Goal: Task Accomplishment & Management: Manage account settings

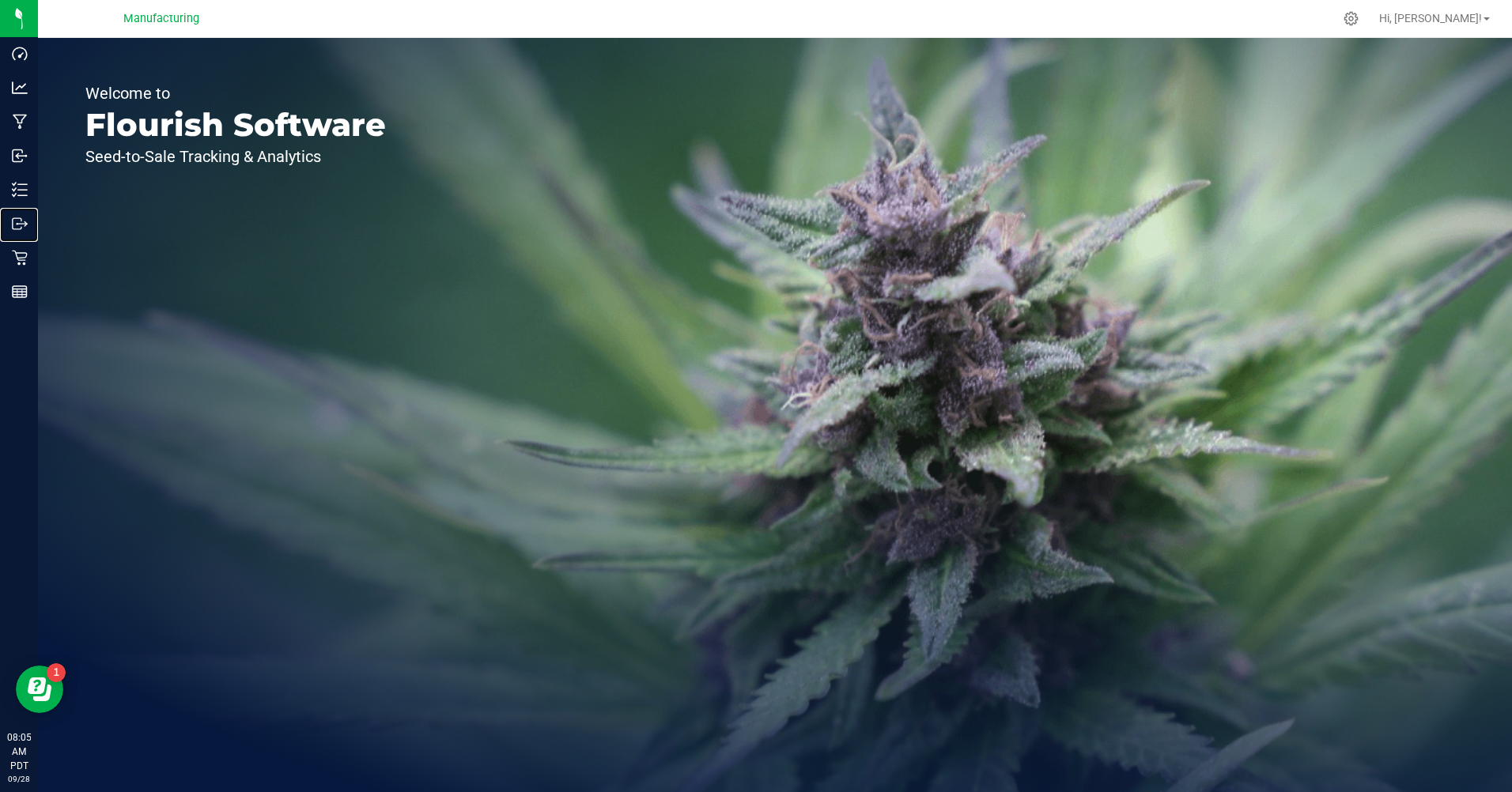
click at [0, 0] on p "Outbound" at bounding box center [0, 0] width 0 height 0
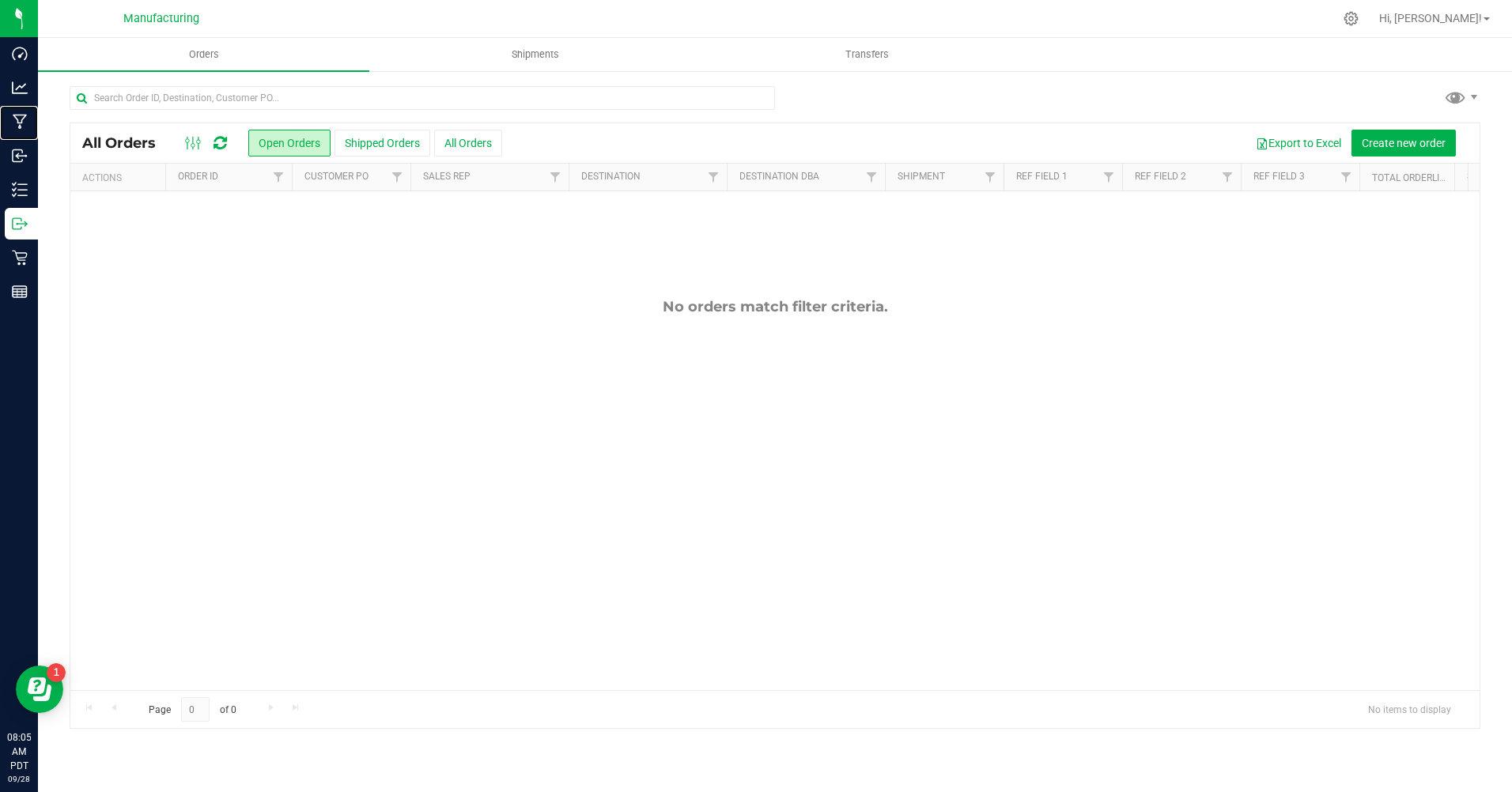
click at [0, 0] on p "Manufacturing" at bounding box center [0, 0] width 0 height 0
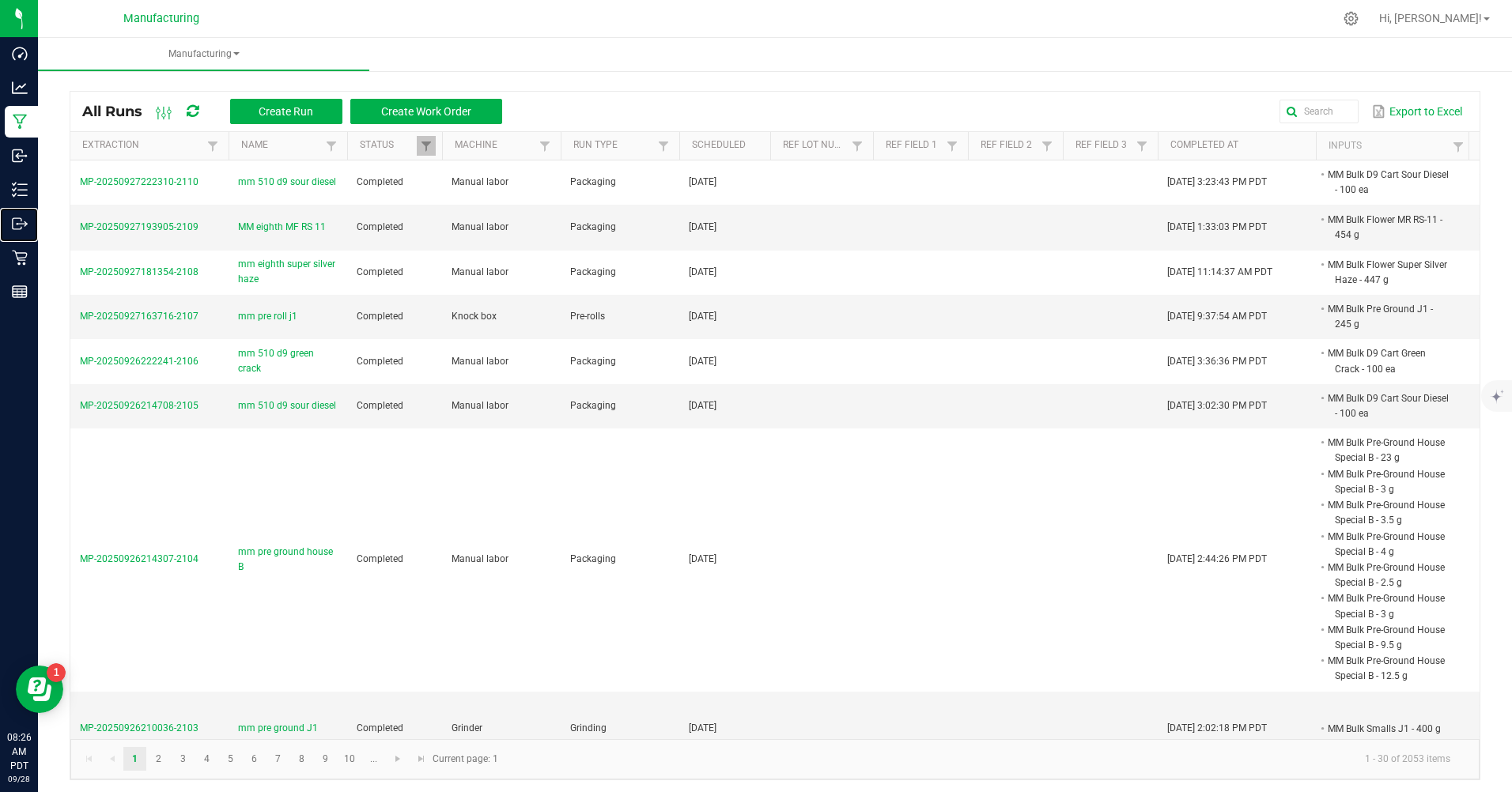
click at [38, 214] on div "Outbound" at bounding box center [21, 224] width 33 height 32
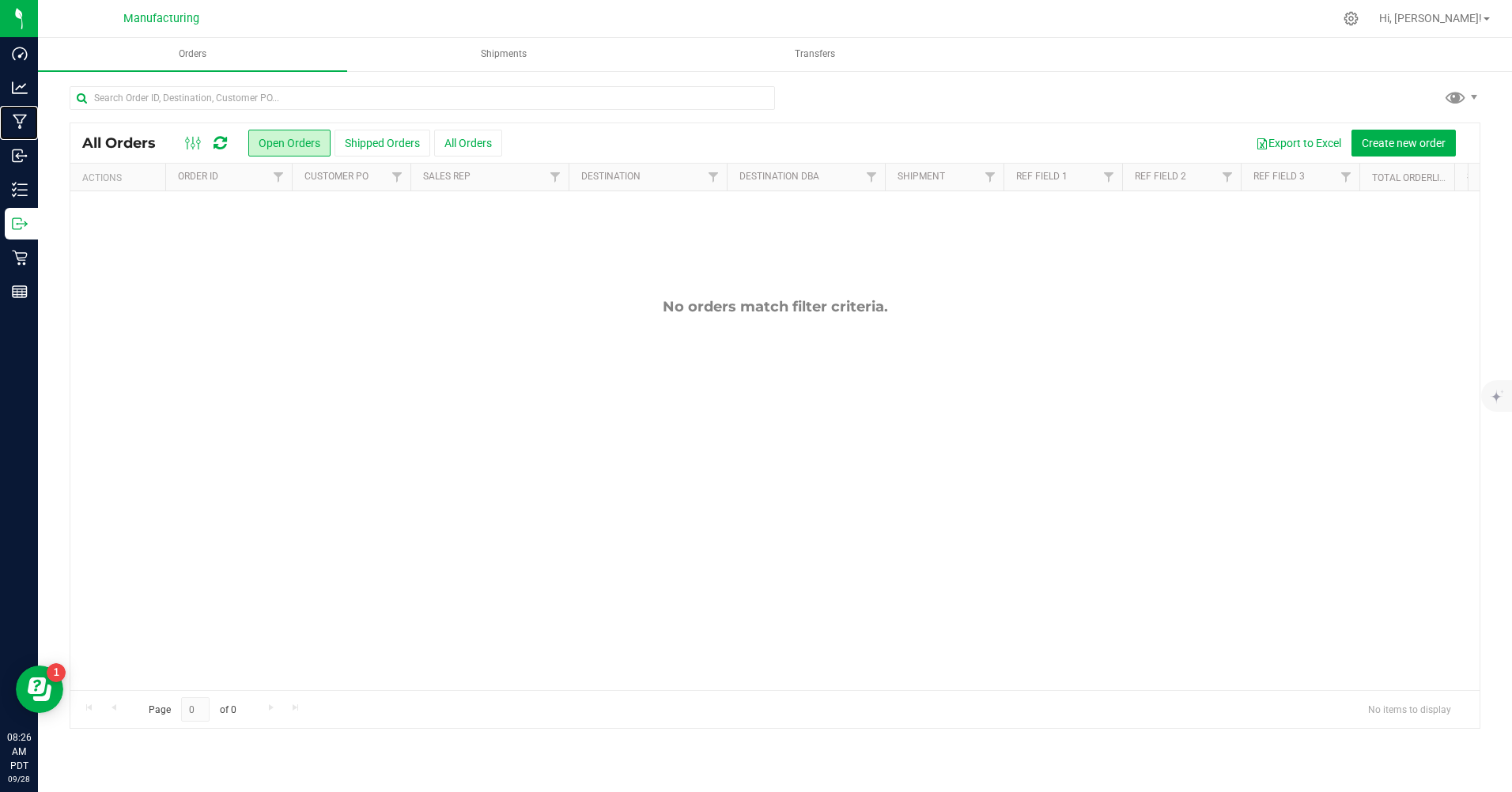
click at [0, 0] on p "Manufacturing" at bounding box center [0, 0] width 0 height 0
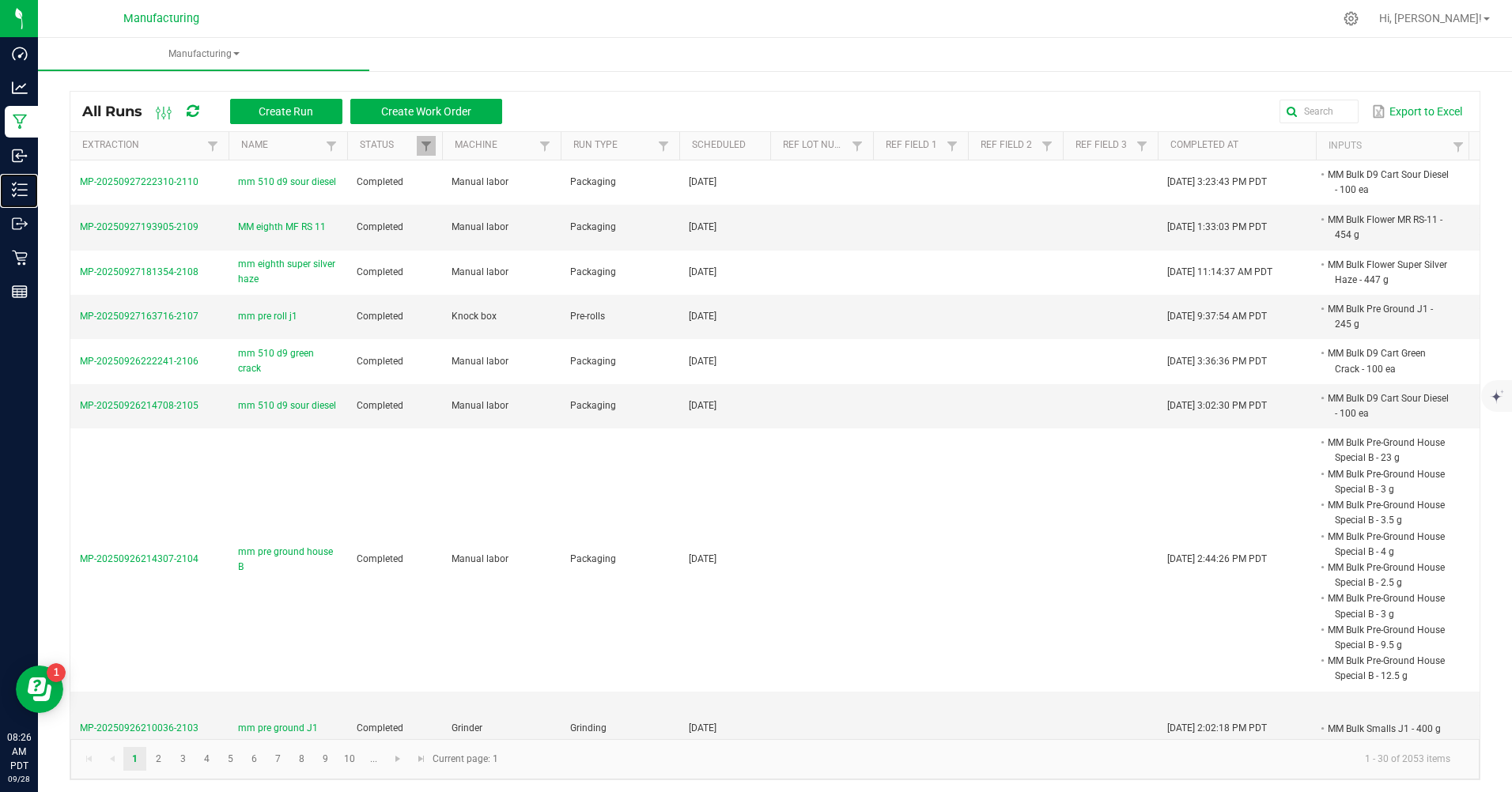
click at [0, 0] on p "Inventory" at bounding box center [0, 0] width 0 height 0
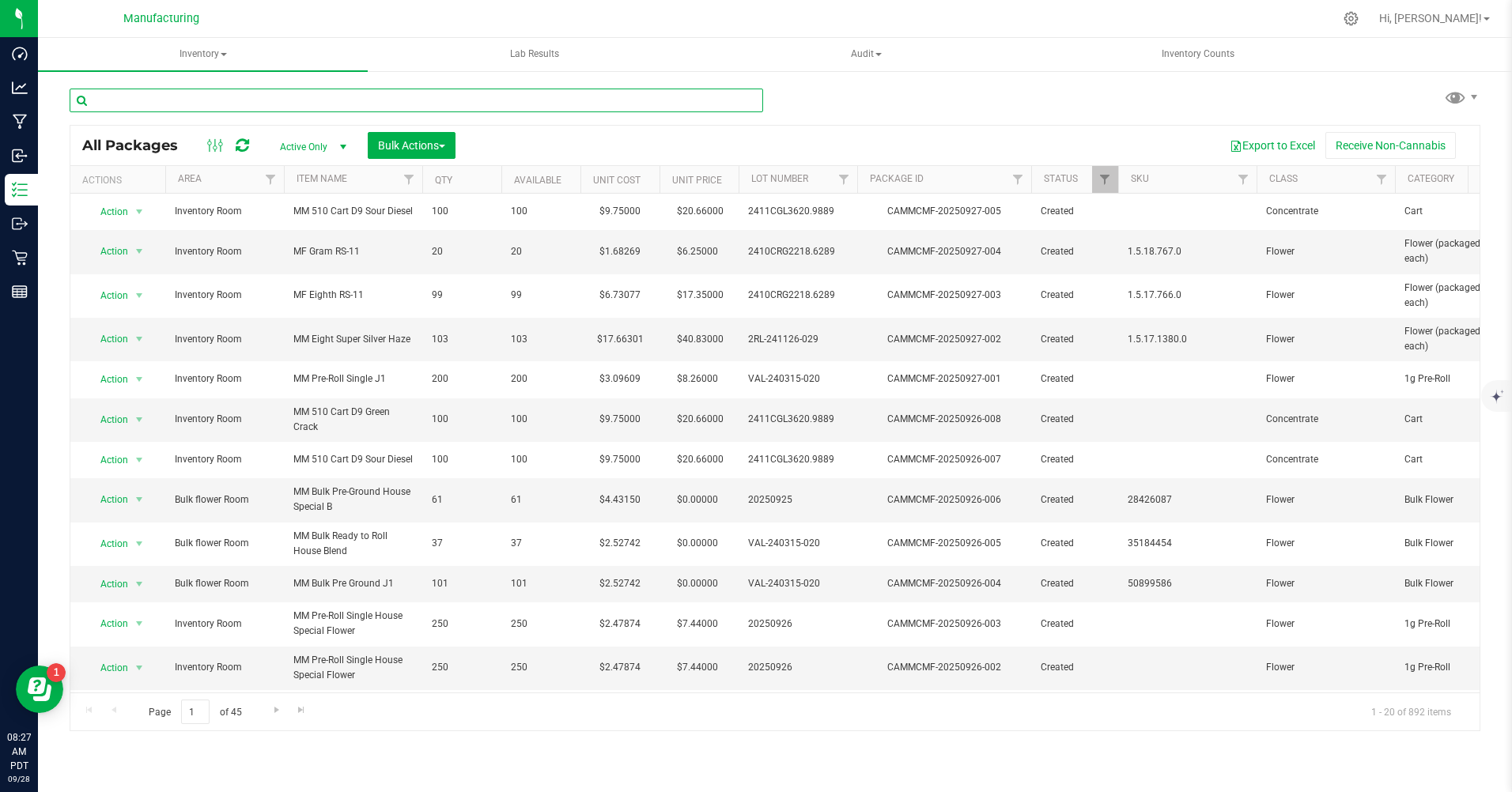
click at [230, 102] on input "text" at bounding box center [416, 100] width 694 height 24
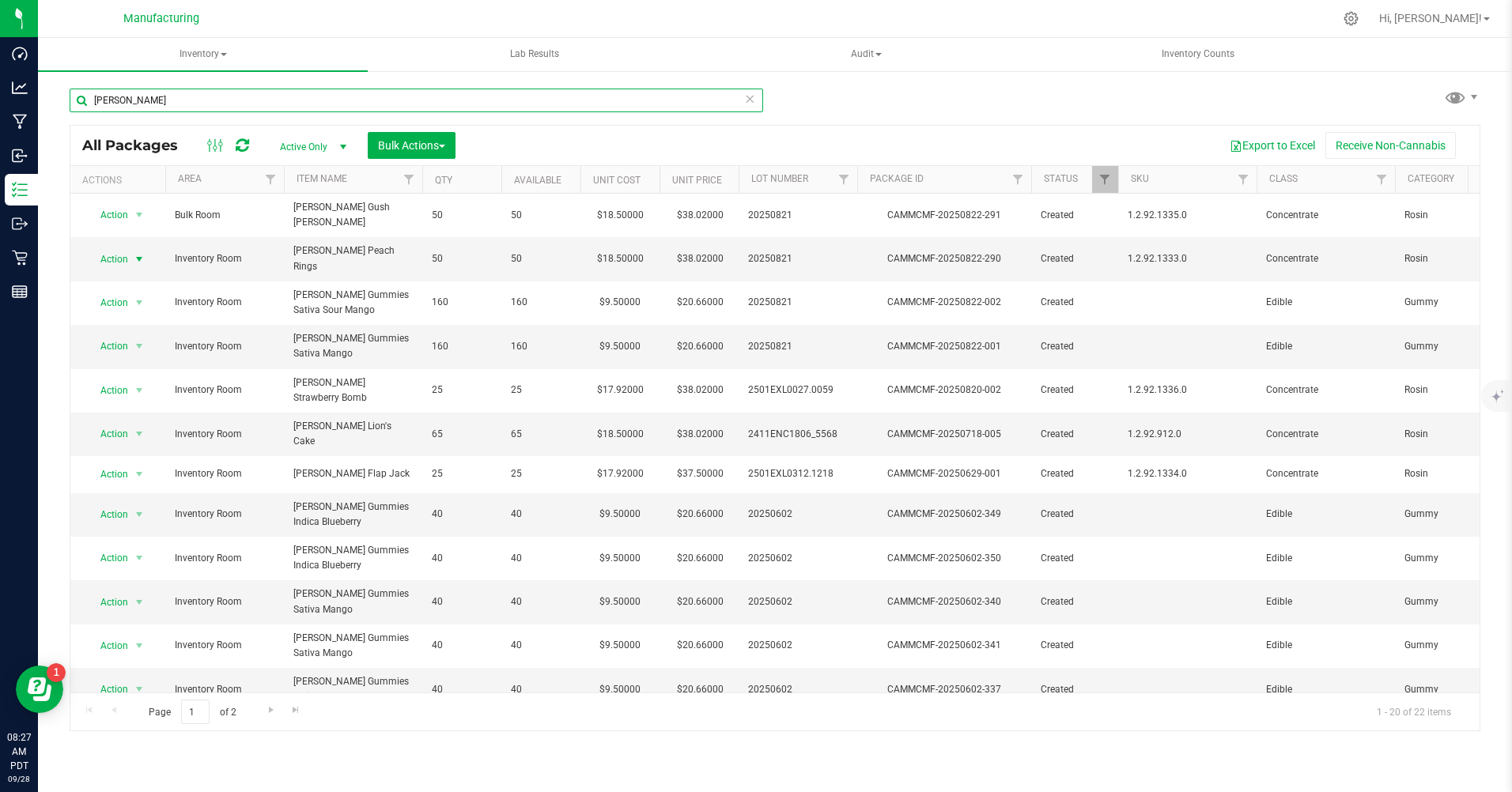
type input "[PERSON_NAME]"
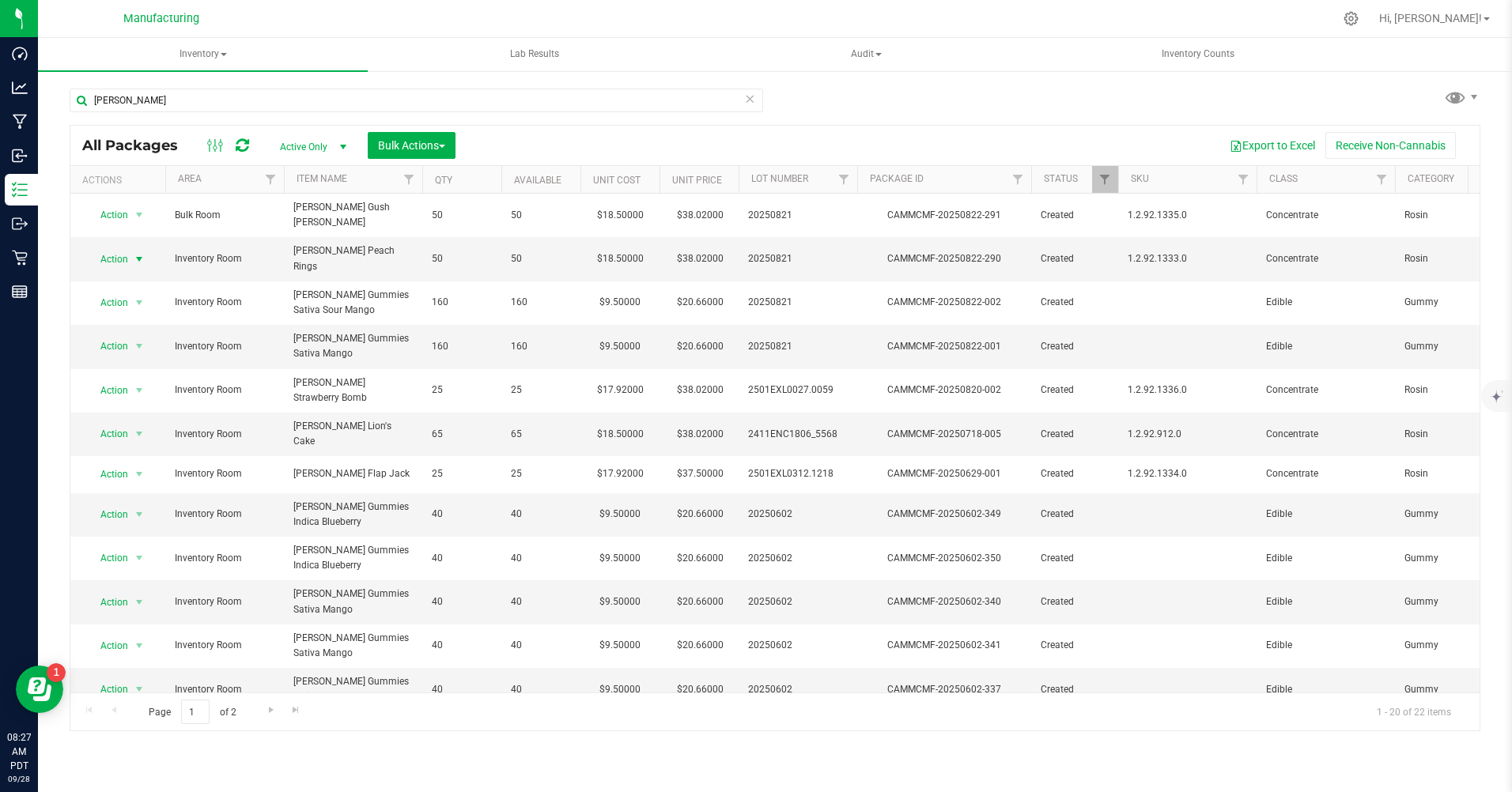
click at [120, 249] on span "Action" at bounding box center [108, 260] width 43 height 22
click at [114, 415] on li "Print package label" at bounding box center [137, 416] width 102 height 24
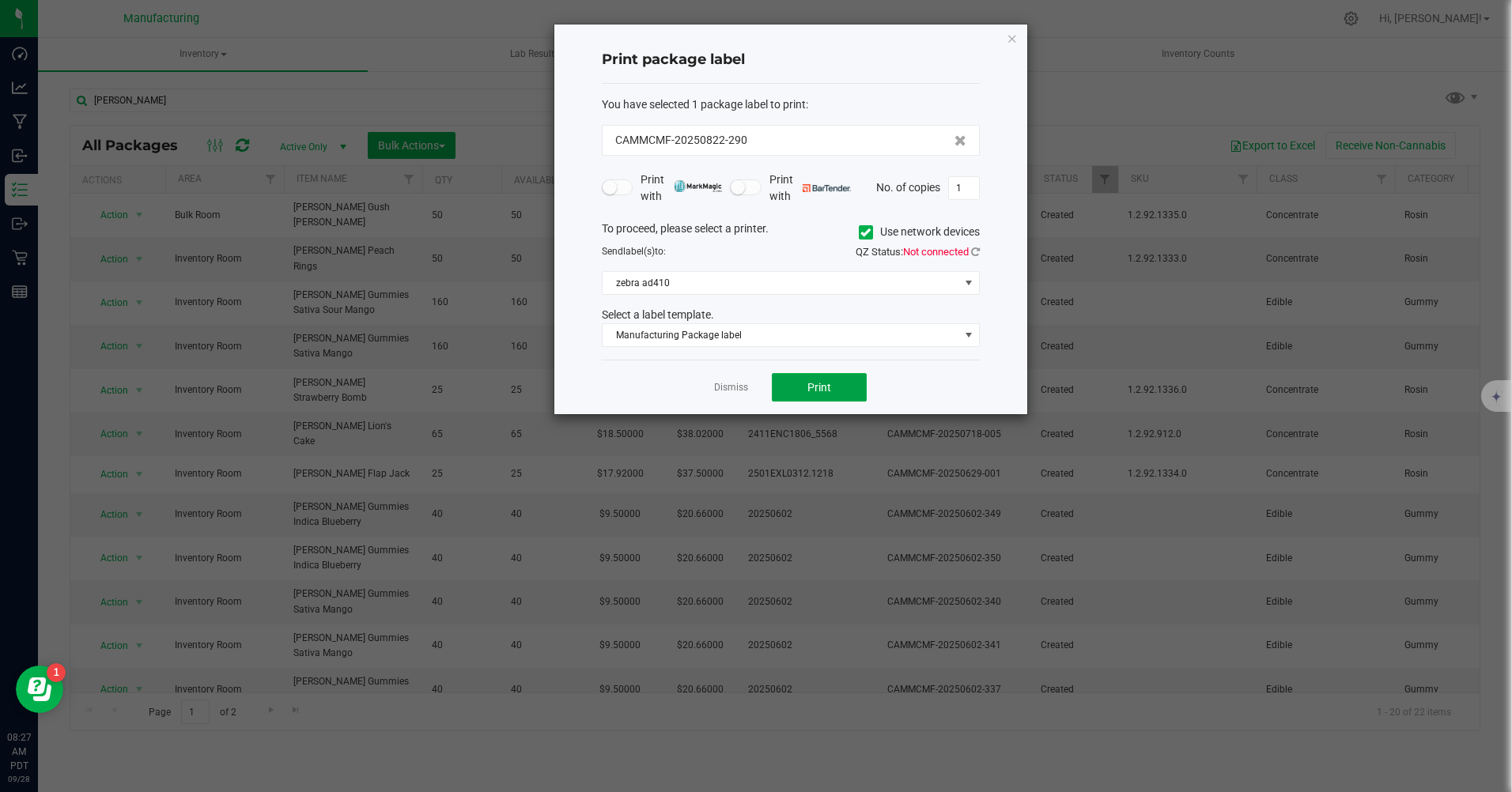
click at [821, 390] on span "Print" at bounding box center [819, 387] width 24 height 13
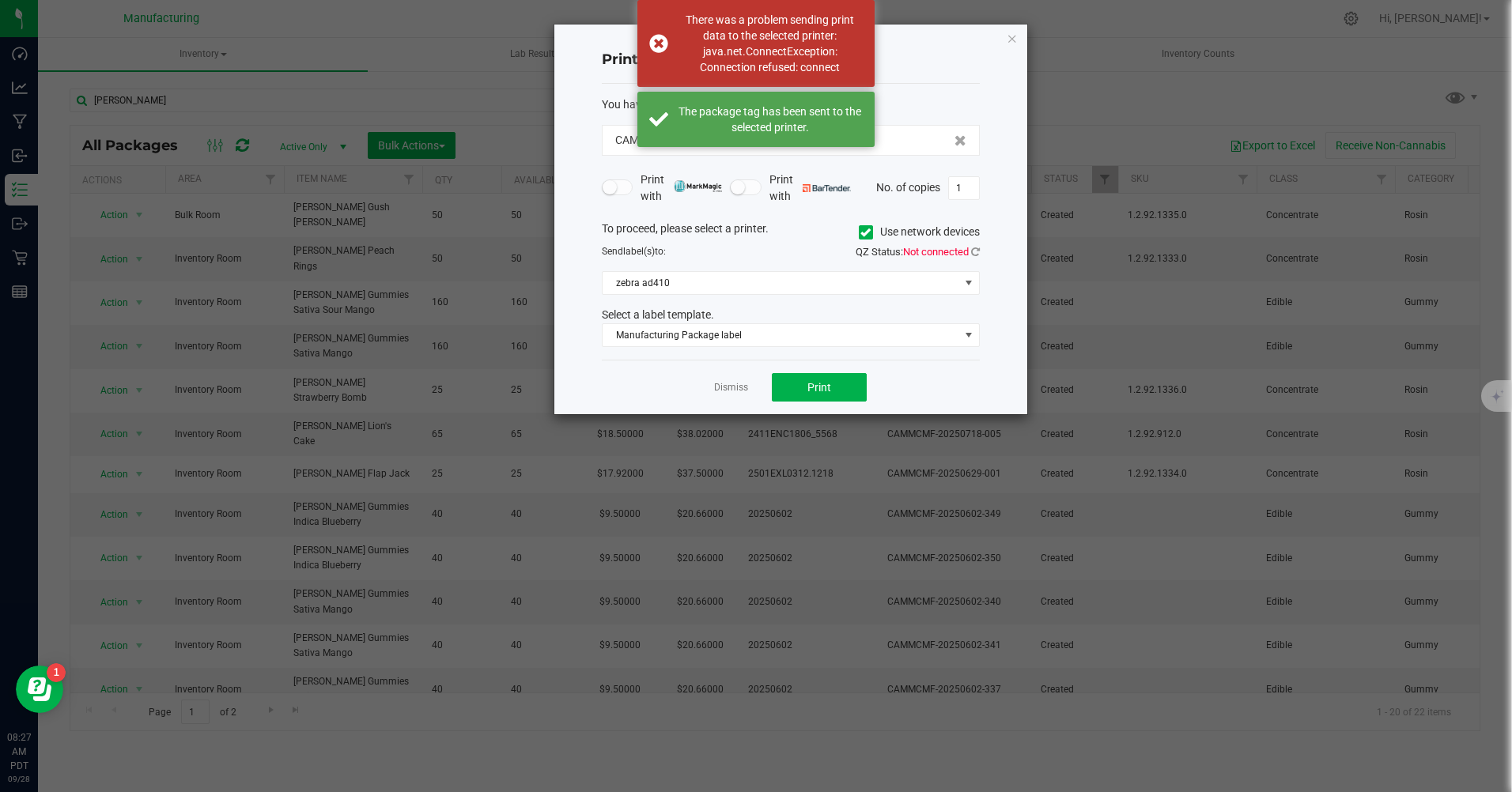
drag, startPoint x: 866, startPoint y: 234, endPoint x: 857, endPoint y: 240, distance: 10.8
click at [866, 233] on icon at bounding box center [866, 233] width 10 height 0
click at [0, 0] on input "Use network devices" at bounding box center [0, 0] width 0 height 0
click at [710, 290] on span at bounding box center [781, 283] width 356 height 22
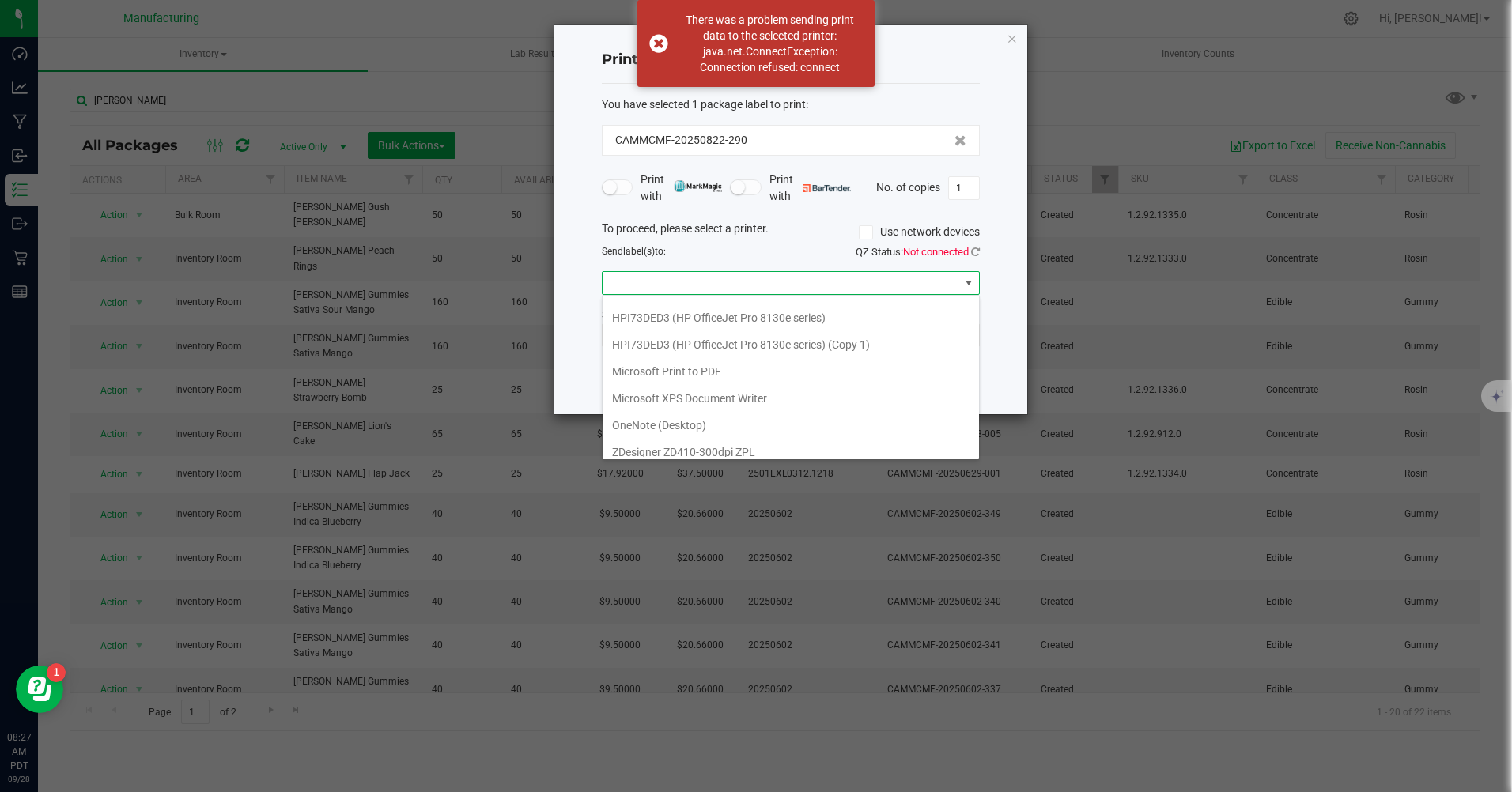
scroll to position [137, 0]
click at [676, 443] on ZPL "ZDesigner ZD410-300dpi ZPL" at bounding box center [791, 443] width 376 height 27
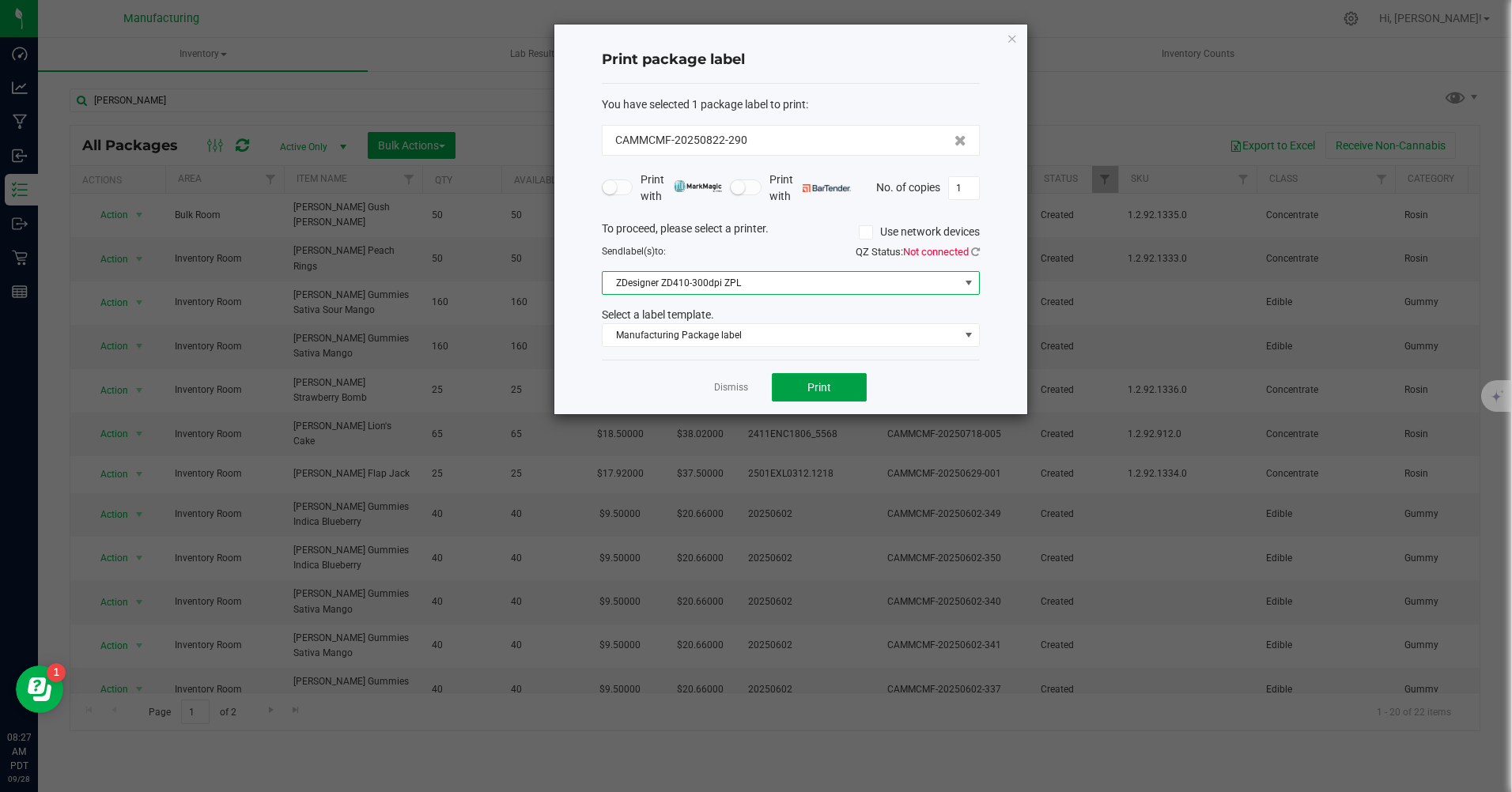
click at [815, 391] on span "Print" at bounding box center [819, 387] width 24 height 13
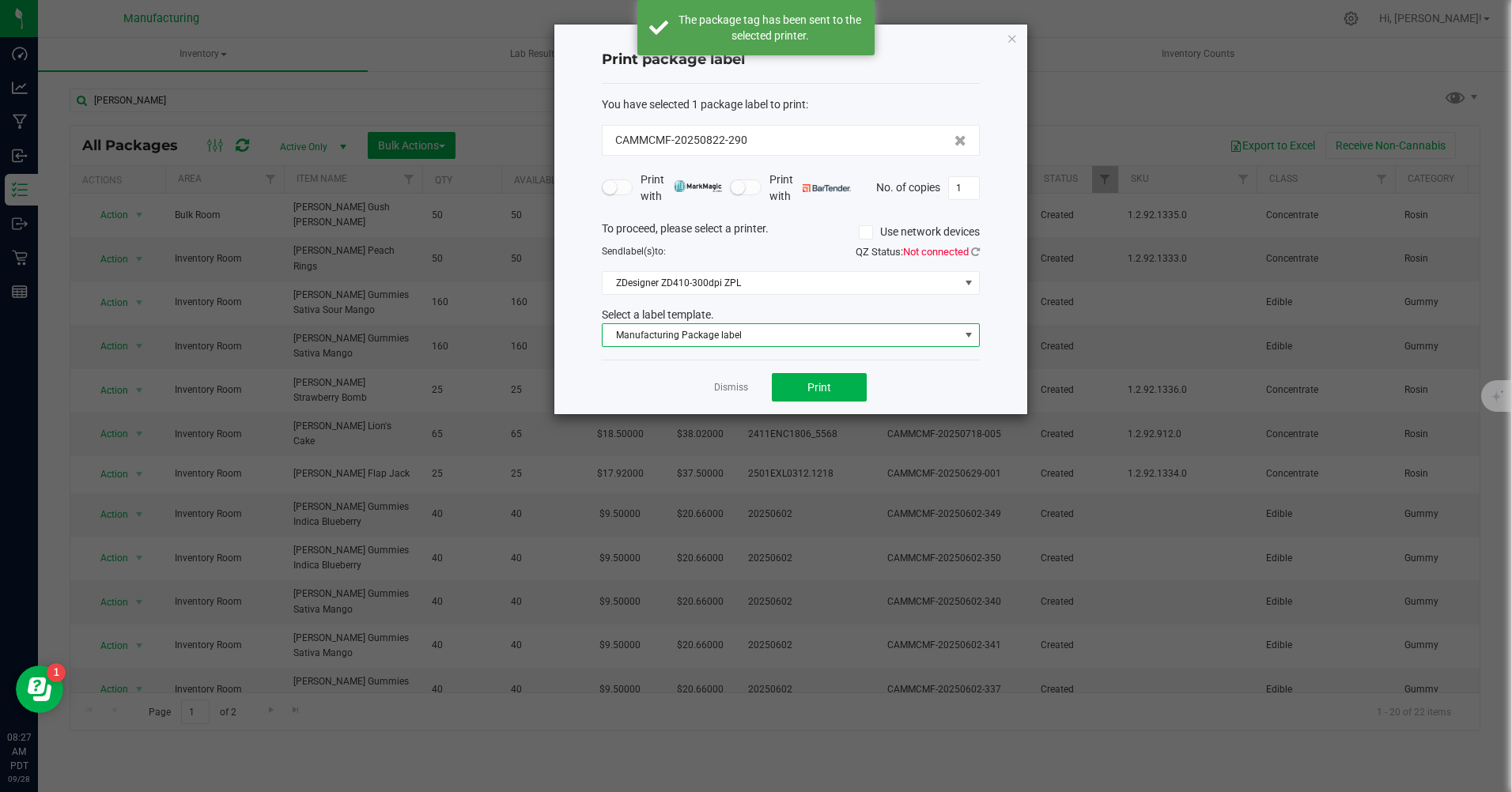
click at [736, 335] on span "Manufacturing Package label" at bounding box center [781, 335] width 356 height 22
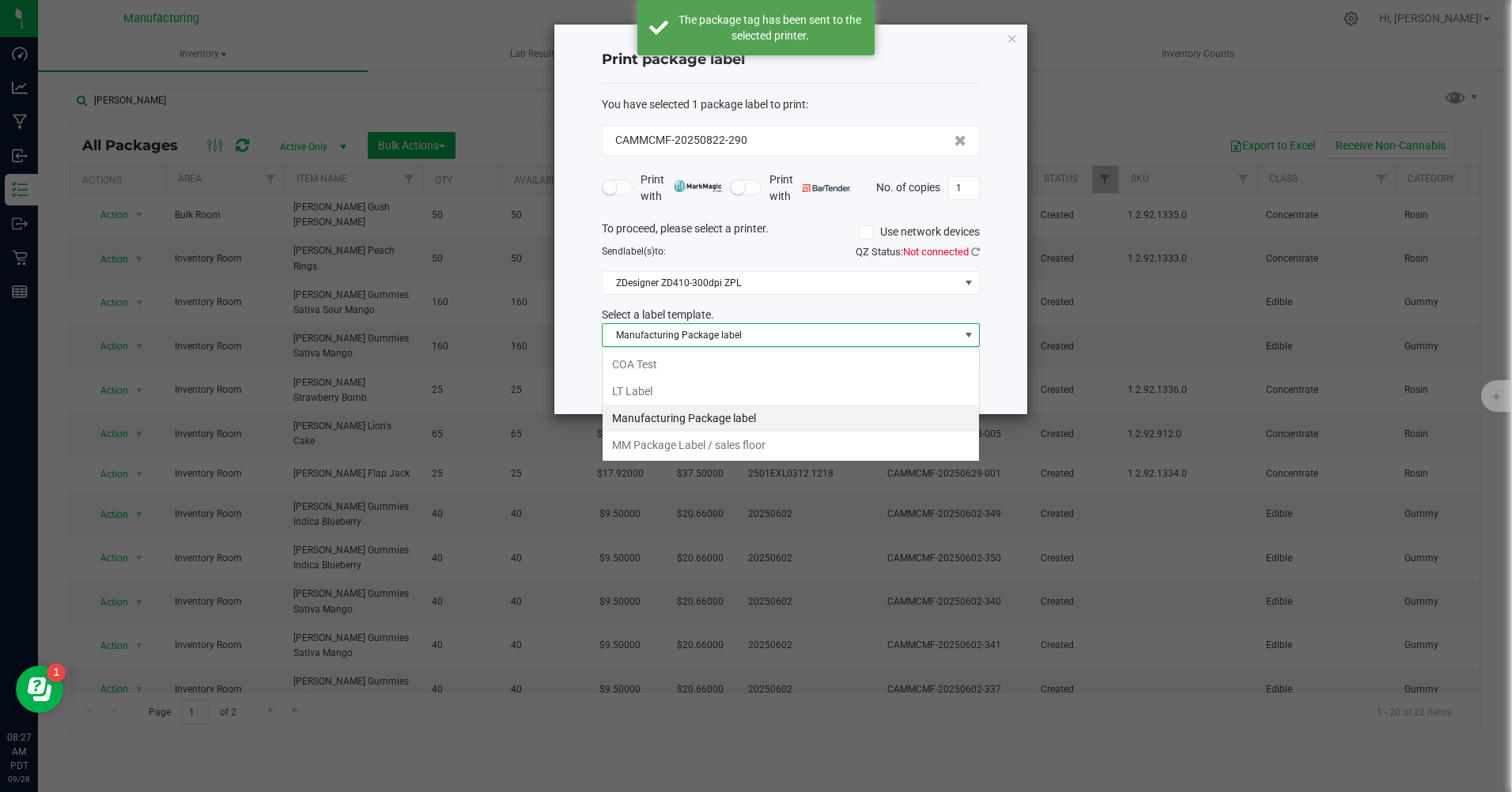
scroll to position [24, 378]
click at [730, 447] on li "MM Package Label / sales floor" at bounding box center [791, 445] width 376 height 27
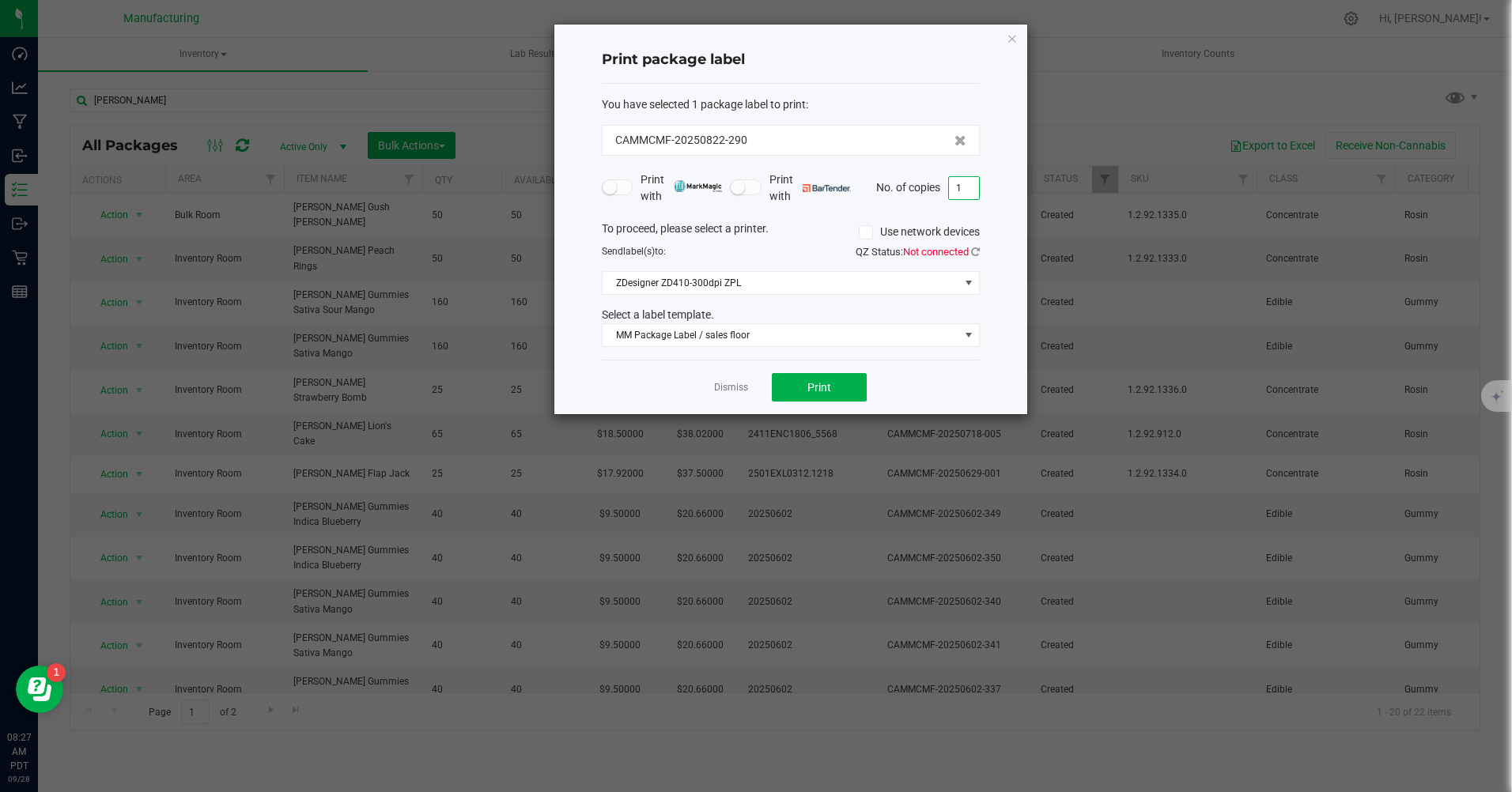
click at [970, 190] on input "1" at bounding box center [965, 188] width 30 height 22
type input "50"
click at [838, 387] on button "Print" at bounding box center [819, 387] width 95 height 29
click at [1016, 37] on icon "button" at bounding box center [1012, 38] width 11 height 19
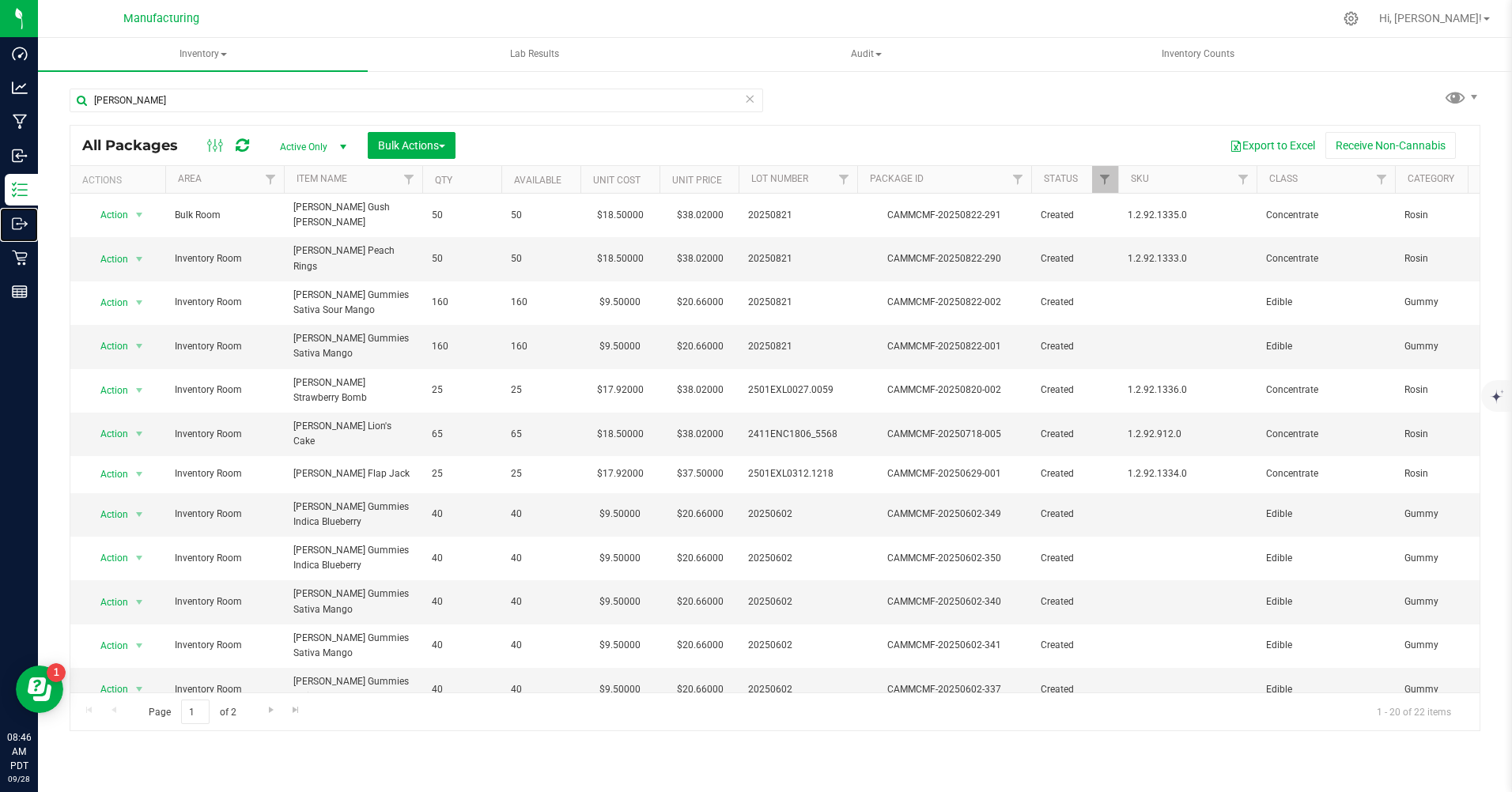
click at [0, 0] on p "Outbound" at bounding box center [0, 0] width 0 height 0
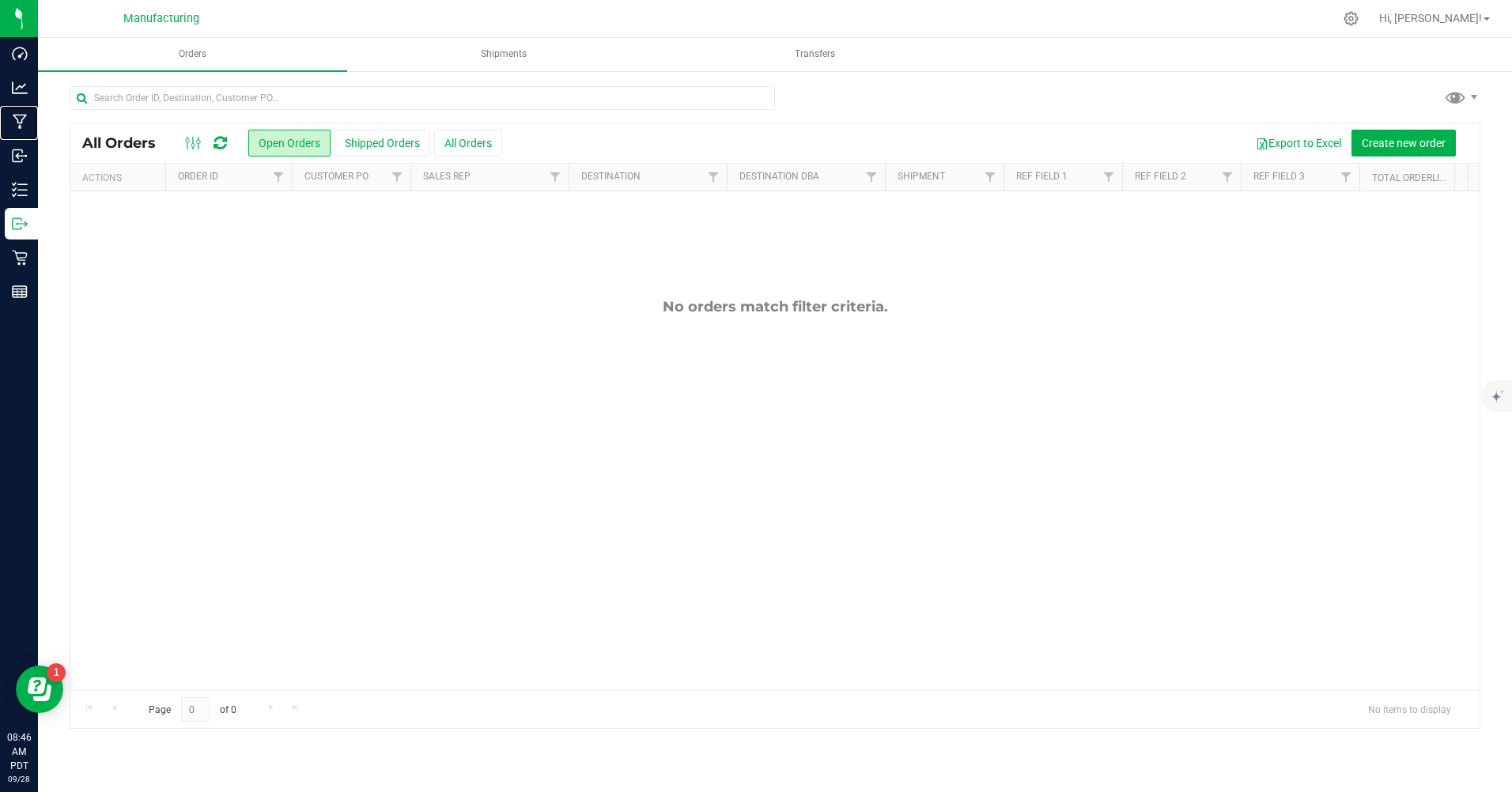
click at [0, 0] on p "Manufacturing" at bounding box center [0, 0] width 0 height 0
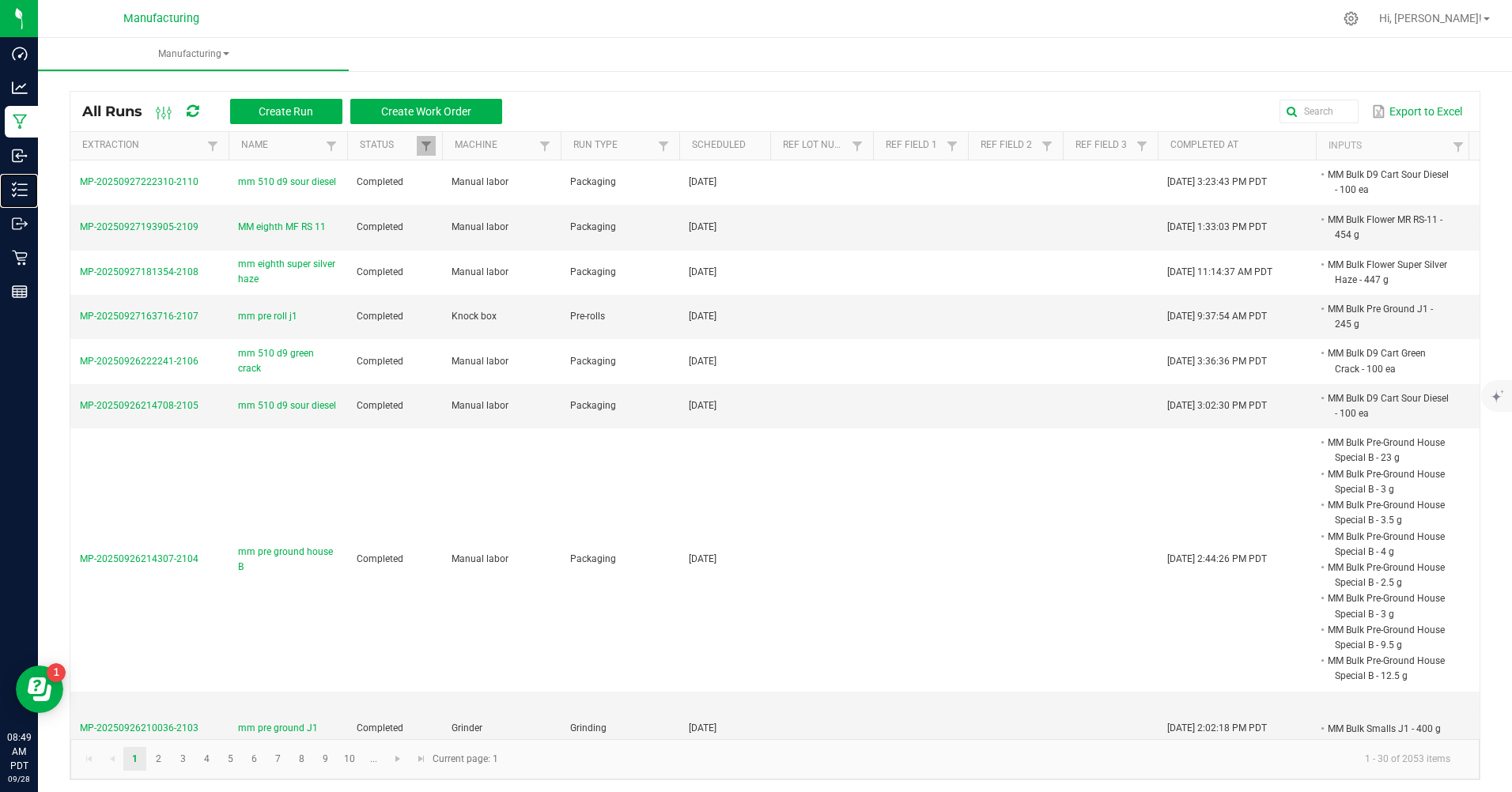
click at [0, 0] on p "Inventory" at bounding box center [0, 0] width 0 height 0
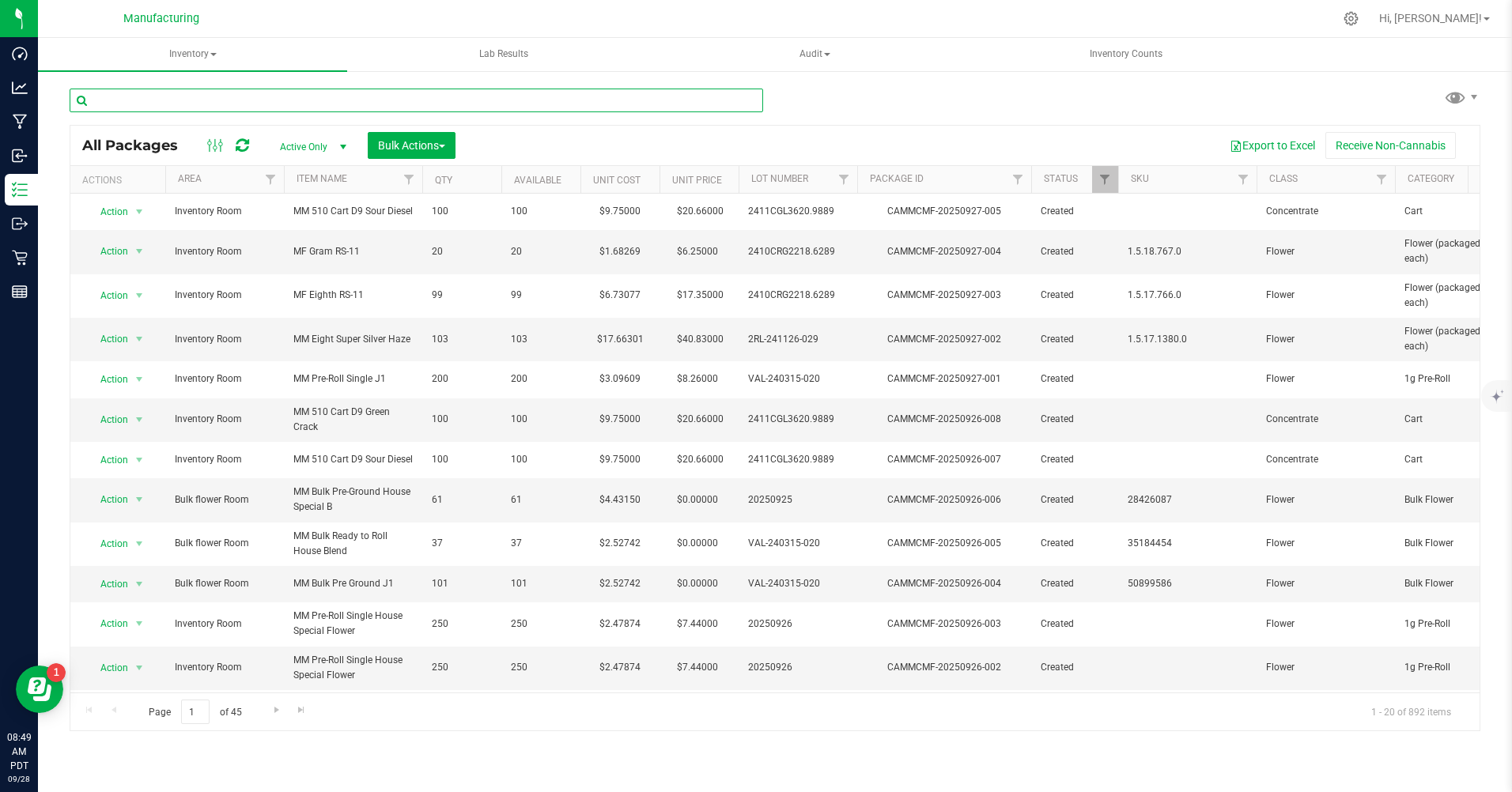
click at [144, 105] on input "text" at bounding box center [416, 100] width 694 height 24
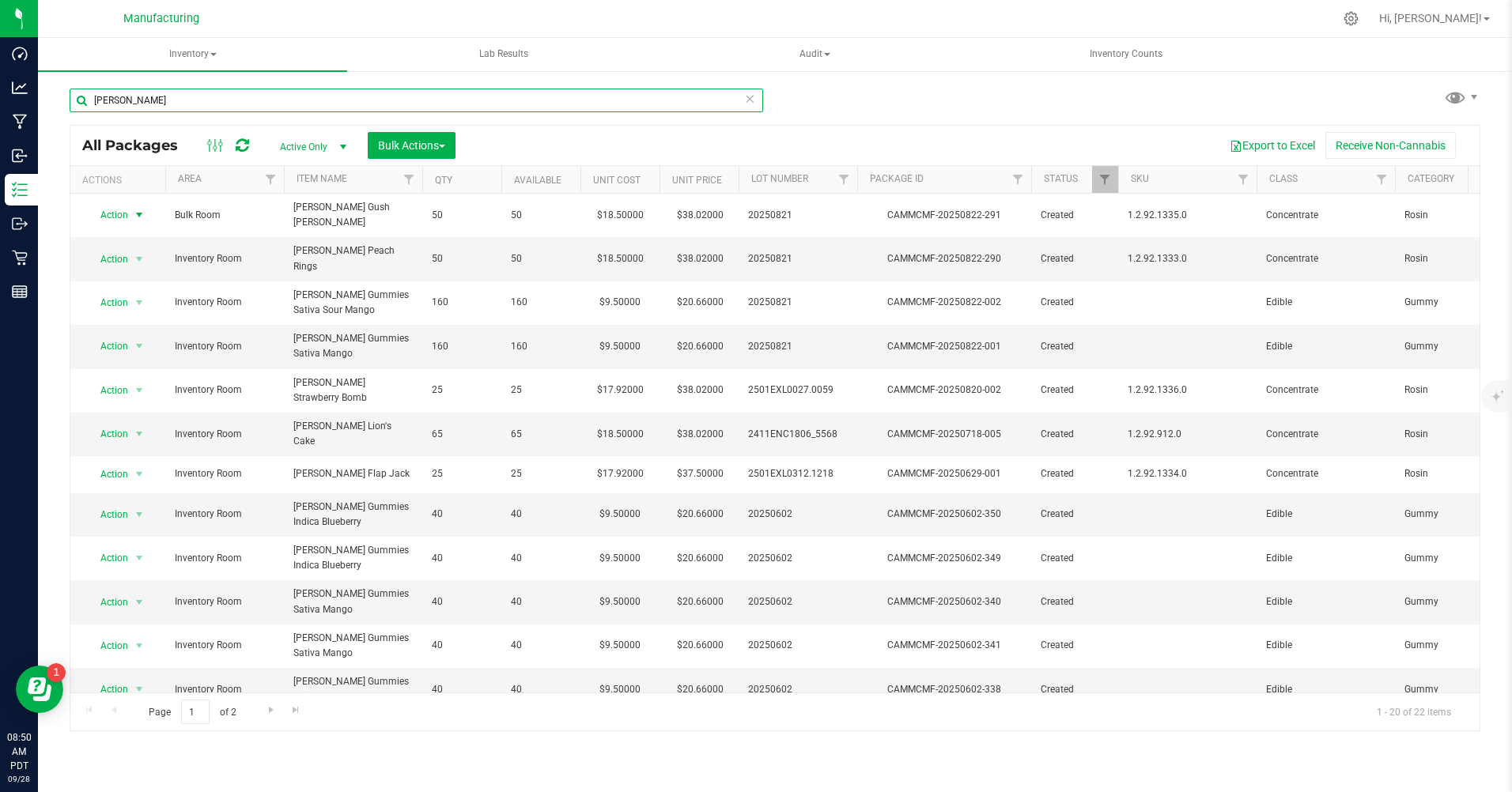
type input "[PERSON_NAME]"
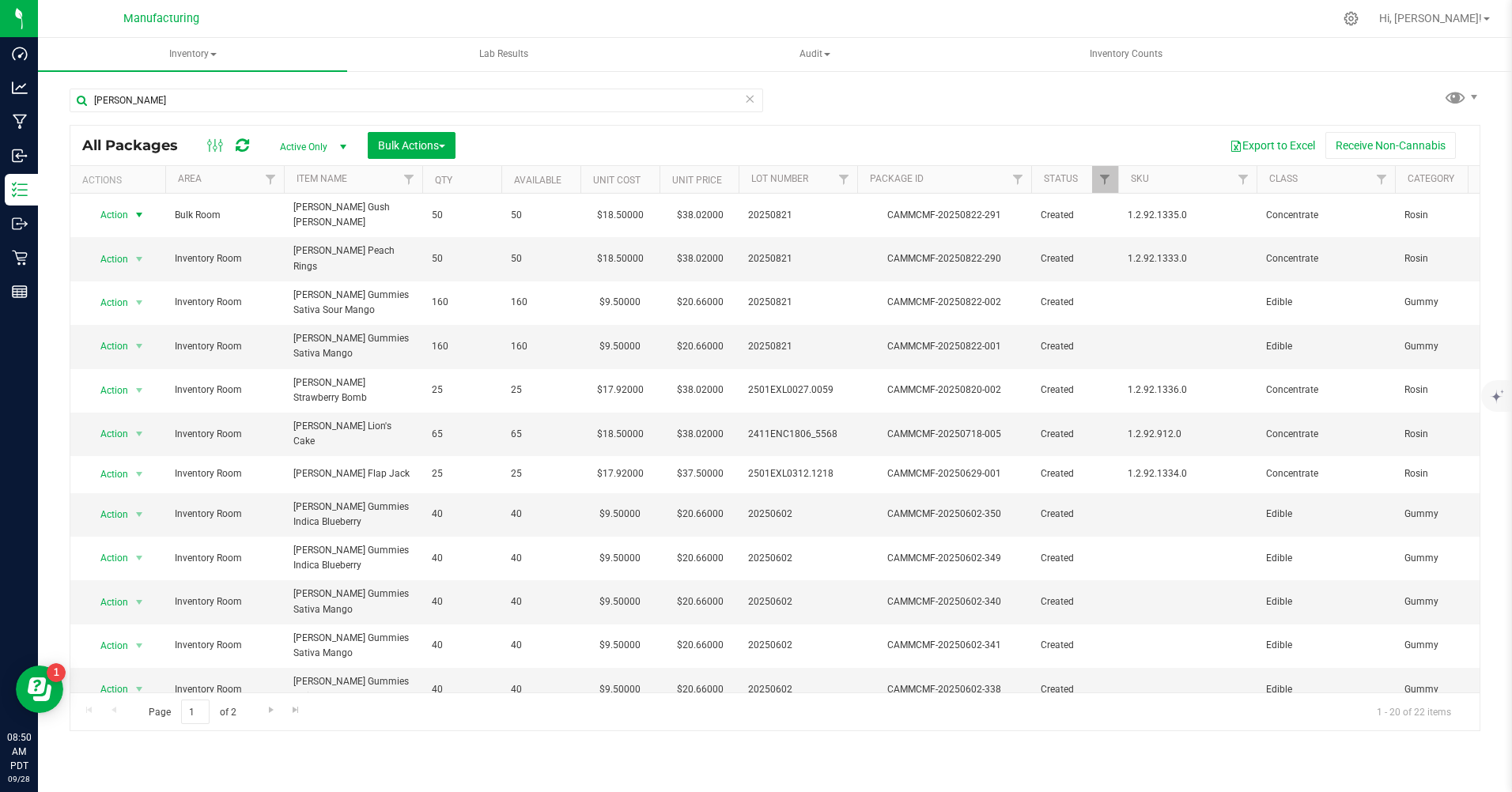
click at [113, 212] on span "Action" at bounding box center [108, 215] width 43 height 22
click at [115, 376] on li "Print package label" at bounding box center [137, 379] width 102 height 24
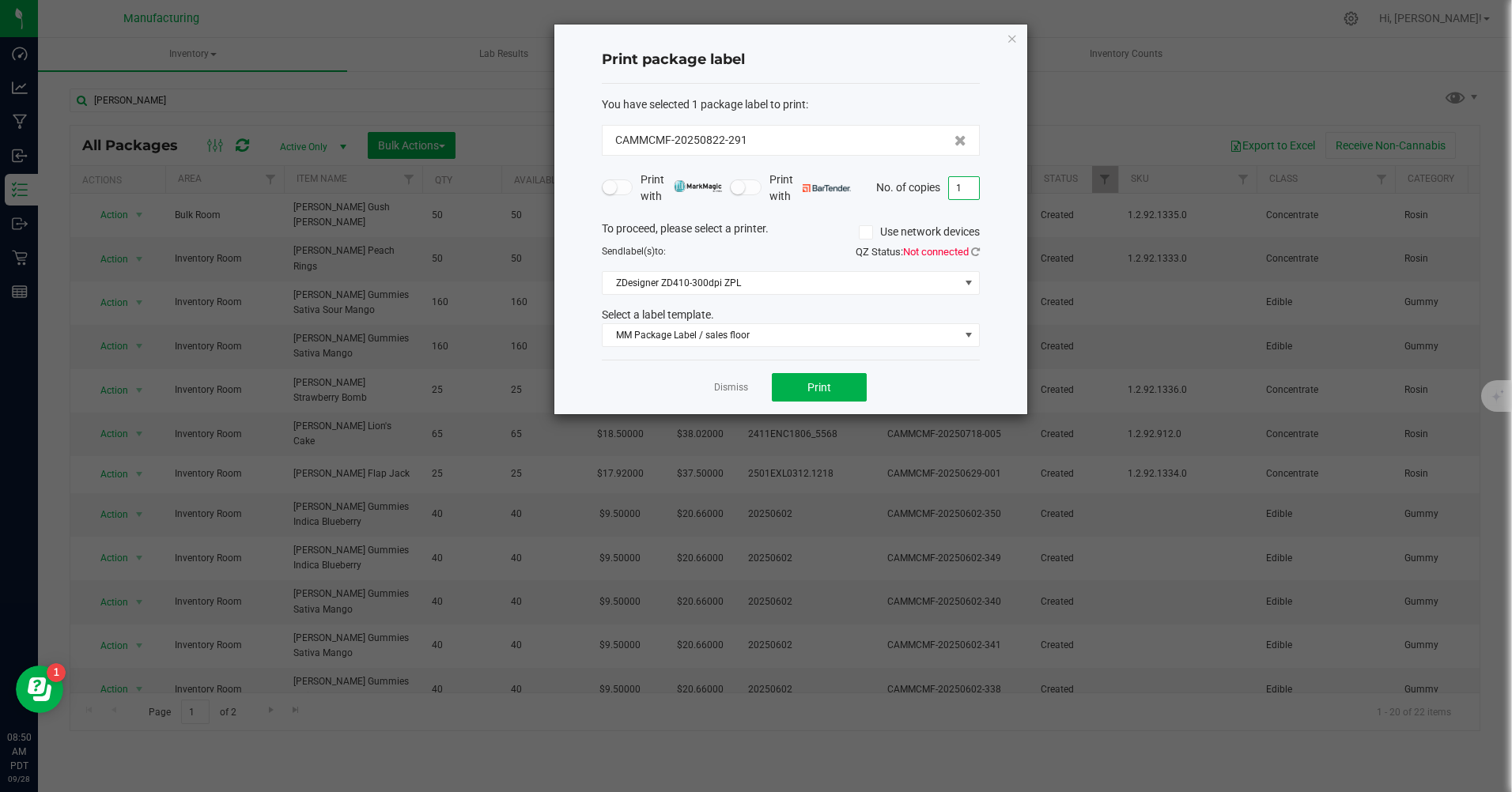
click at [970, 190] on input "1" at bounding box center [965, 188] width 30 height 22
type input "50"
click at [848, 395] on button "Print" at bounding box center [819, 387] width 95 height 29
click at [746, 328] on span "MM Package Label / sales floor" at bounding box center [781, 335] width 356 height 22
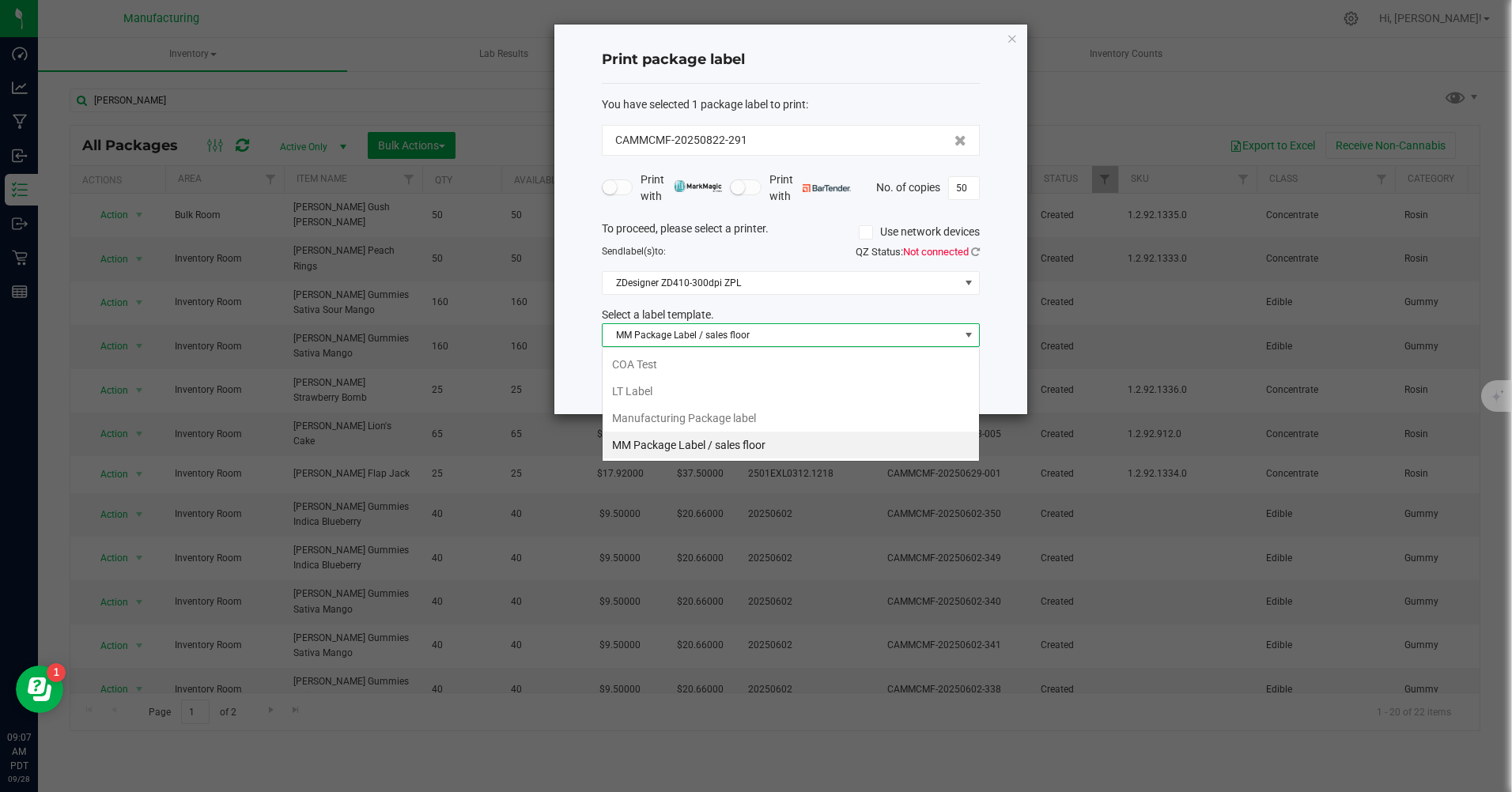
scroll to position [24, 378]
click at [737, 418] on li "Manufacturing Package label" at bounding box center [791, 418] width 376 height 27
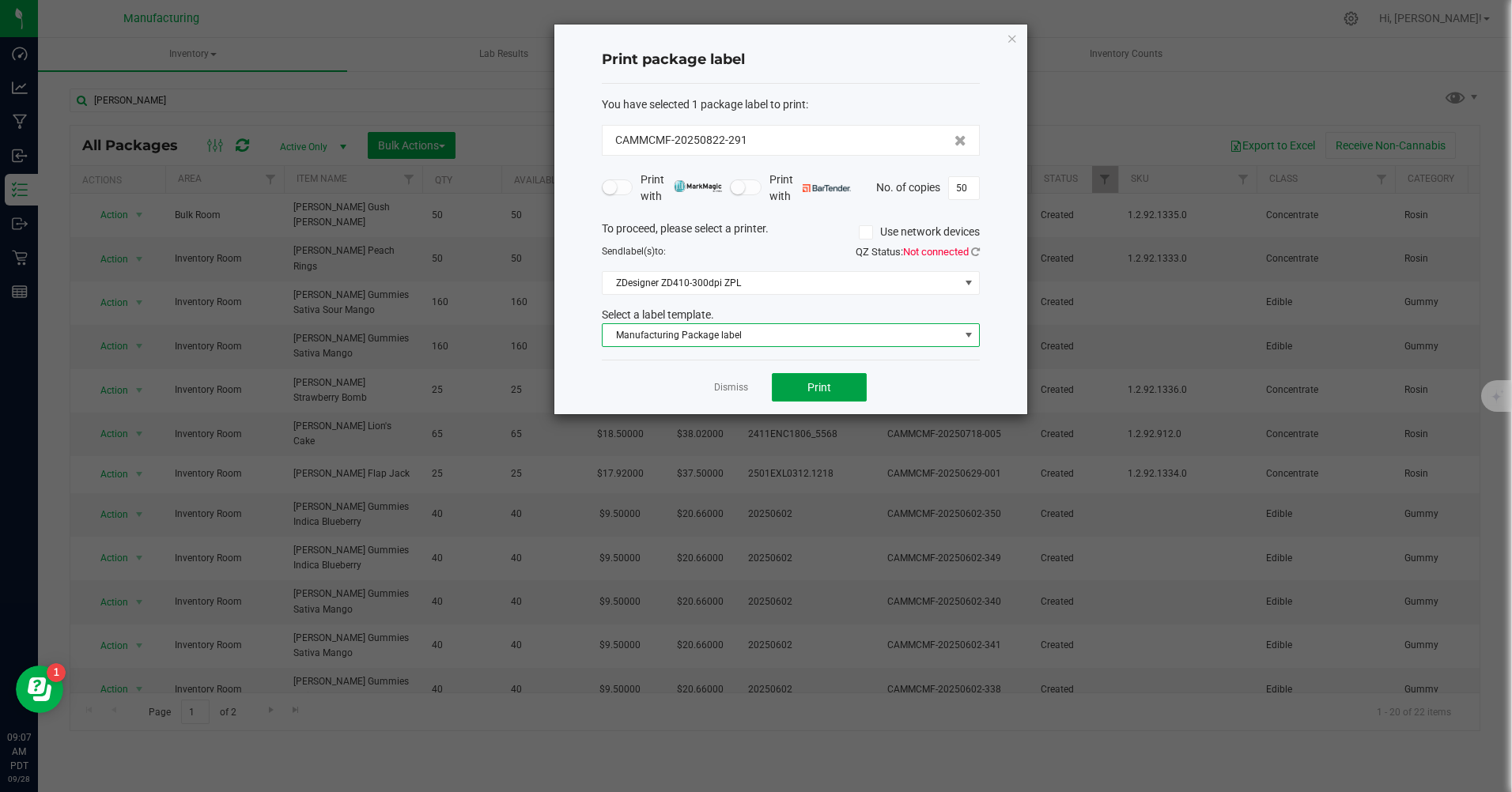
click at [833, 391] on button "Print" at bounding box center [819, 387] width 95 height 29
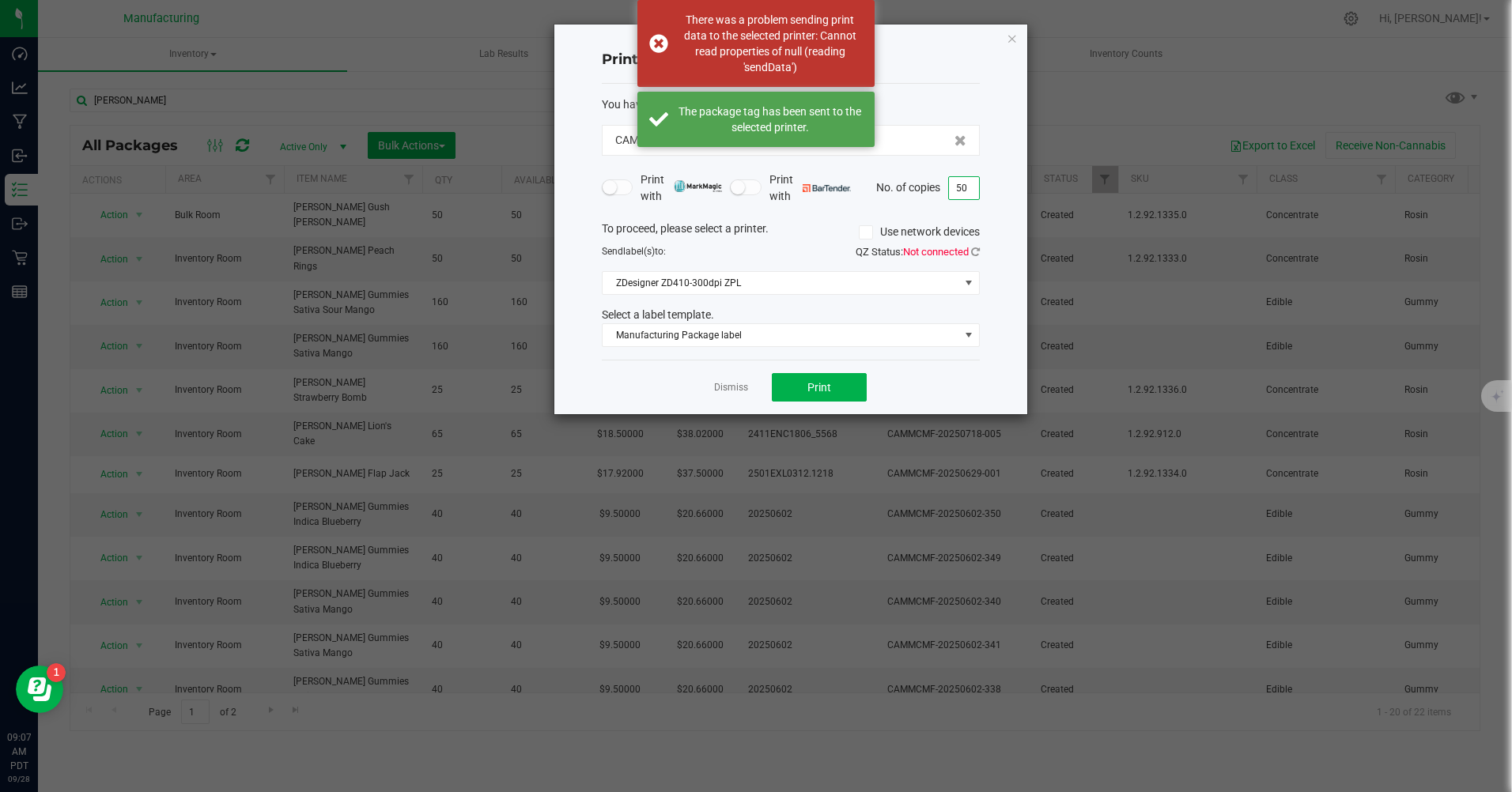
click at [970, 185] on input "50" at bounding box center [965, 188] width 30 height 22
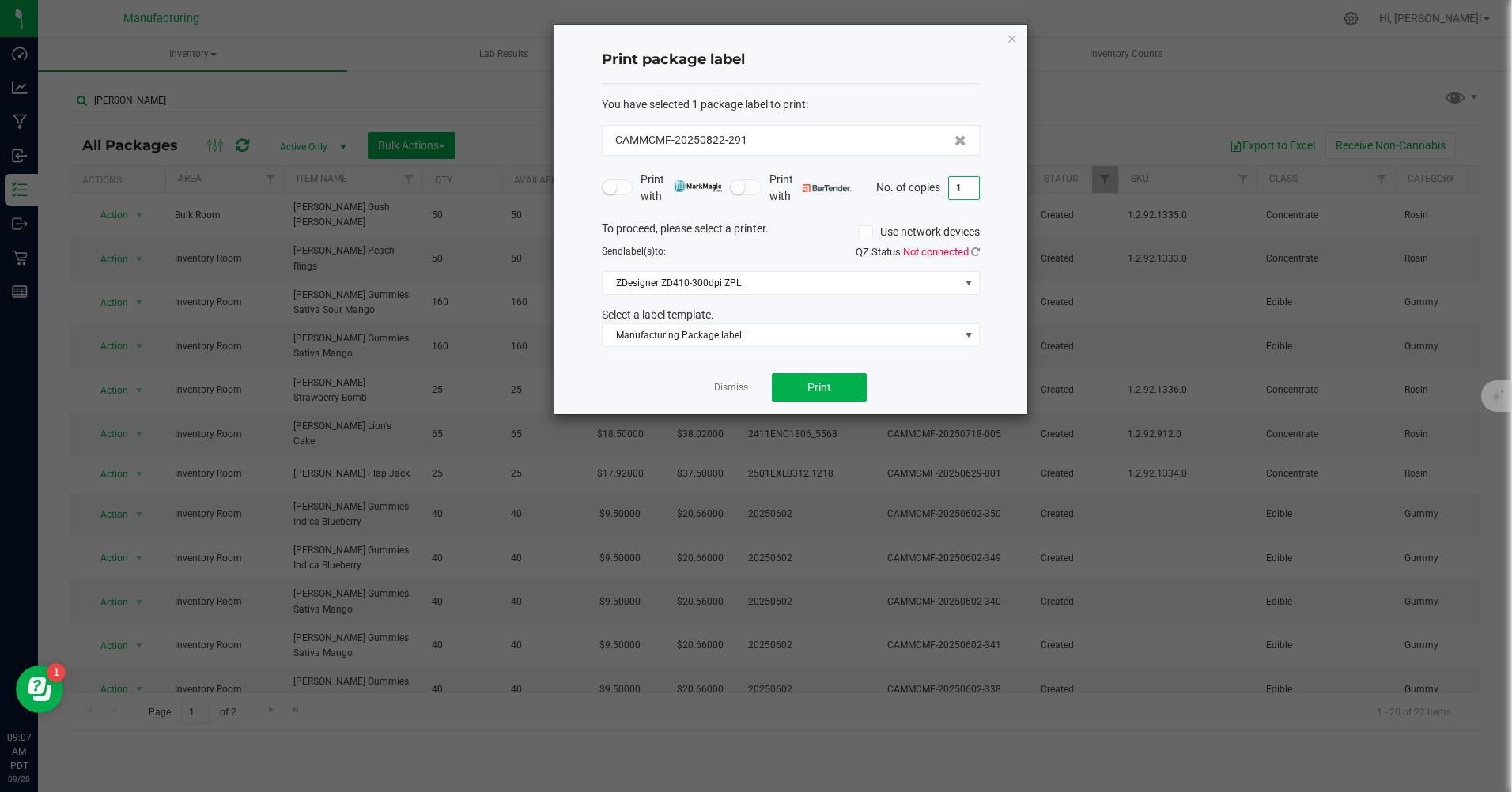
type input "1"
click at [982, 366] on div "Print package label You have selected 1 package label to print : CAMMCMF-202508…" at bounding box center [790, 220] width 473 height 390
click at [819, 391] on span "Print" at bounding box center [819, 387] width 24 height 13
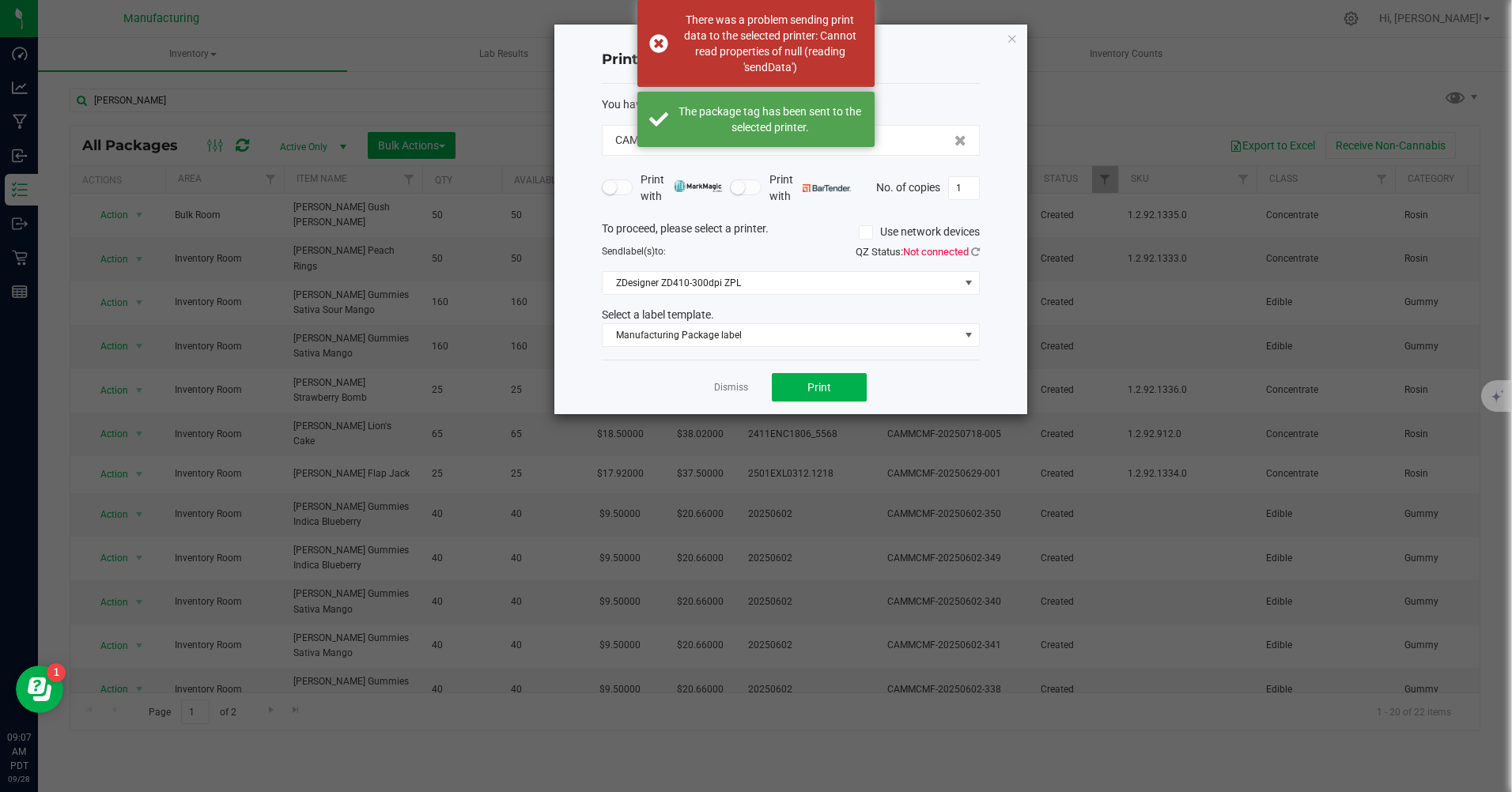
click at [1010, 39] on icon "button" at bounding box center [1012, 38] width 11 height 19
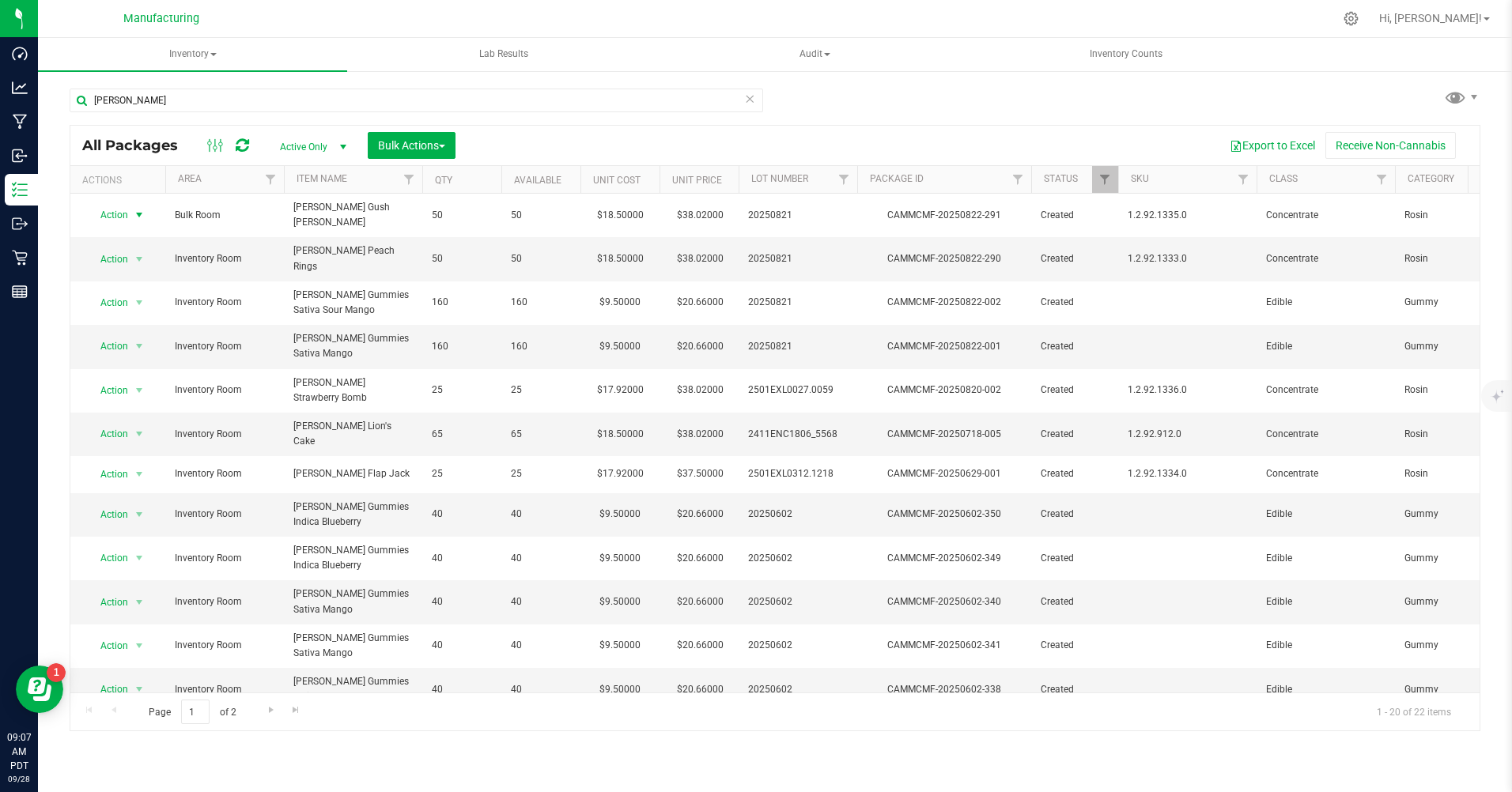
click at [107, 212] on span "Action" at bounding box center [108, 215] width 43 height 22
click at [125, 377] on li "Print package label" at bounding box center [137, 379] width 102 height 24
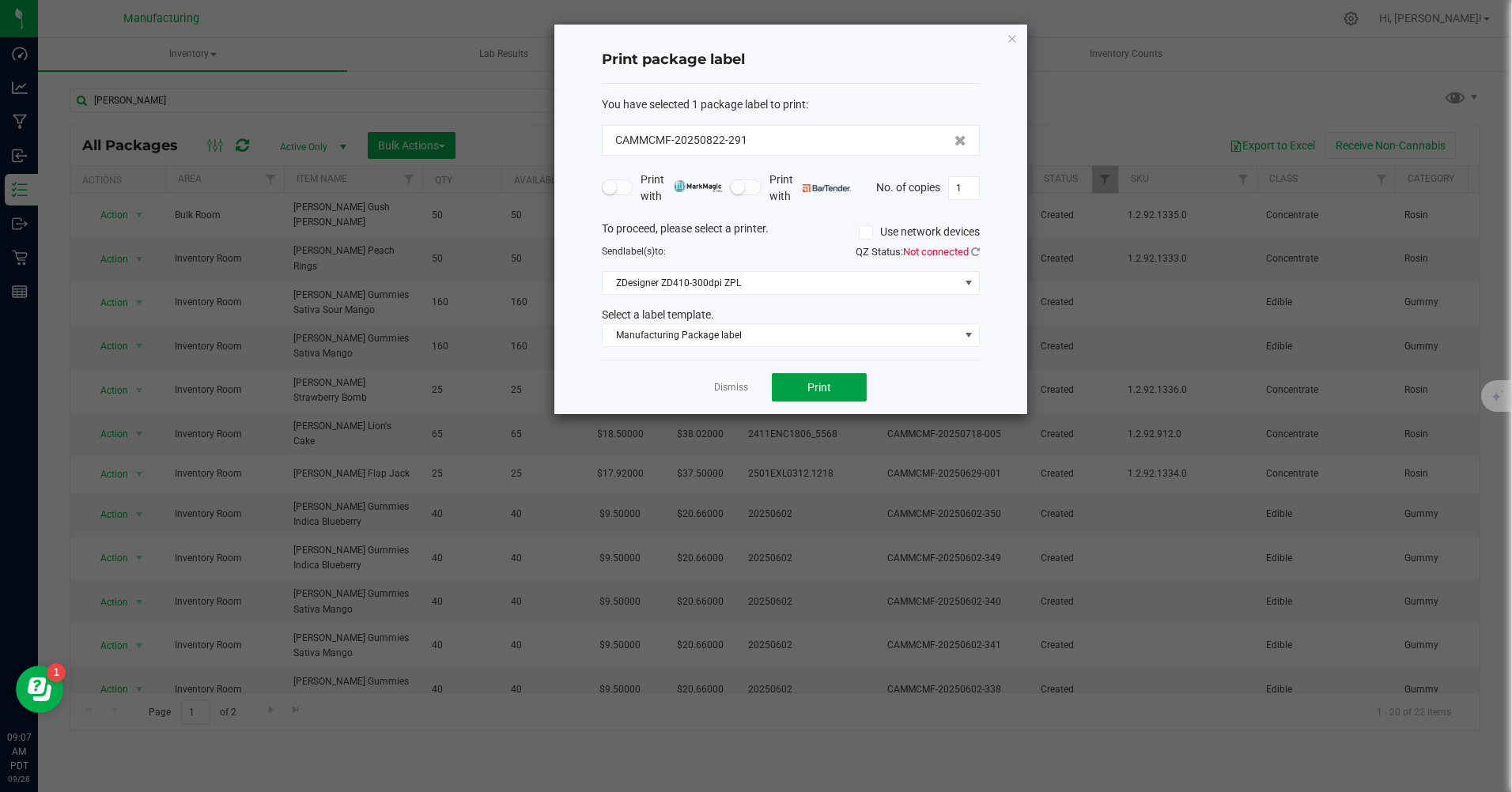
click at [811, 389] on span "Print" at bounding box center [819, 387] width 24 height 13
click at [1015, 37] on icon "button" at bounding box center [1012, 38] width 11 height 19
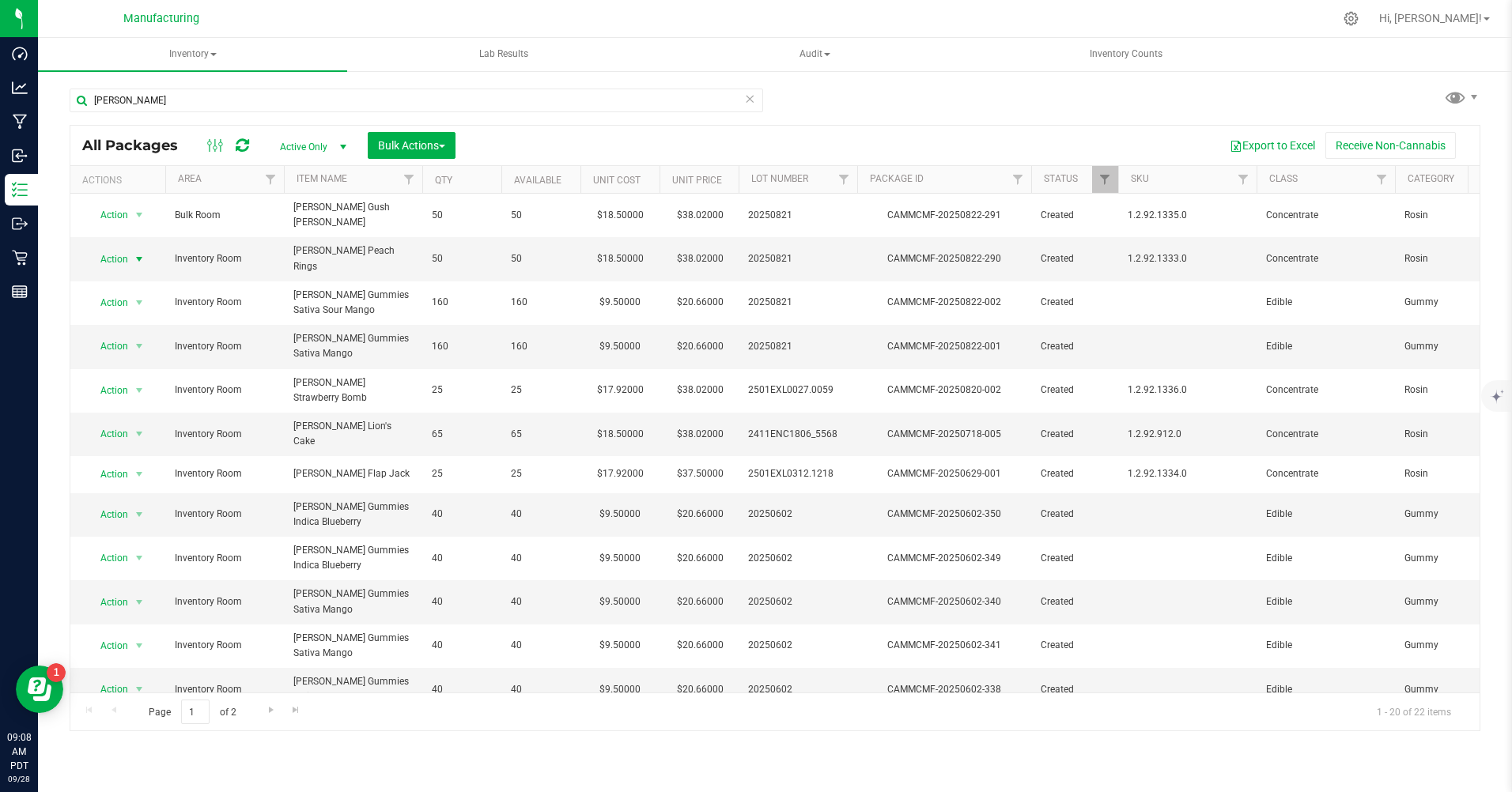
click at [117, 249] on span "Action" at bounding box center [108, 260] width 43 height 22
click at [121, 416] on li "Print package label" at bounding box center [137, 416] width 102 height 24
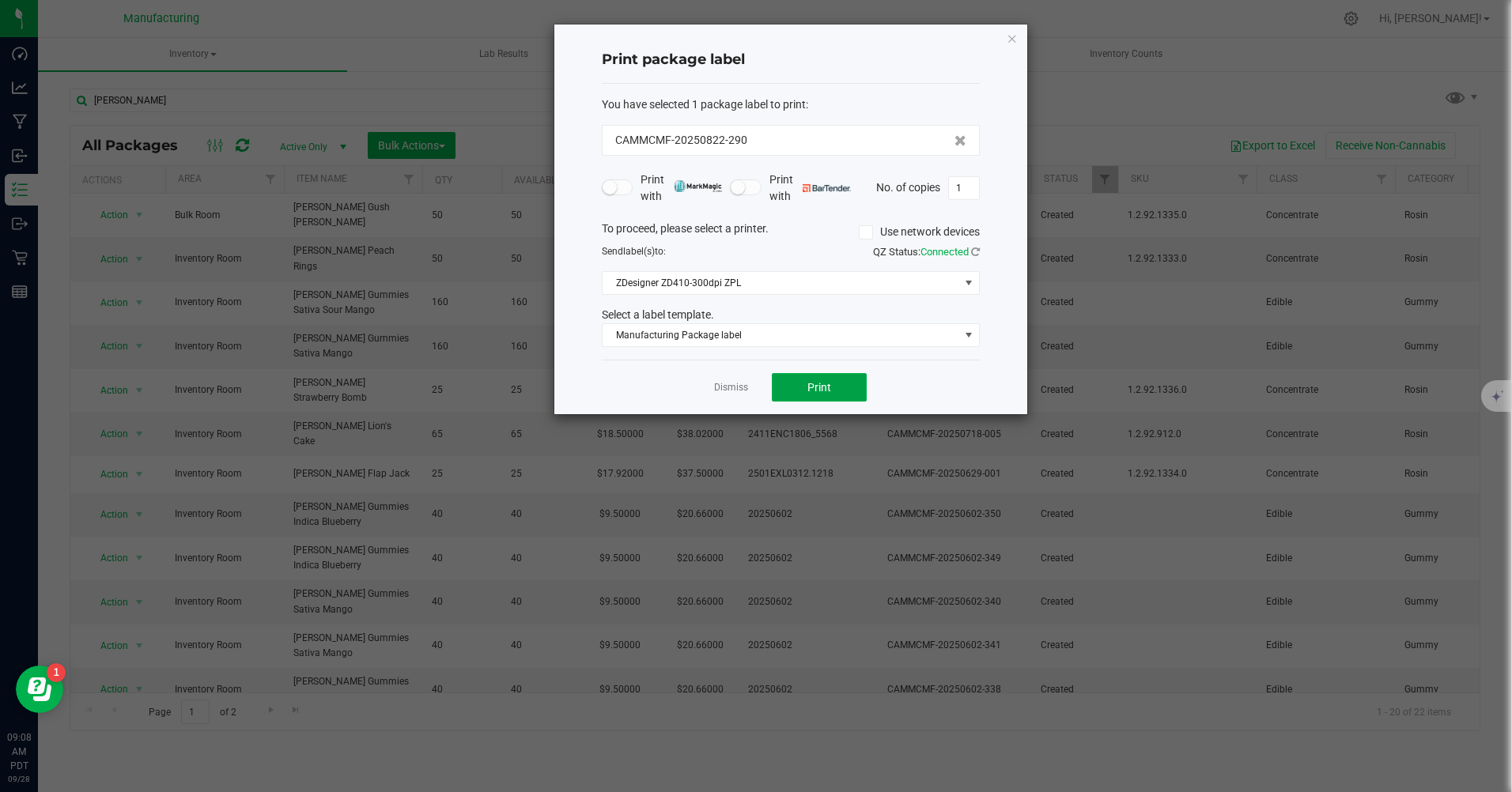
click at [822, 391] on span "Print" at bounding box center [819, 387] width 24 height 13
click at [1015, 38] on icon "button" at bounding box center [1012, 38] width 11 height 19
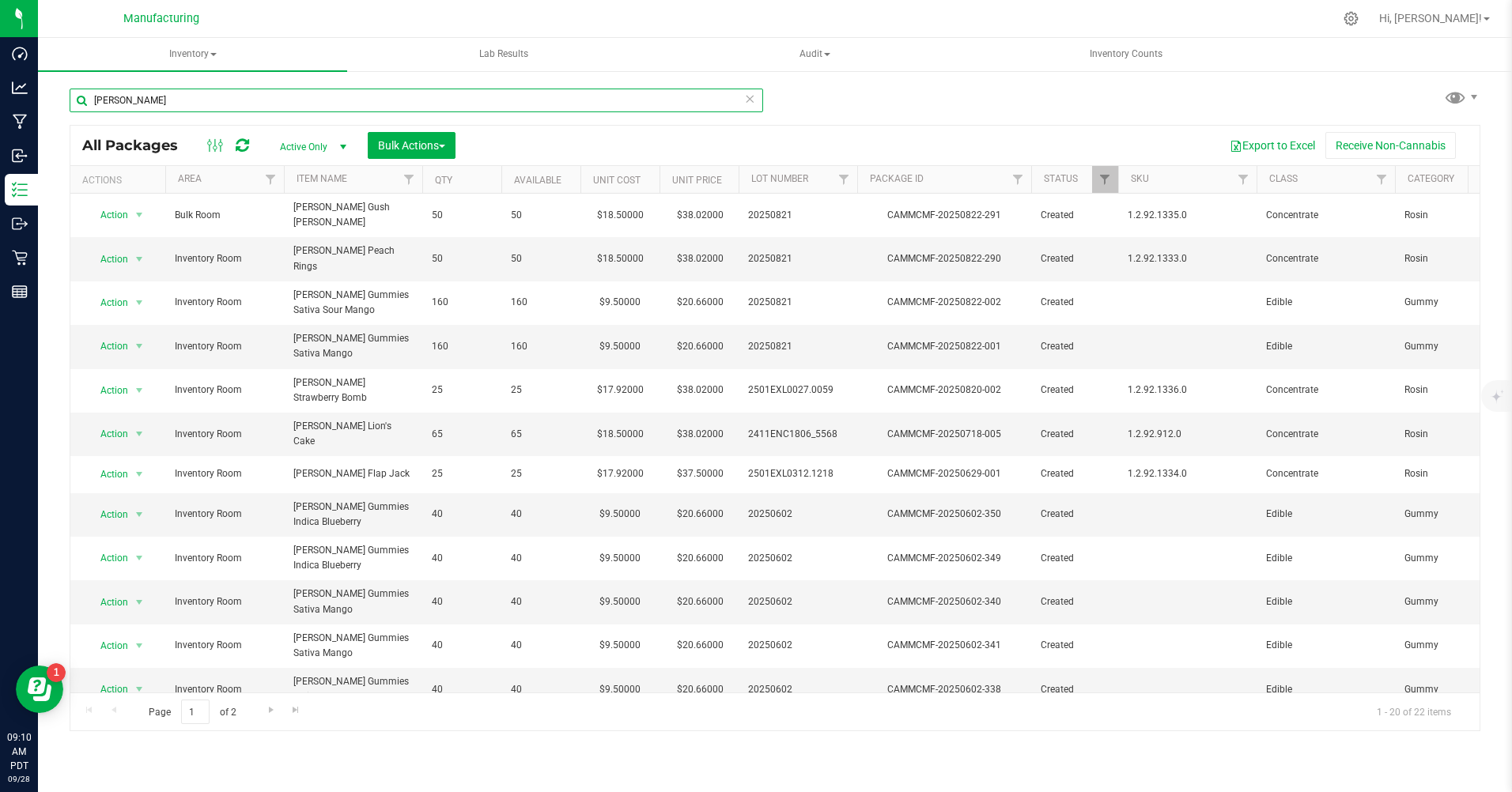
click at [148, 99] on input "[PERSON_NAME]" at bounding box center [416, 100] width 694 height 24
type input "m"
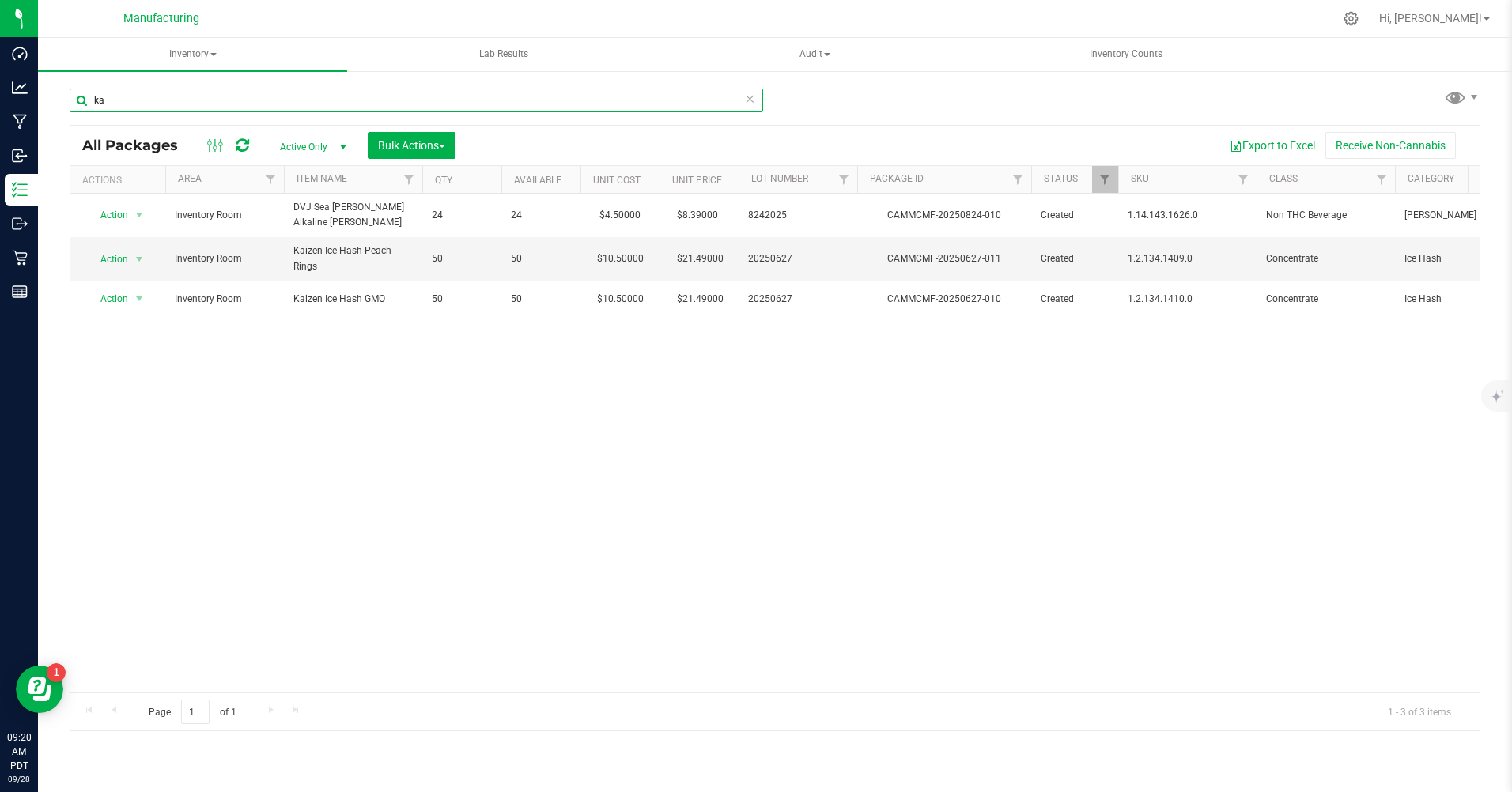
type input "ka"
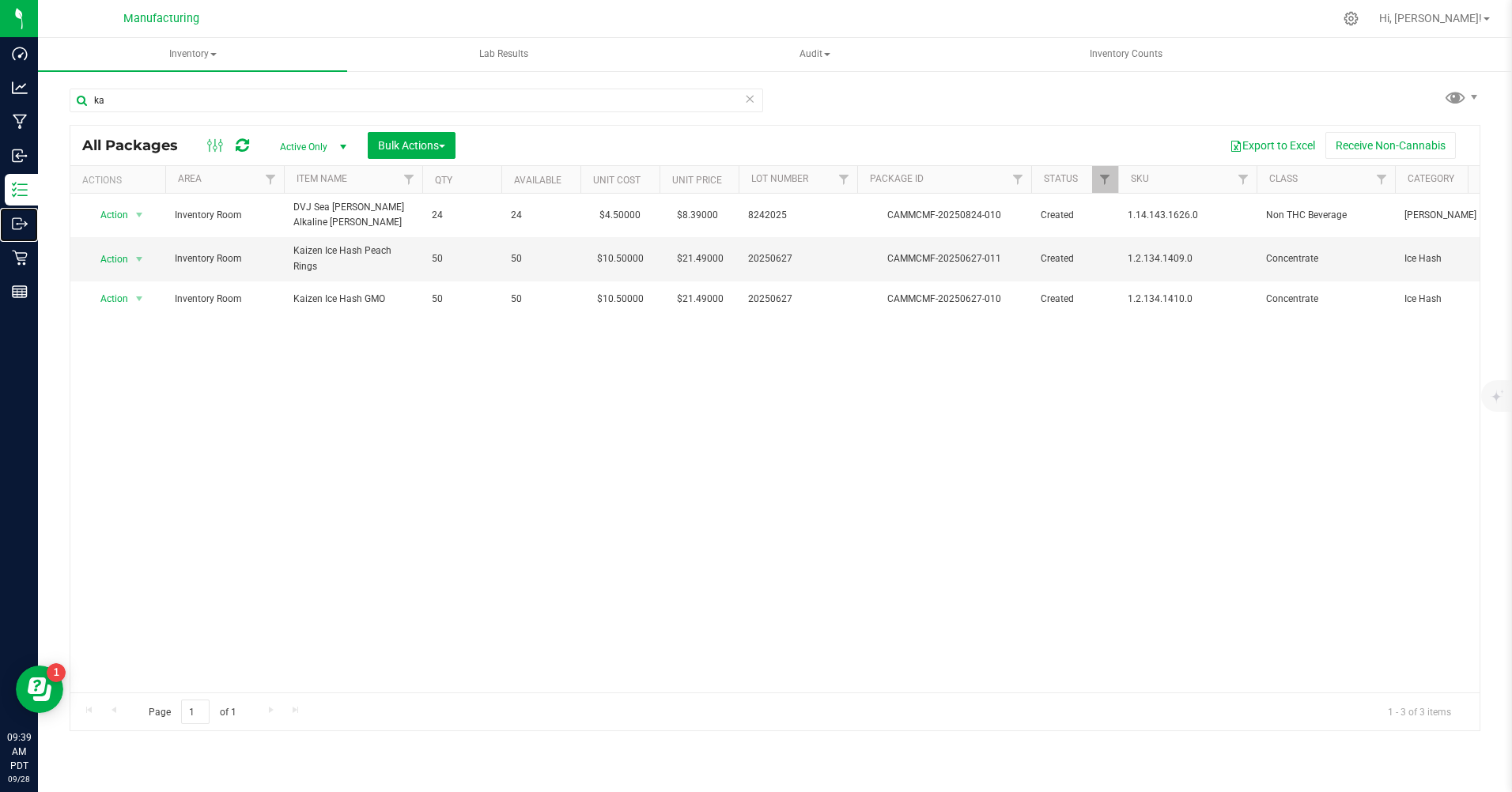
click at [0, 0] on p "Outbound" at bounding box center [0, 0] width 0 height 0
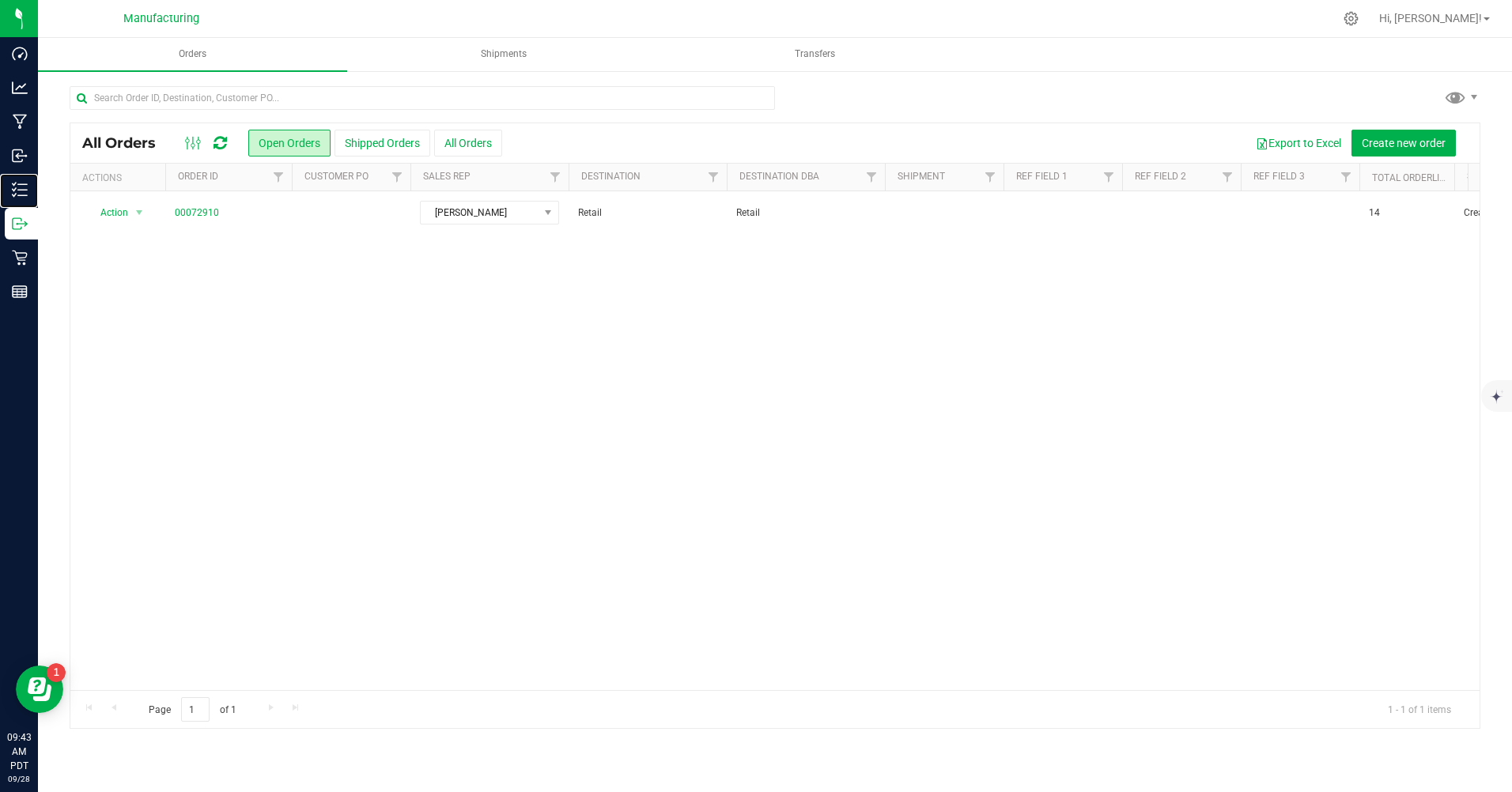
click at [0, 0] on p "Inventory" at bounding box center [0, 0] width 0 height 0
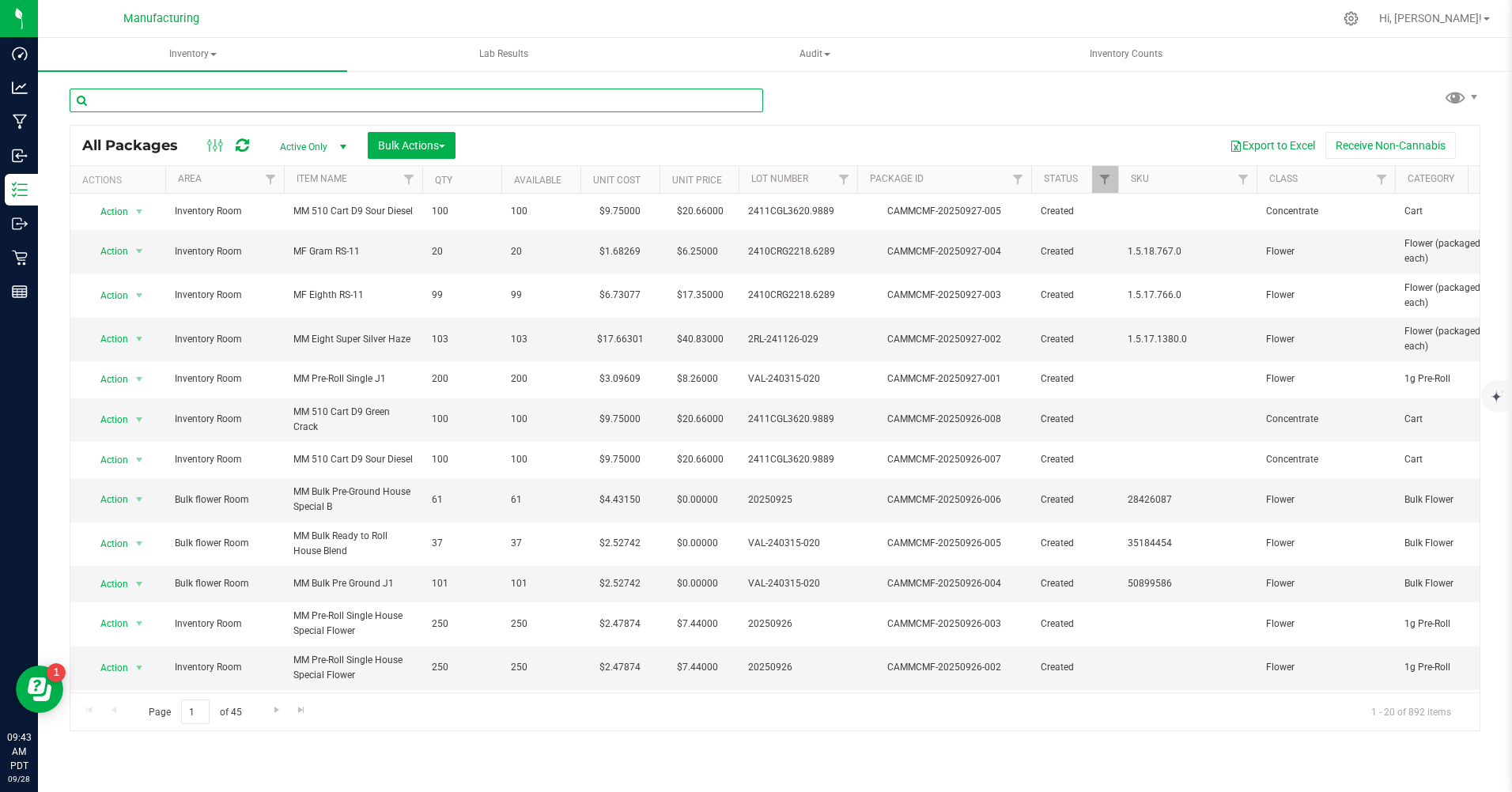
click at [149, 102] on input "text" at bounding box center [416, 100] width 694 height 24
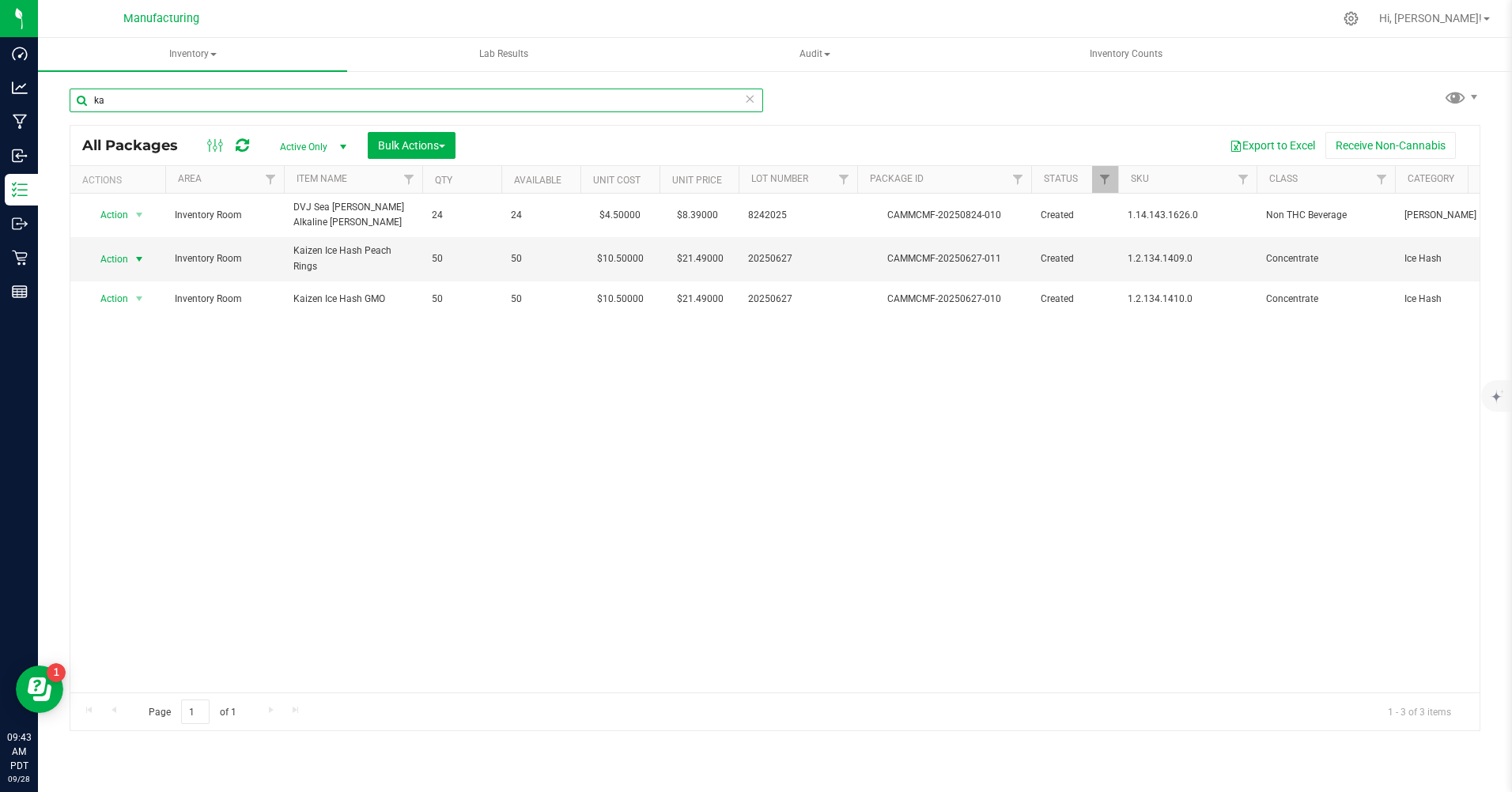
type input "ka"
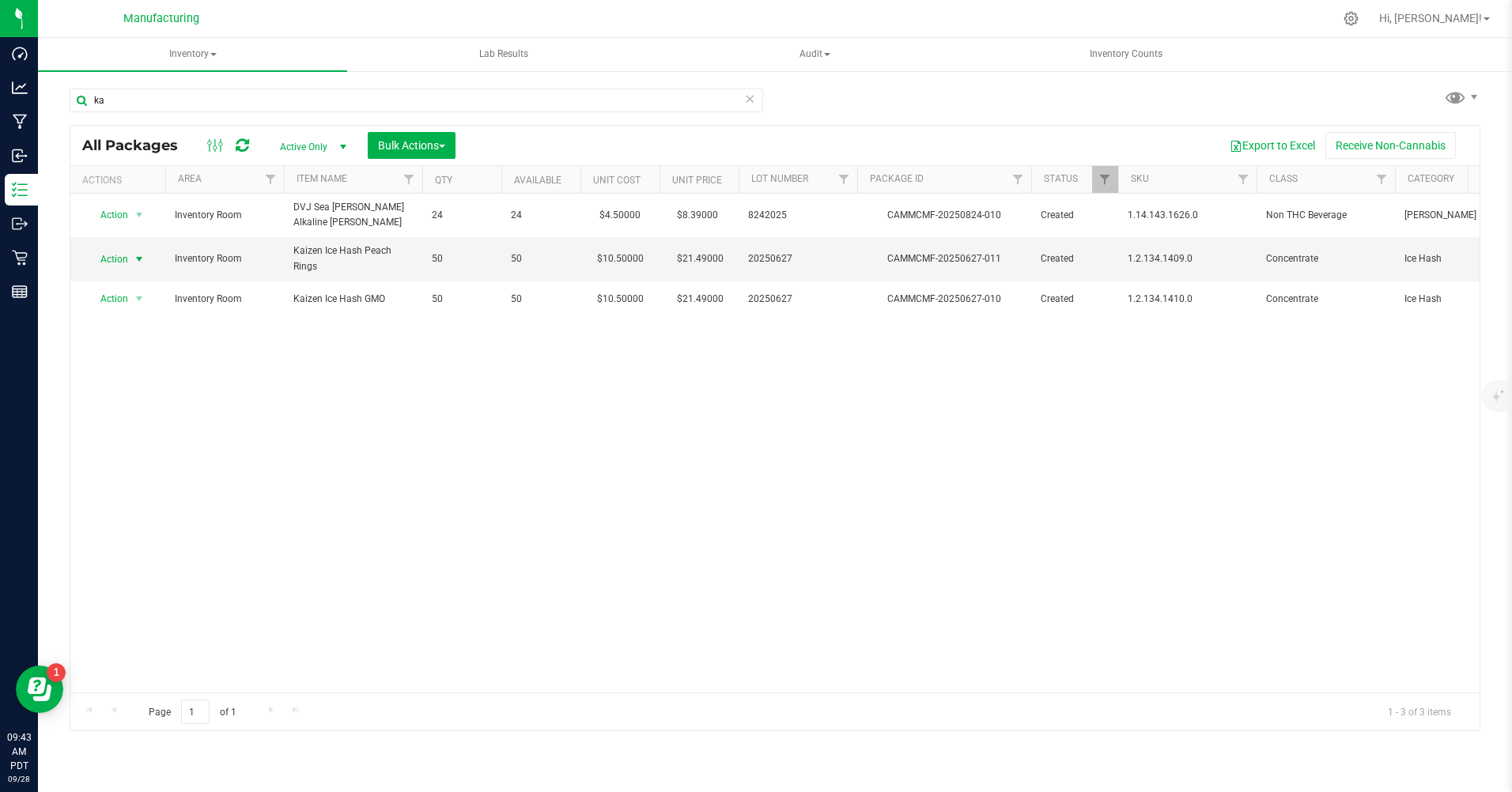
click at [106, 262] on span "Action" at bounding box center [108, 260] width 43 height 22
click at [144, 431] on li "Print package label" at bounding box center [137, 426] width 102 height 24
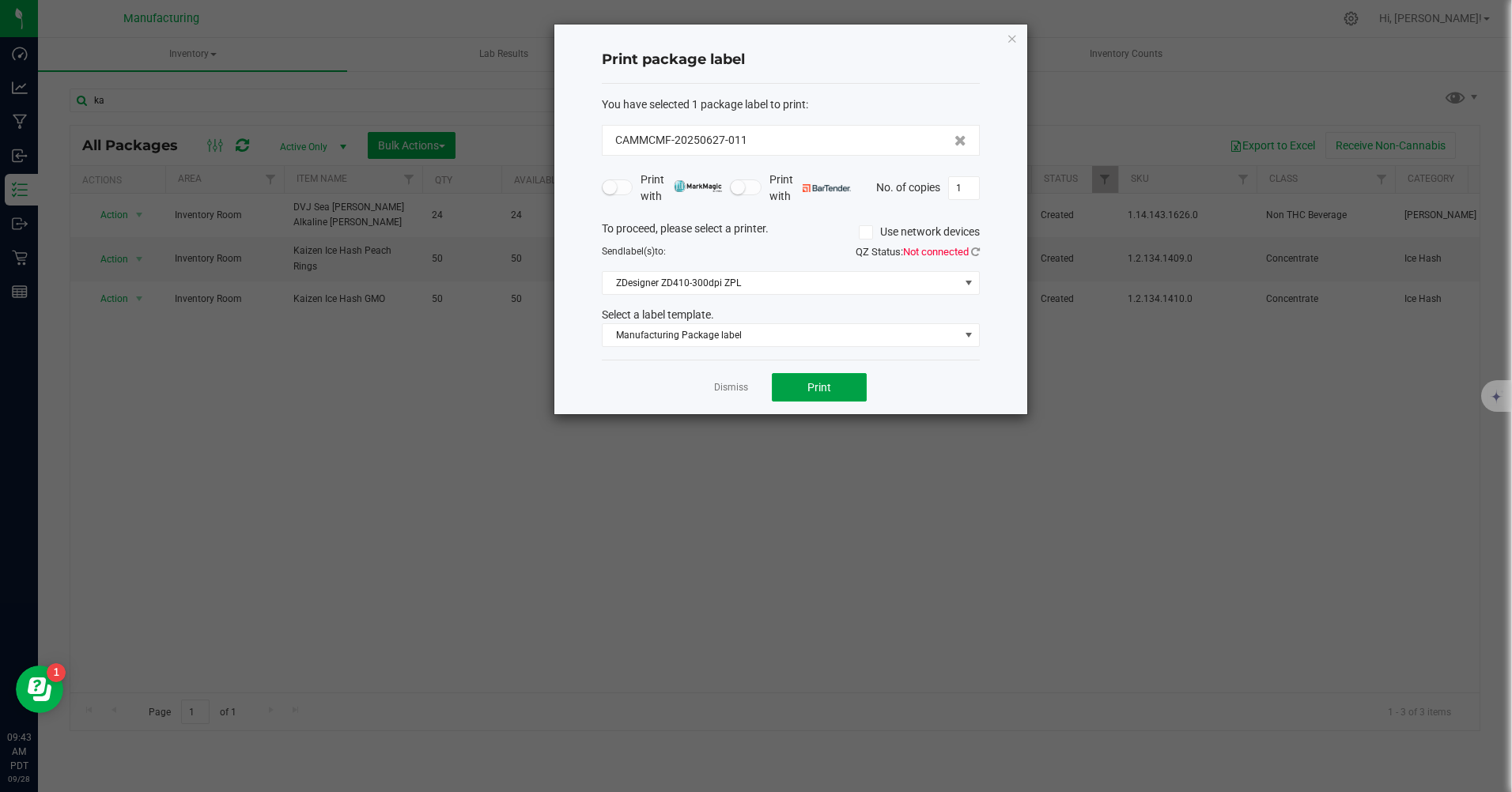
click at [819, 384] on span "Print" at bounding box center [819, 387] width 24 height 13
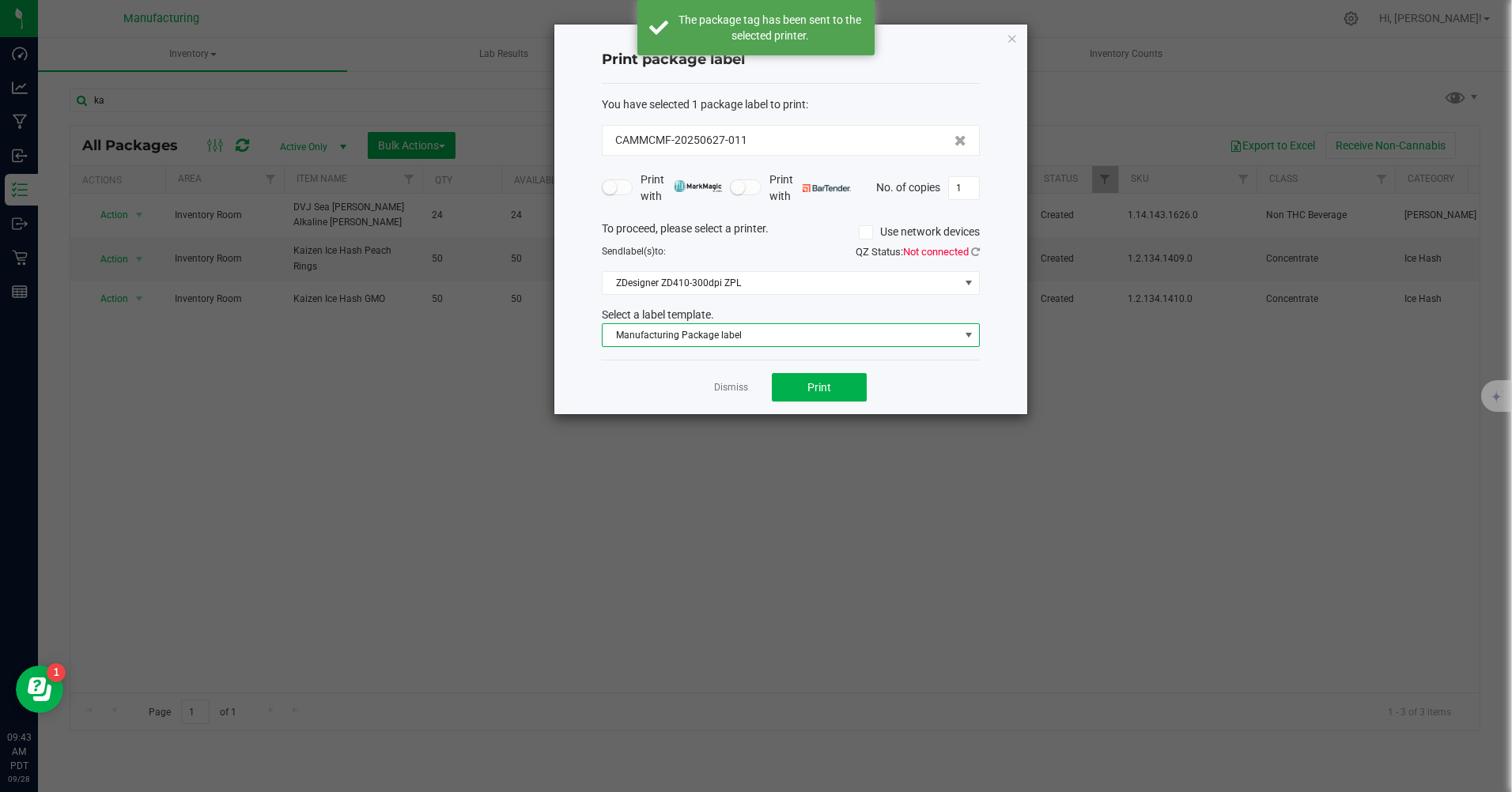
click at [742, 337] on span "Manufacturing Package label" at bounding box center [781, 335] width 356 height 22
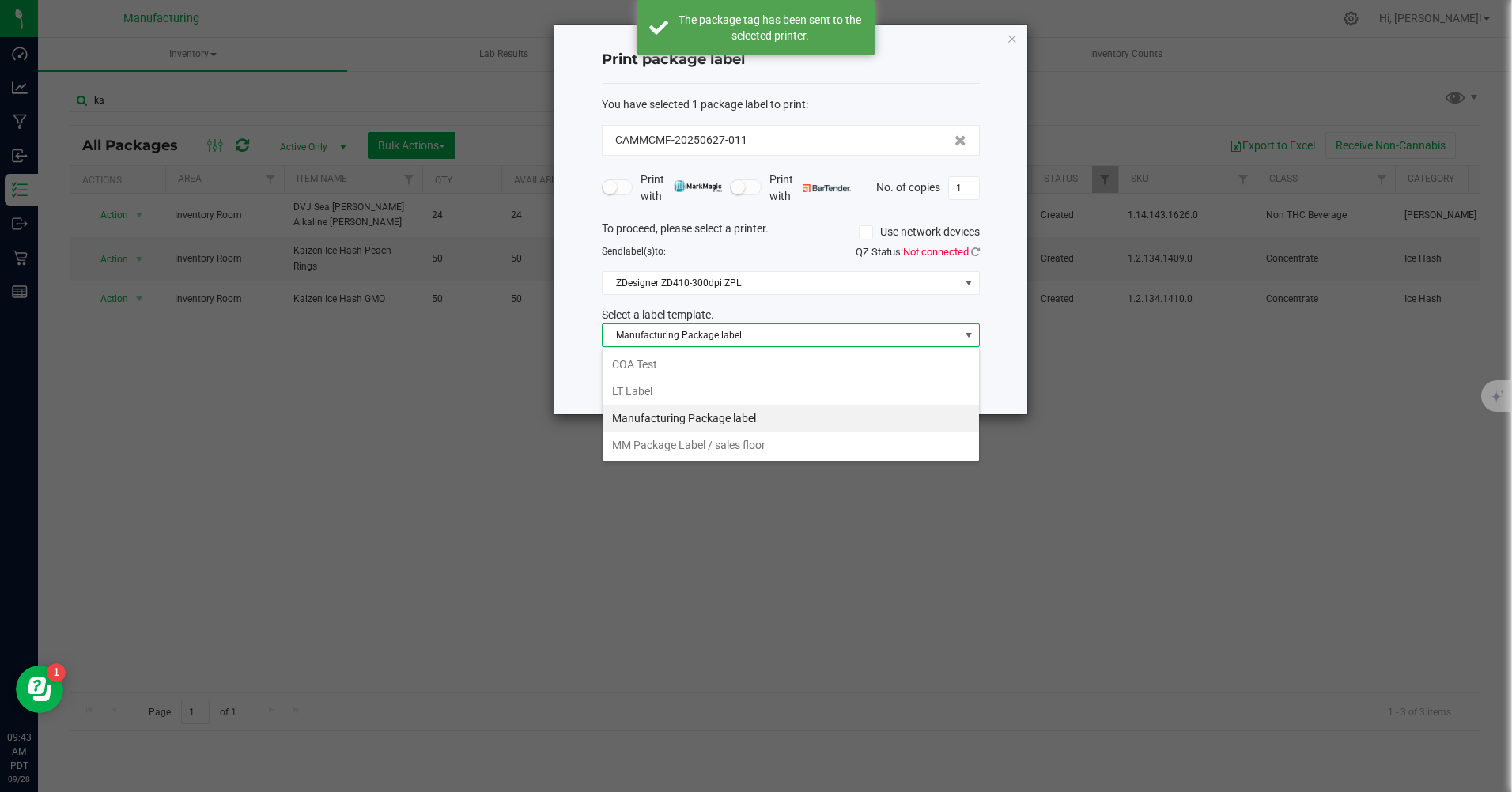
scroll to position [24, 378]
click at [760, 449] on li "MM Package Label / sales floor" at bounding box center [791, 445] width 376 height 27
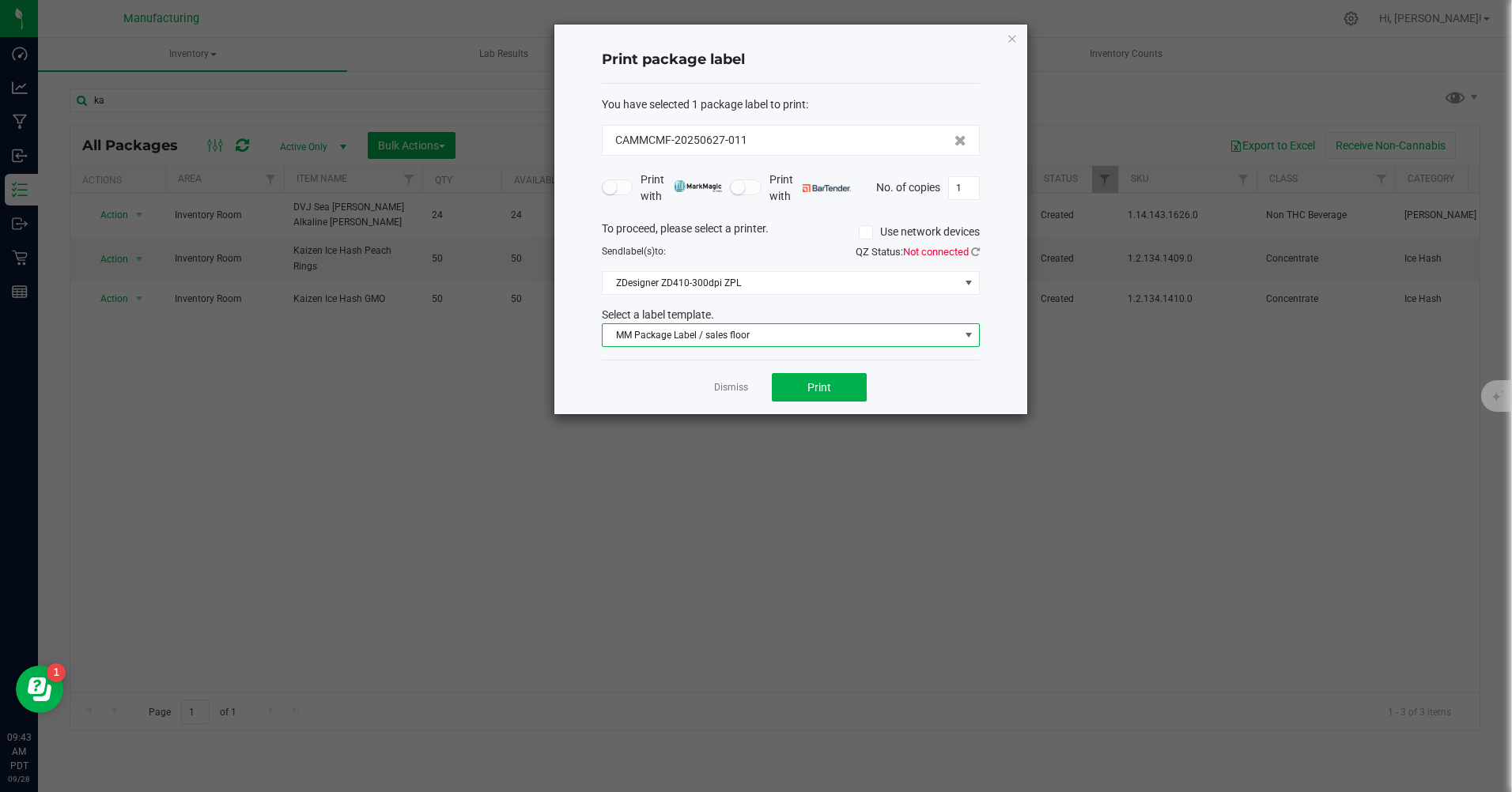
click at [973, 190] on input "1" at bounding box center [965, 188] width 30 height 22
type input "50"
click at [846, 390] on button "Print" at bounding box center [819, 387] width 95 height 29
click at [1011, 41] on icon "button" at bounding box center [1012, 38] width 11 height 19
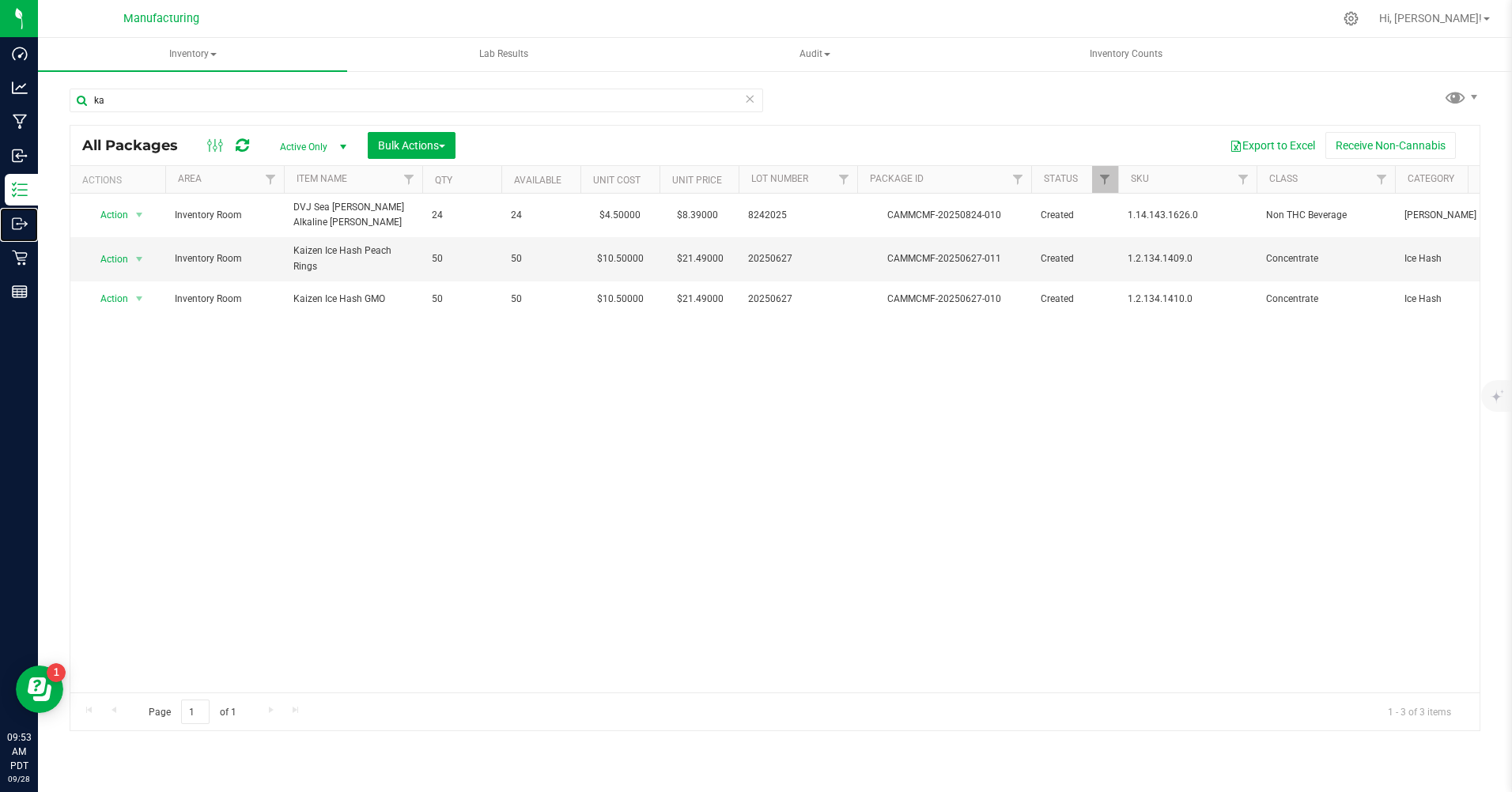
click at [0, 0] on p "Outbound" at bounding box center [0, 0] width 0 height 0
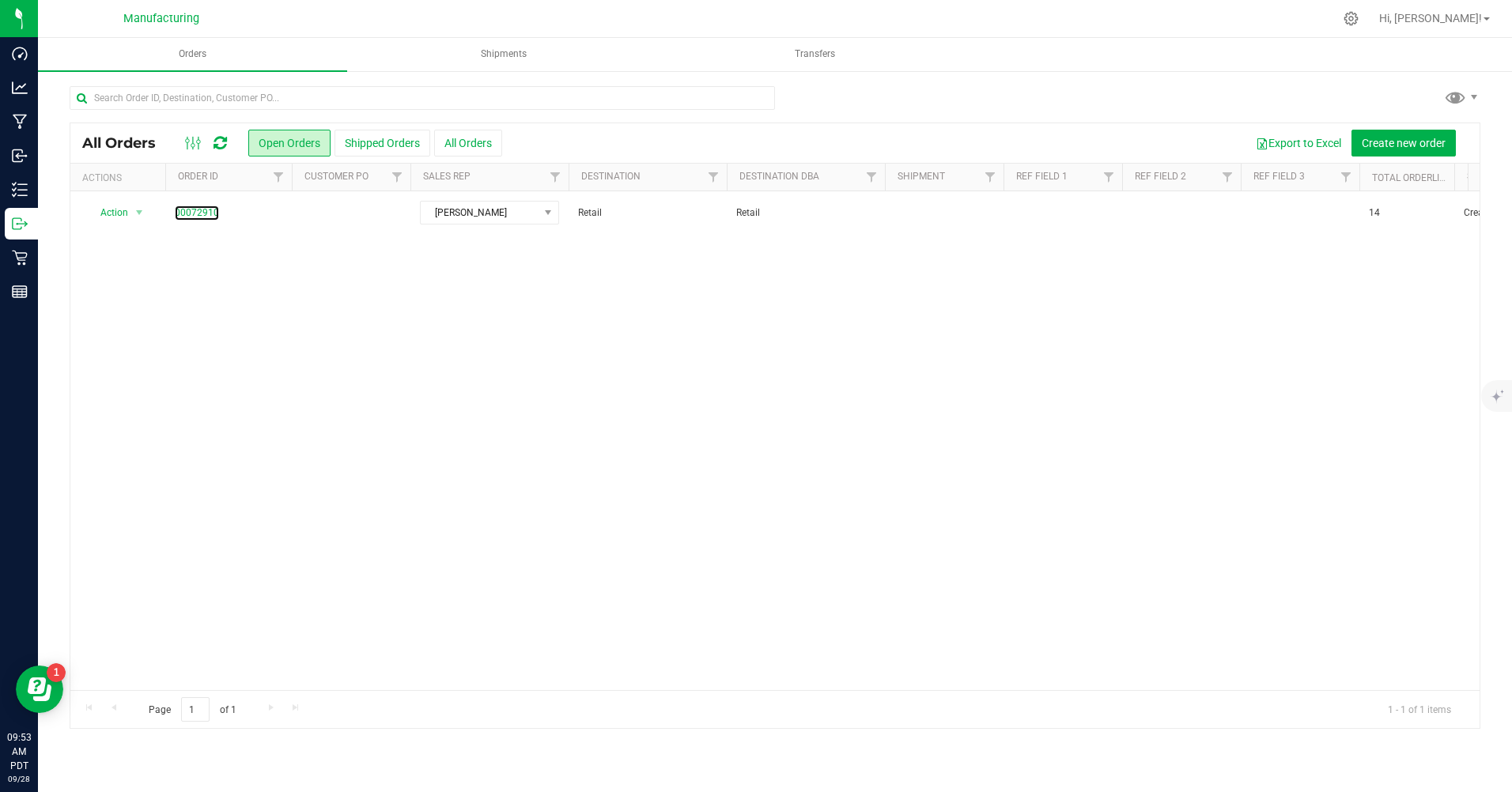
click at [207, 213] on link "00072910" at bounding box center [197, 213] width 45 height 15
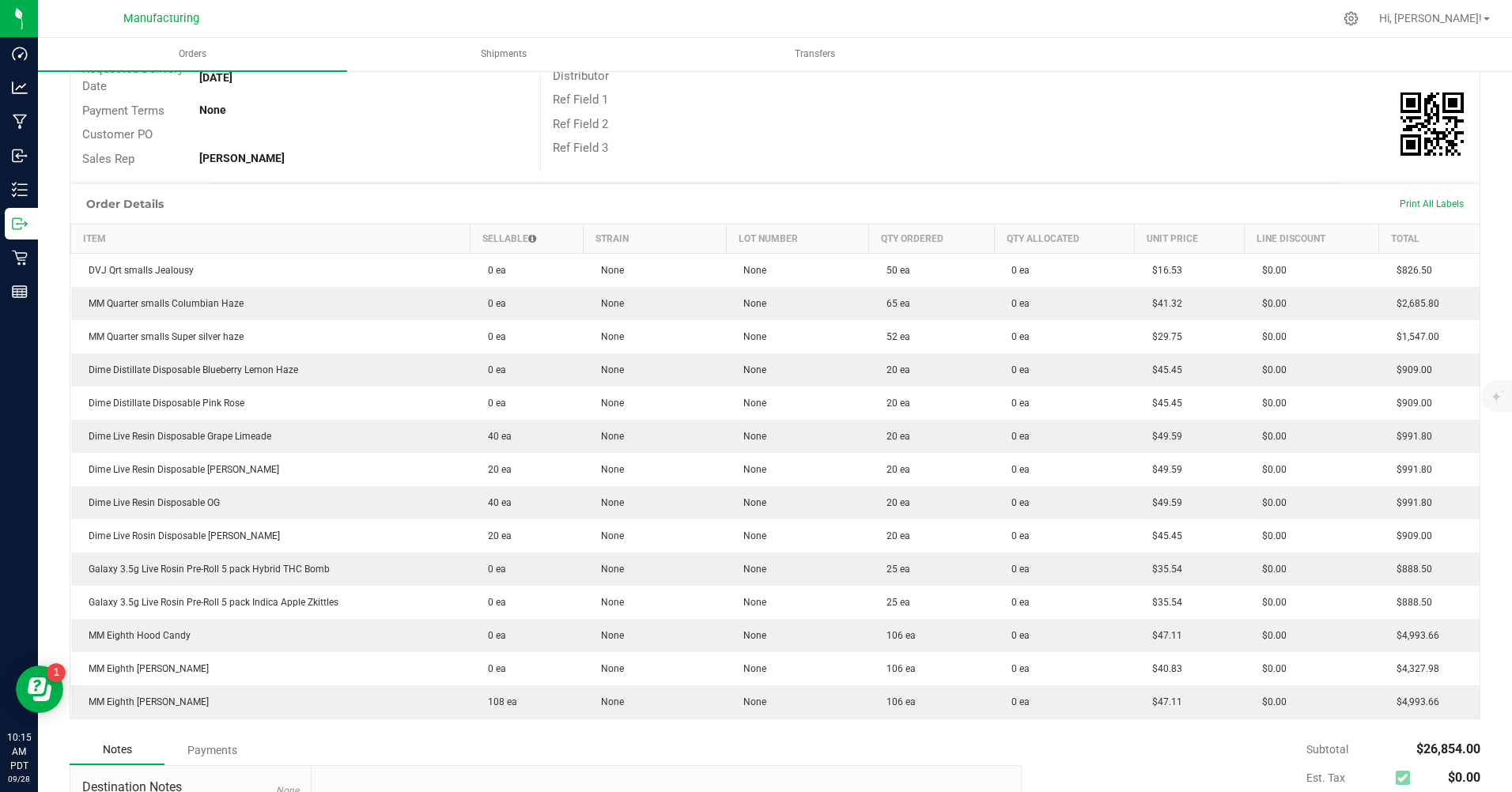
scroll to position [237, 0]
click at [0, 0] on p "Inventory" at bounding box center [0, 0] width 0 height 0
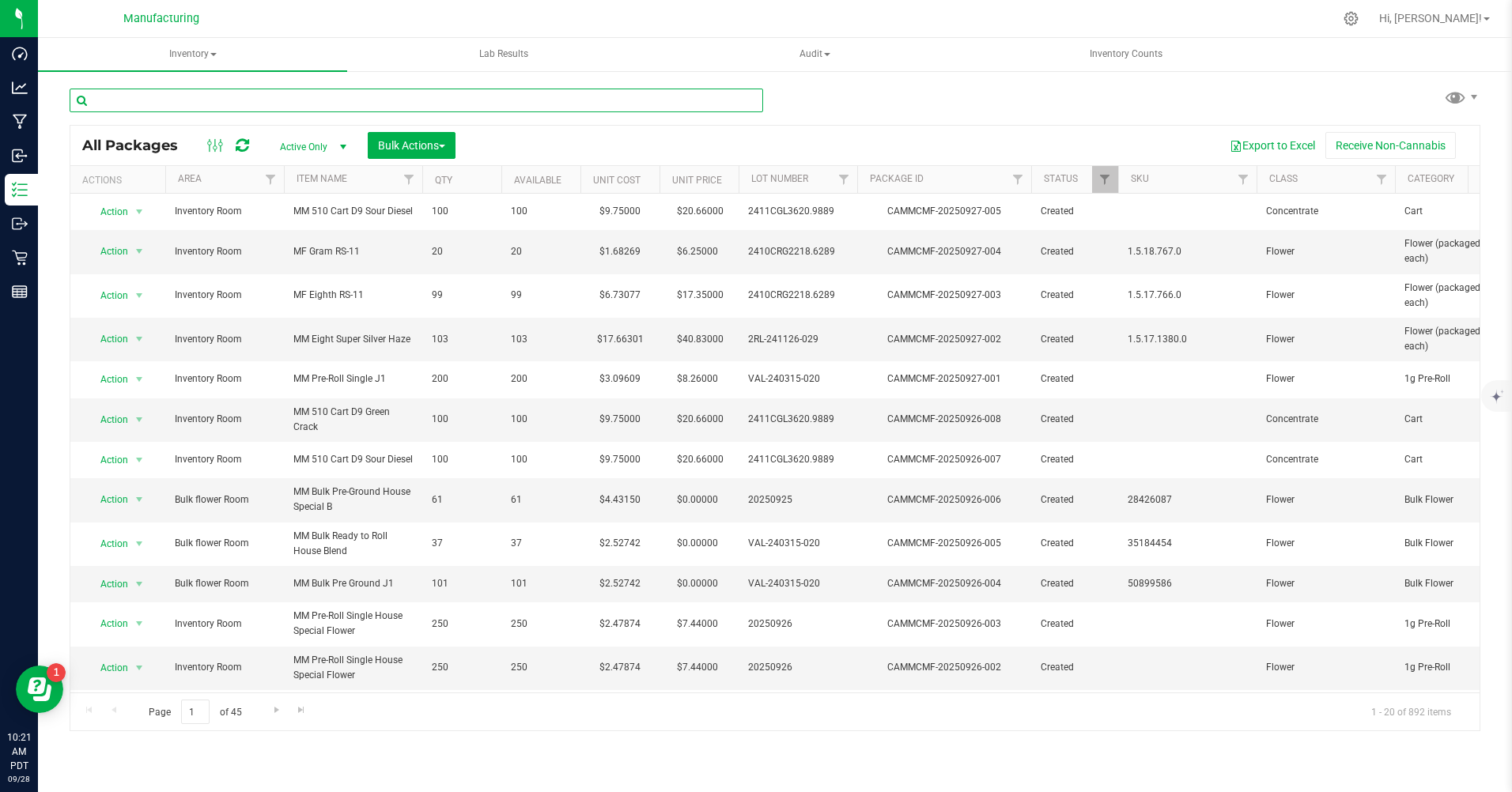
click at [176, 104] on input "text" at bounding box center [416, 100] width 694 height 24
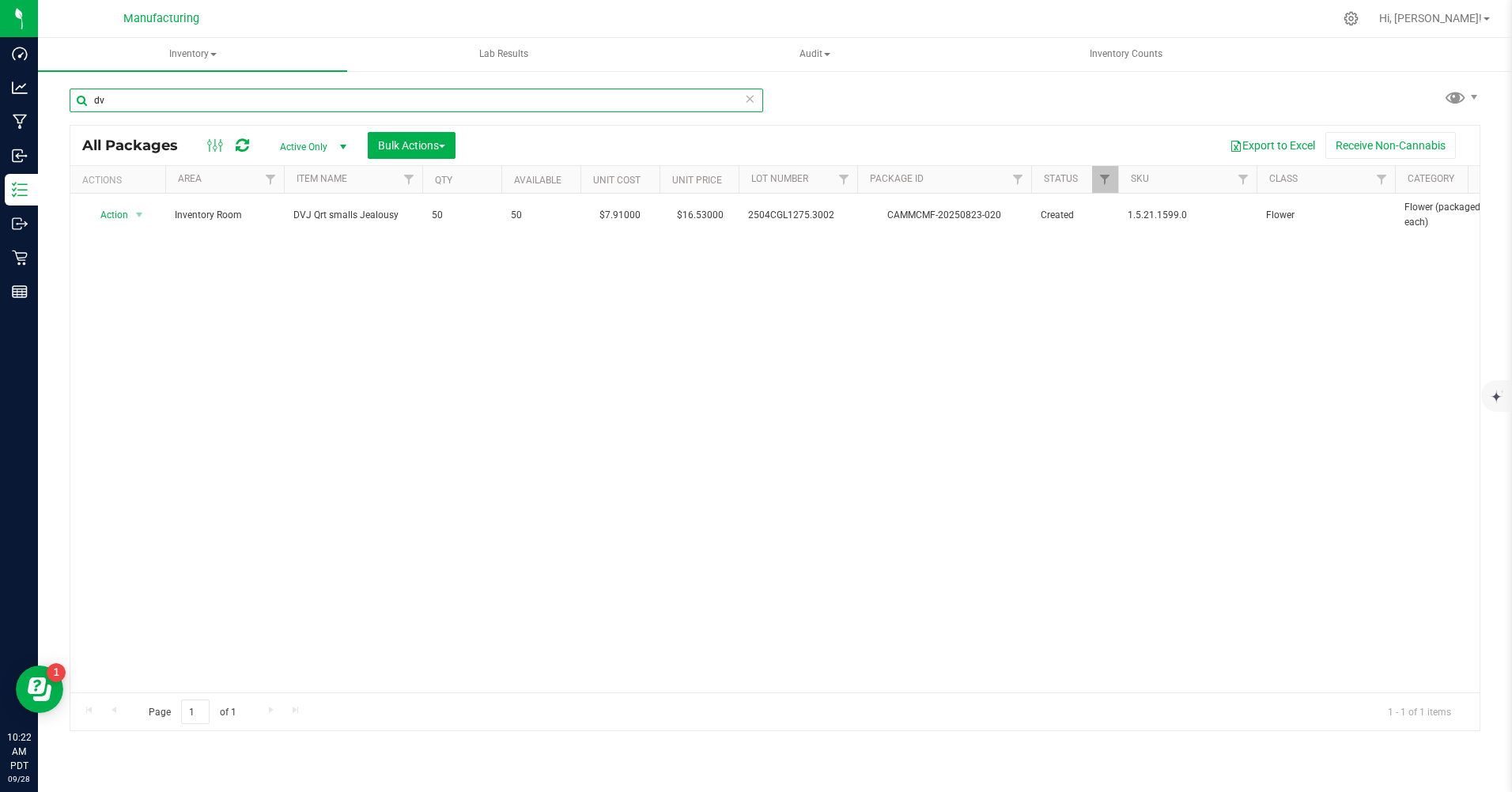
type input "d"
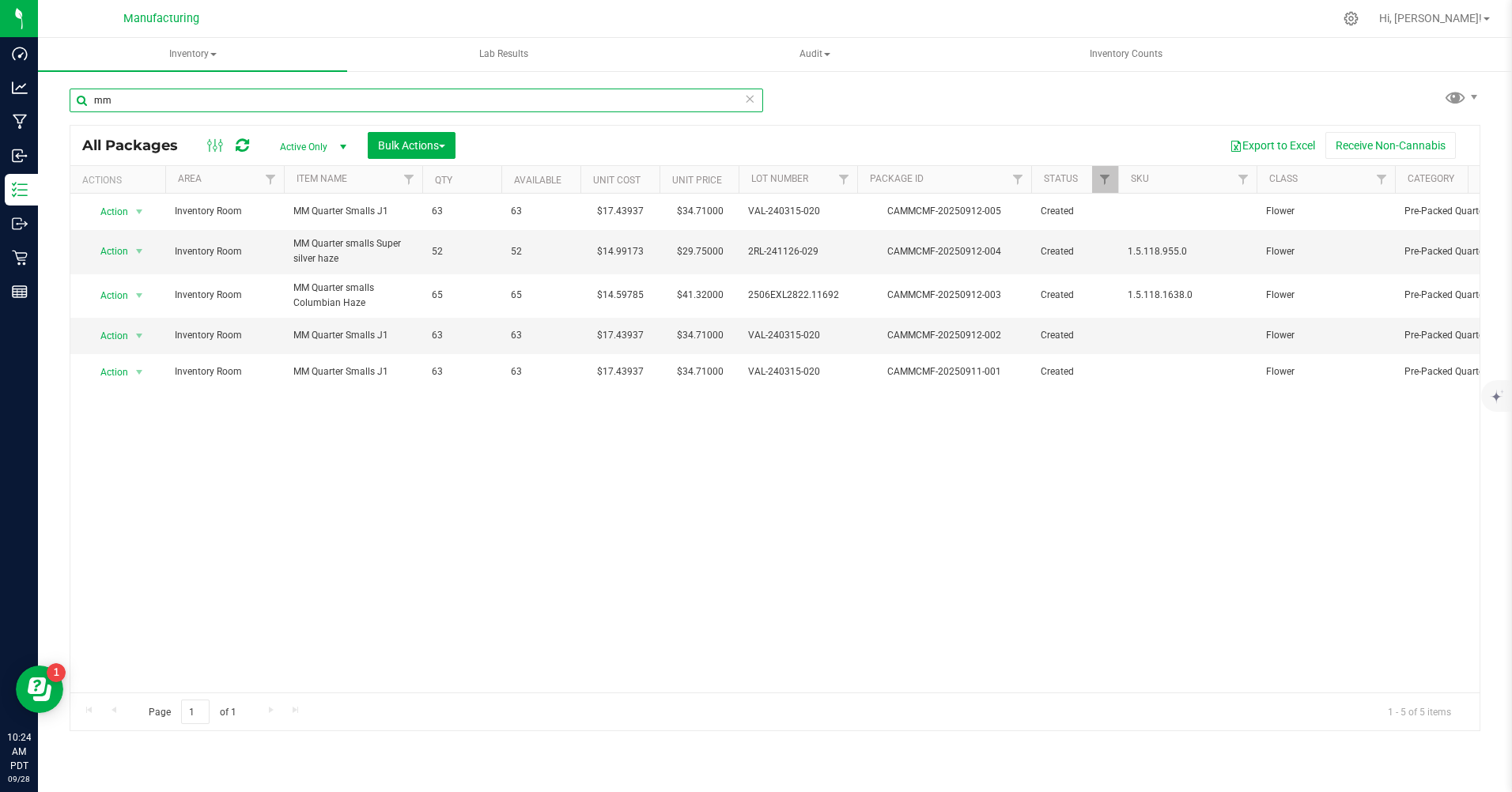
type input "m"
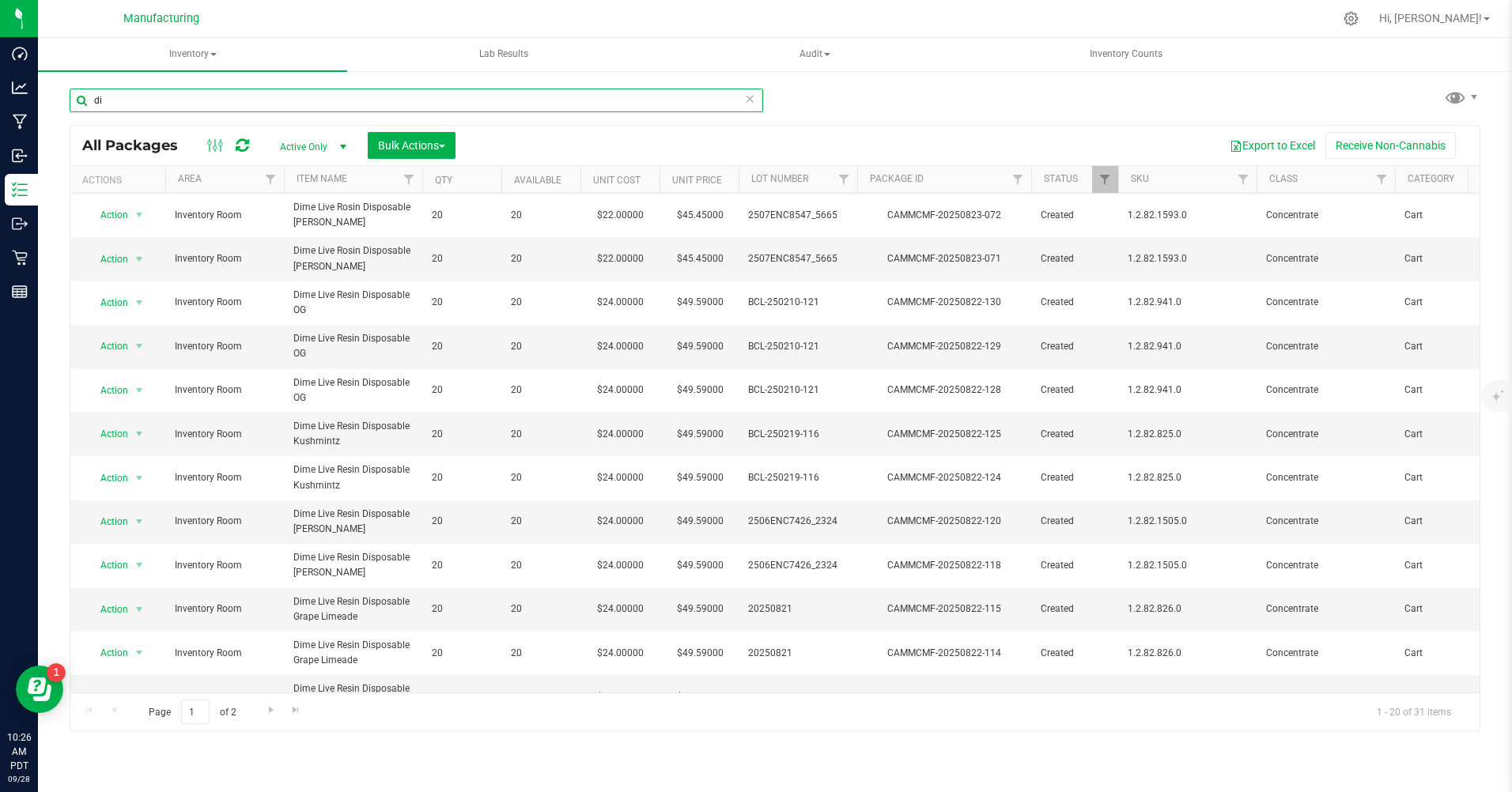
type input "d"
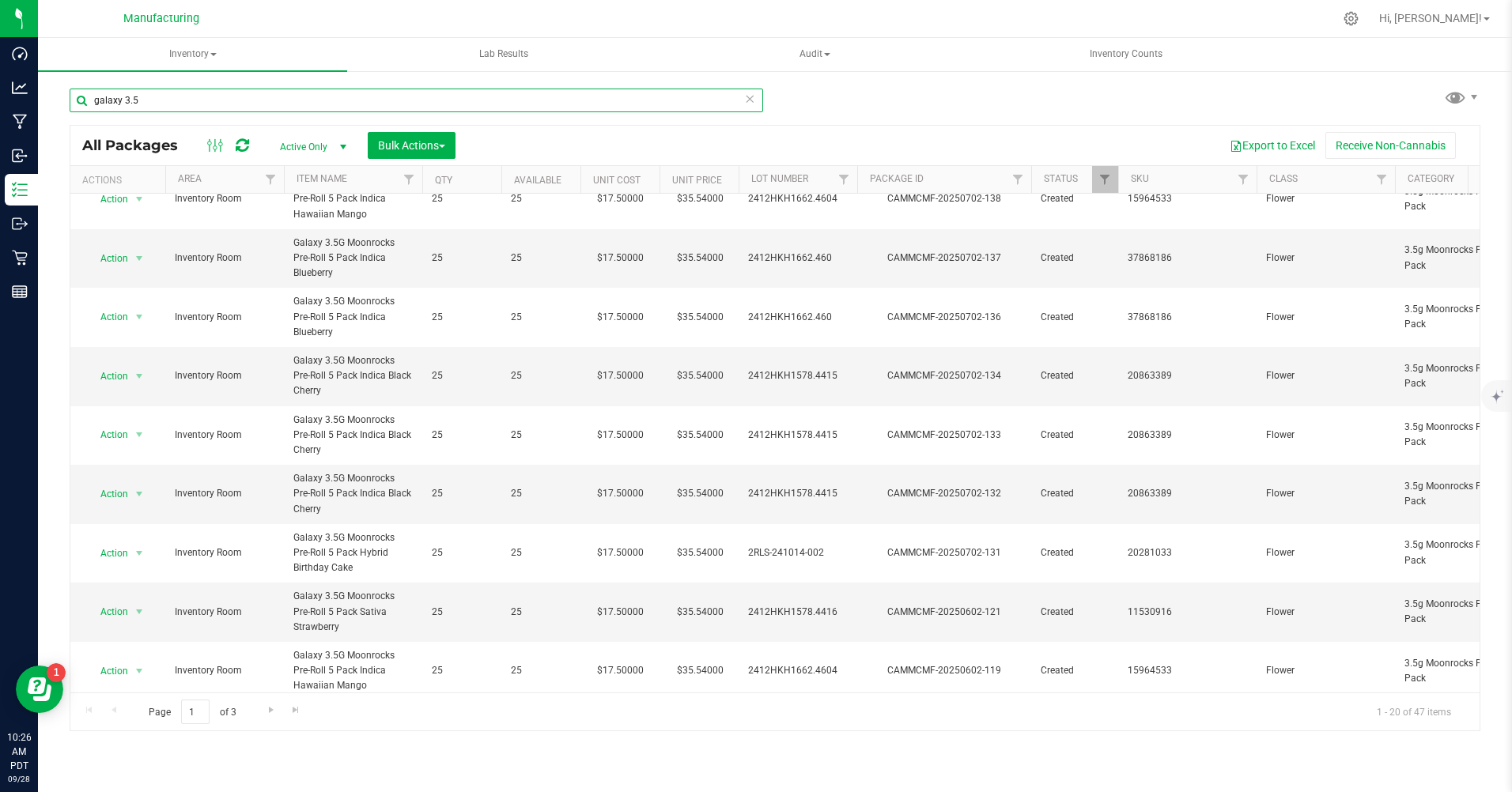
scroll to position [661, 0]
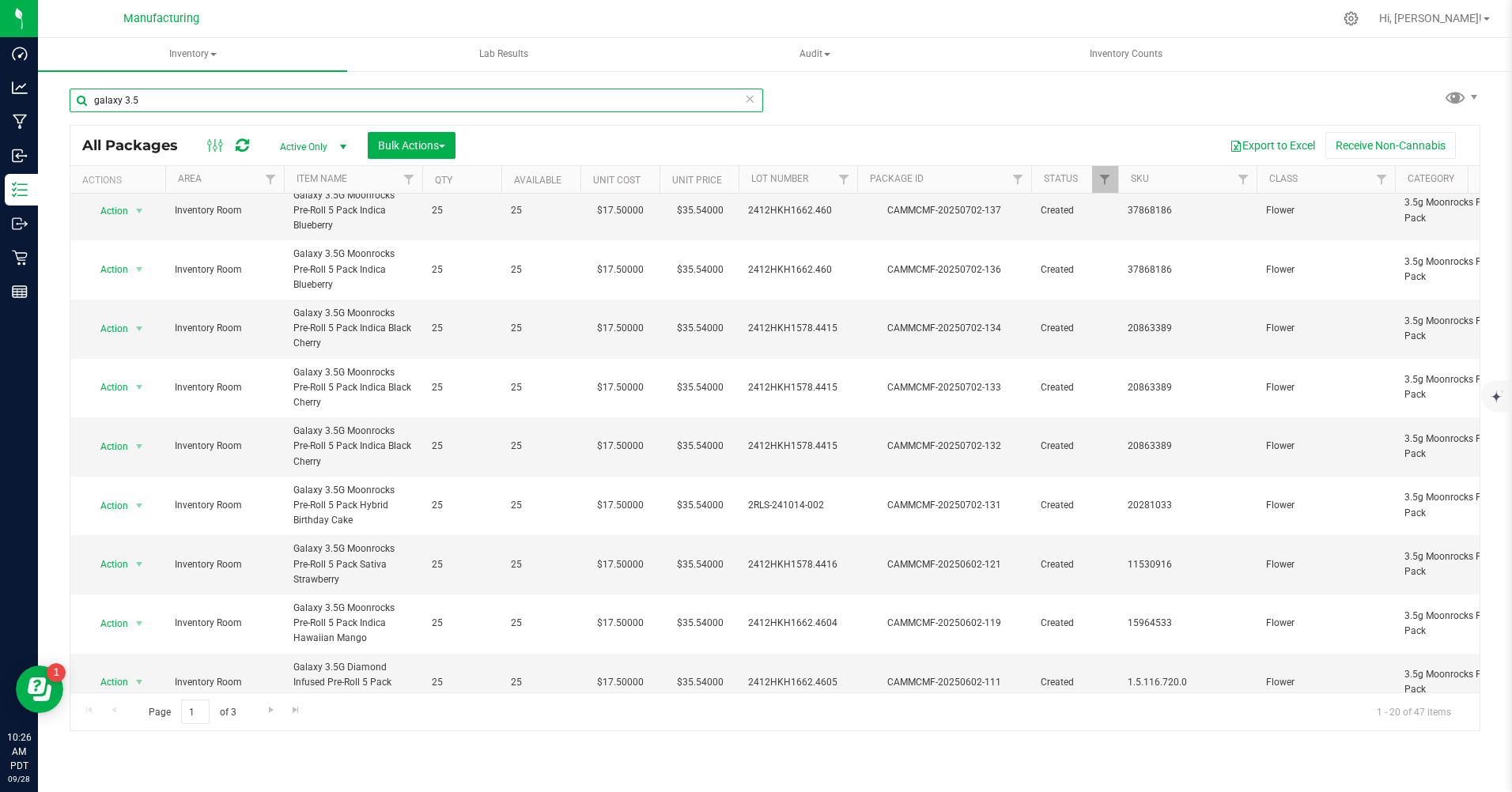
type input "galaxy 3.5"
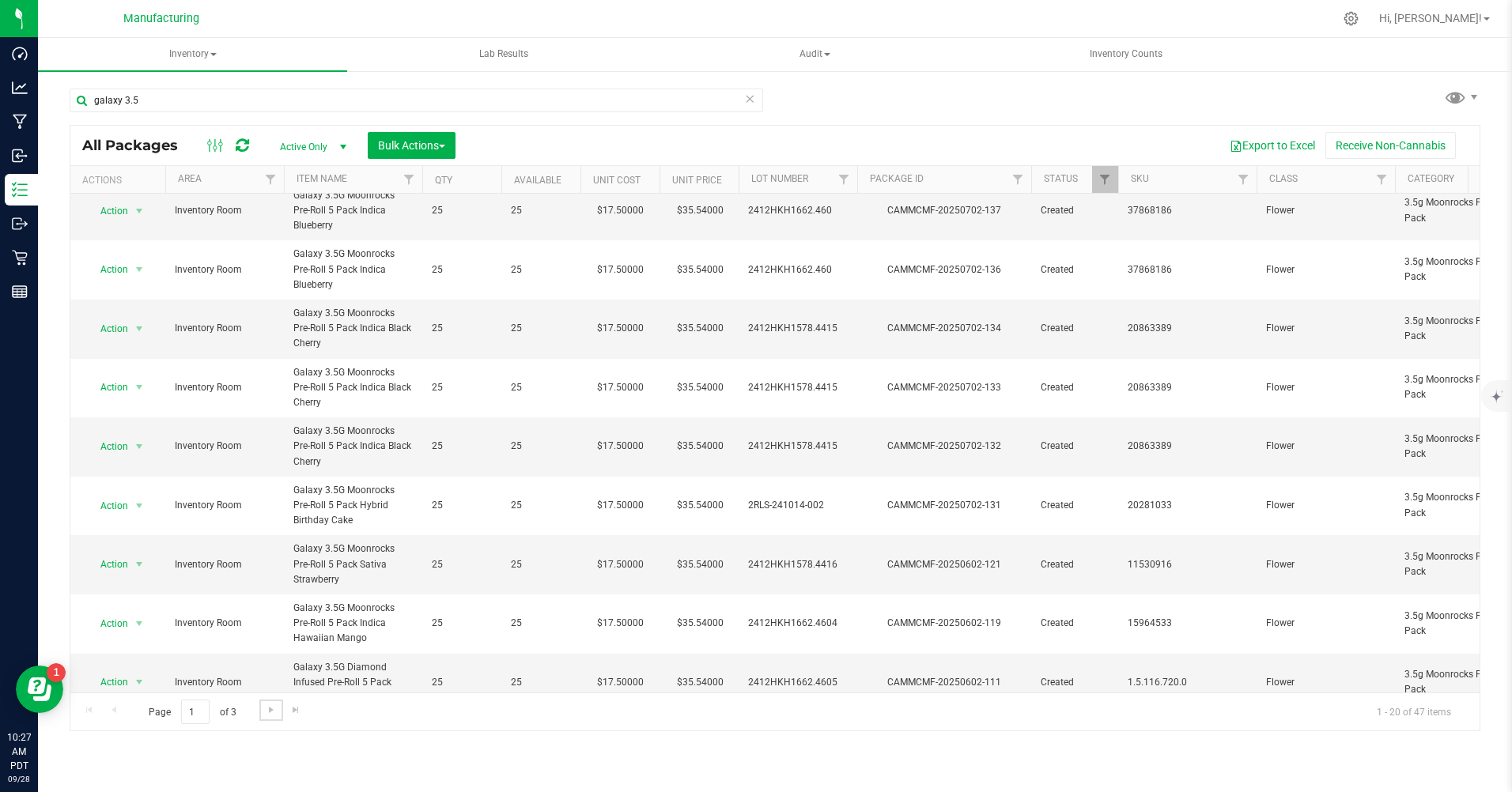
click at [269, 704] on span "Go to the next page" at bounding box center [271, 709] width 13 height 13
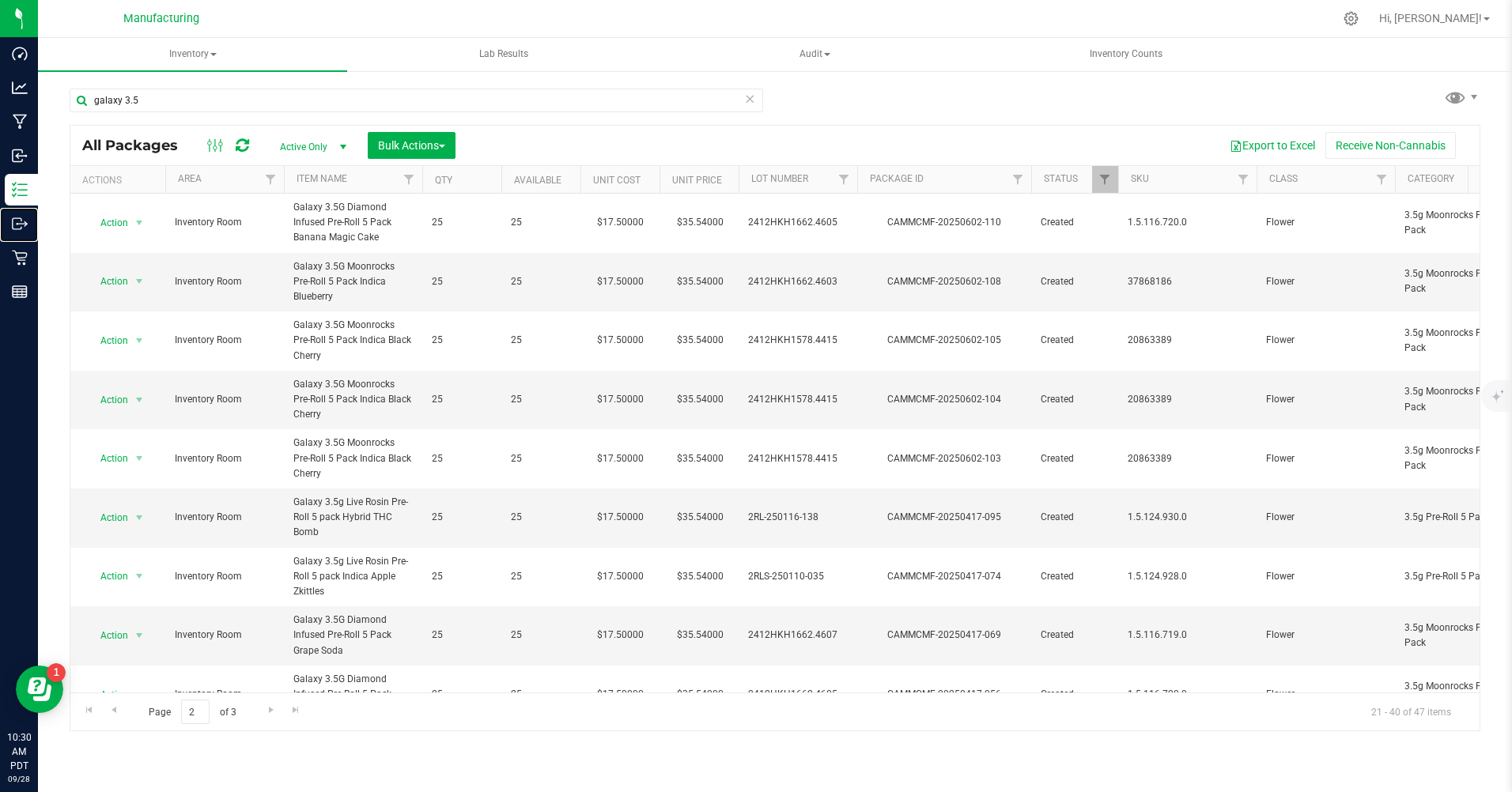
click at [0, 0] on p "Outbound" at bounding box center [0, 0] width 0 height 0
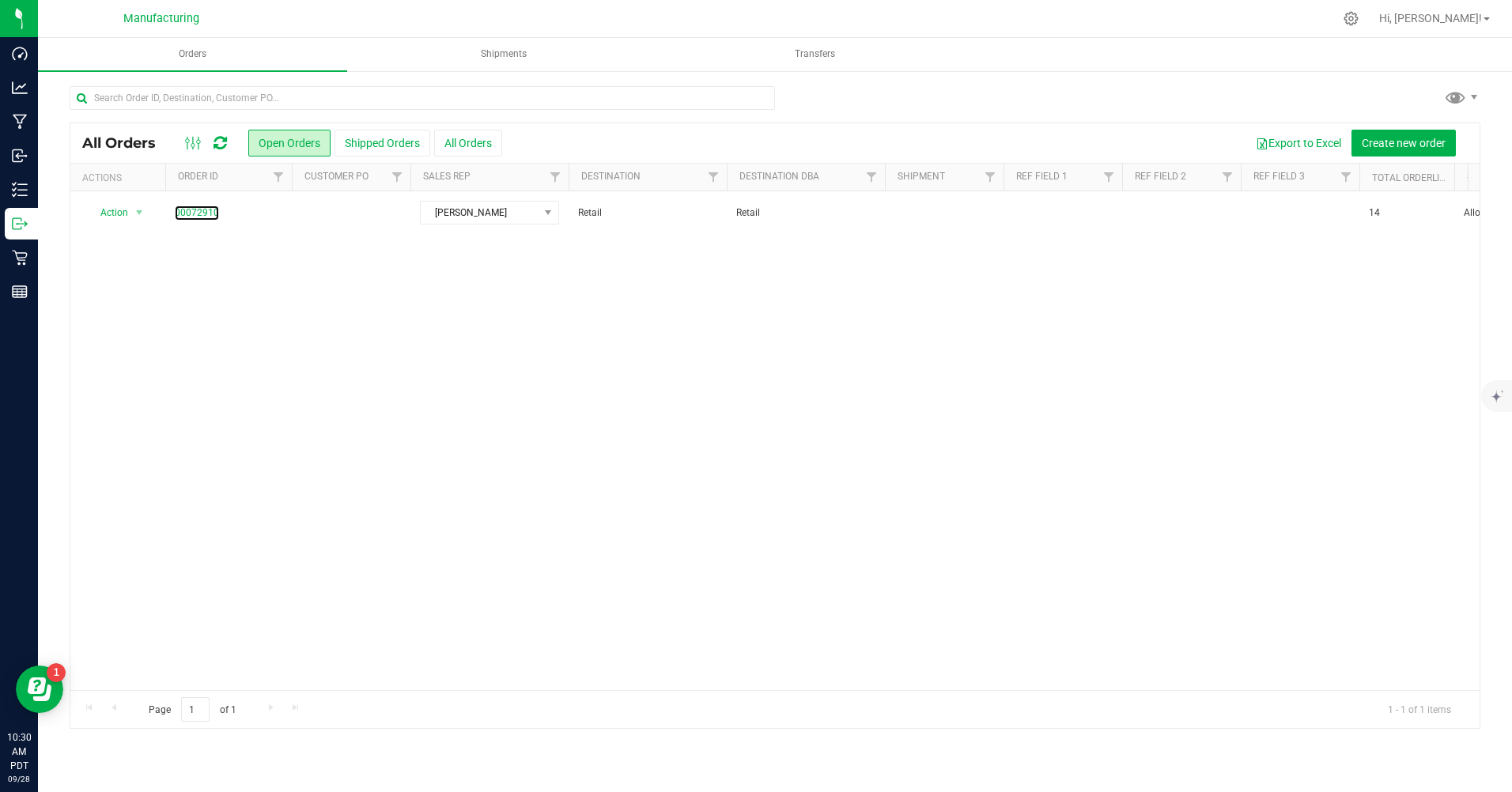
click at [202, 210] on link "00072910" at bounding box center [197, 213] width 45 height 15
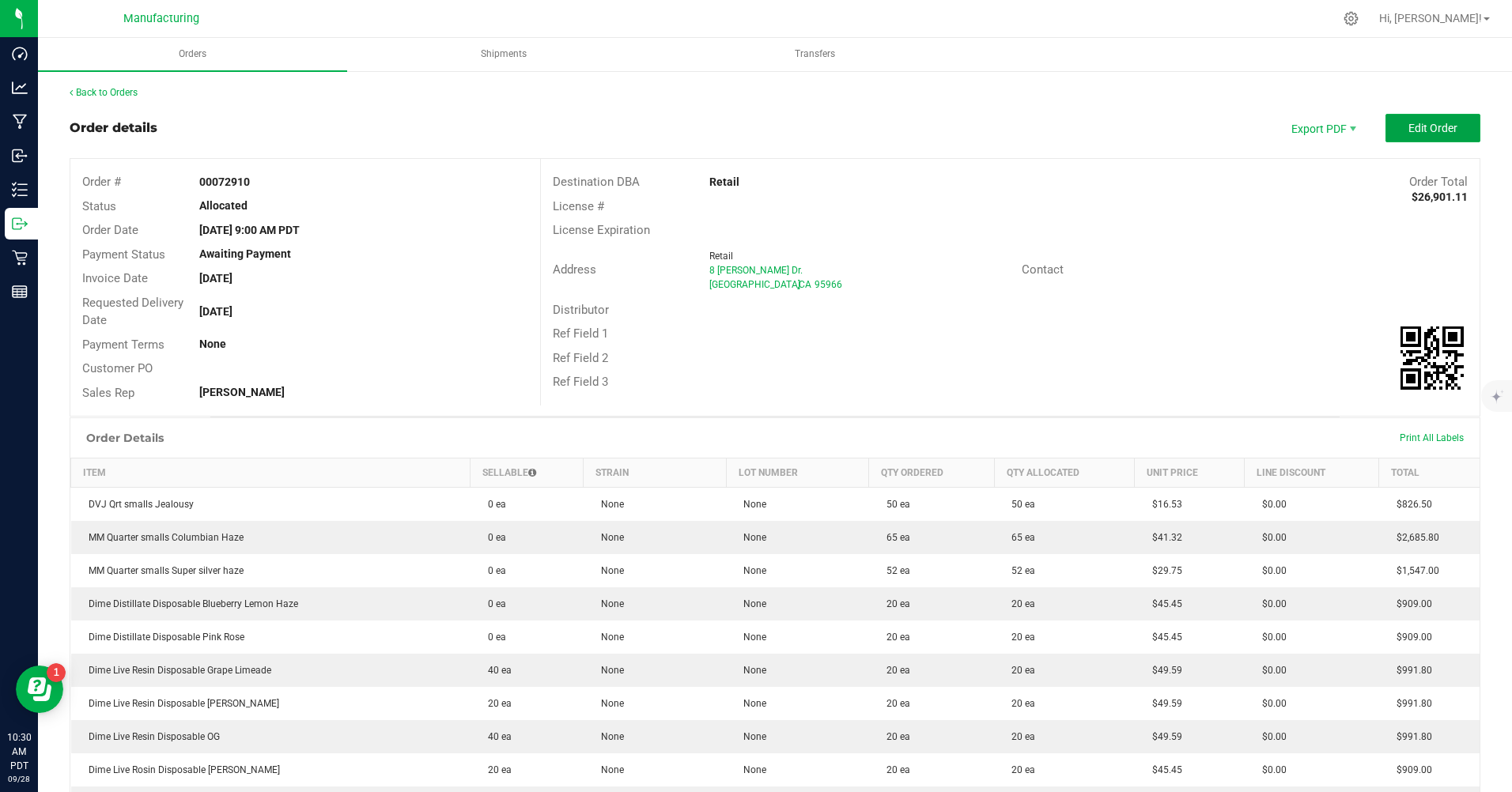
click at [1423, 136] on button "Edit Order" at bounding box center [1432, 127] width 95 height 29
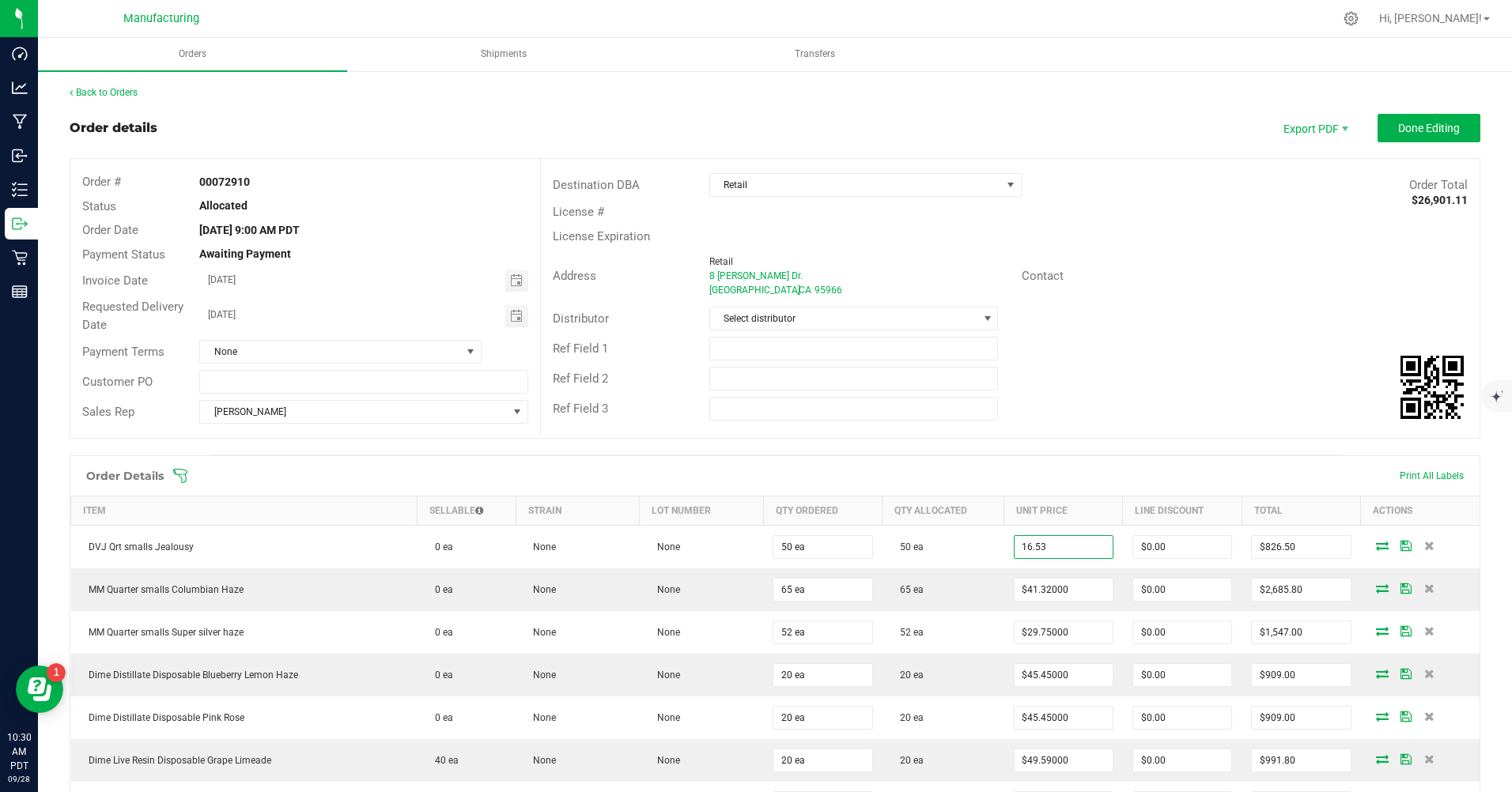
click at [1057, 549] on input "16.53" at bounding box center [1064, 547] width 99 height 22
type input "$7.91000"
type input "$395.50"
click at [1044, 587] on input "41.32" at bounding box center [1064, 590] width 99 height 22
type input "$14.59000"
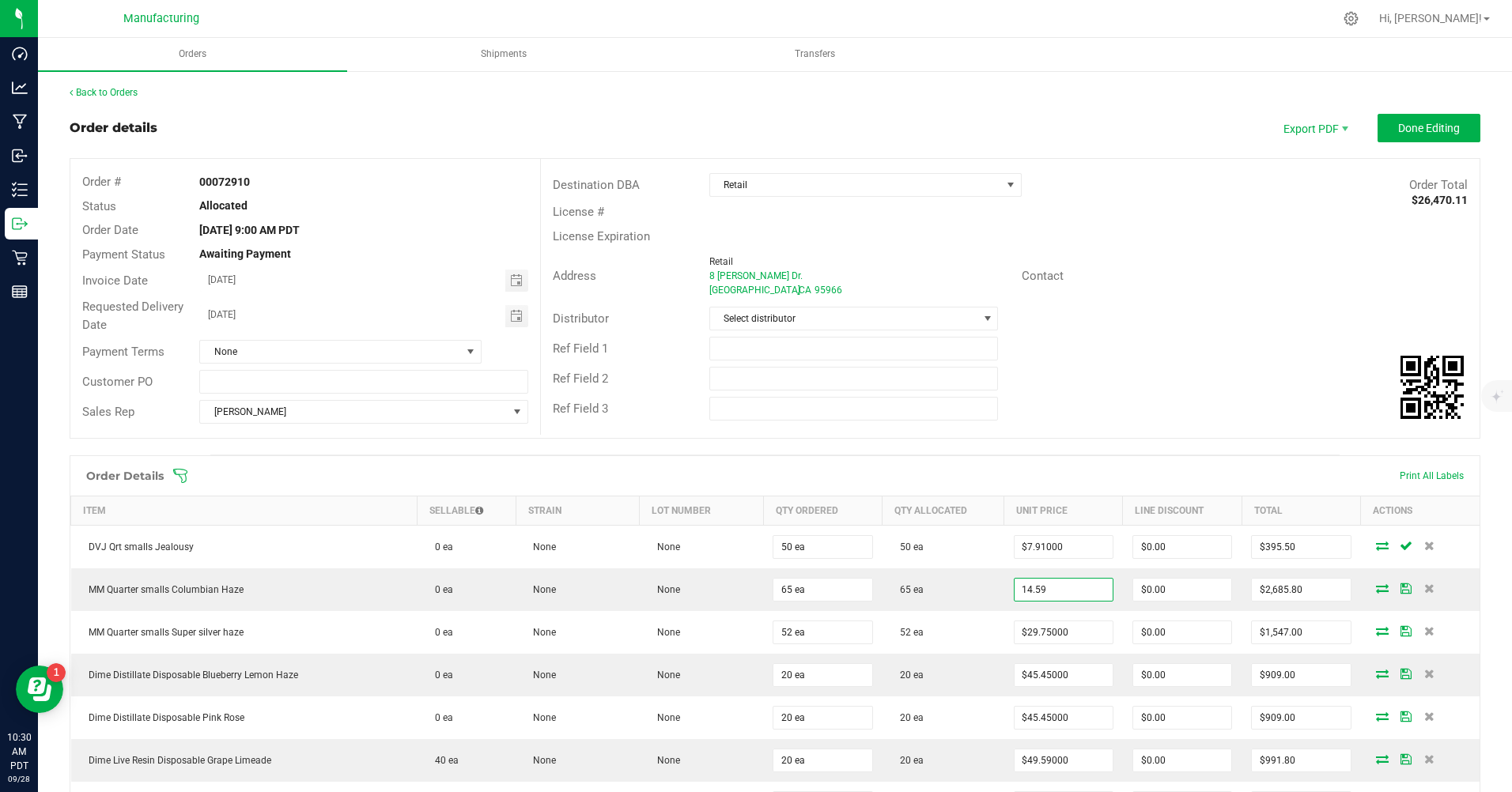
type input "$948.35"
click at [1050, 631] on input "29.75" at bounding box center [1064, 633] width 99 height 22
type input "$14.99000"
type input "$779.48"
click at [1047, 675] on input "45.45" at bounding box center [1064, 676] width 99 height 22
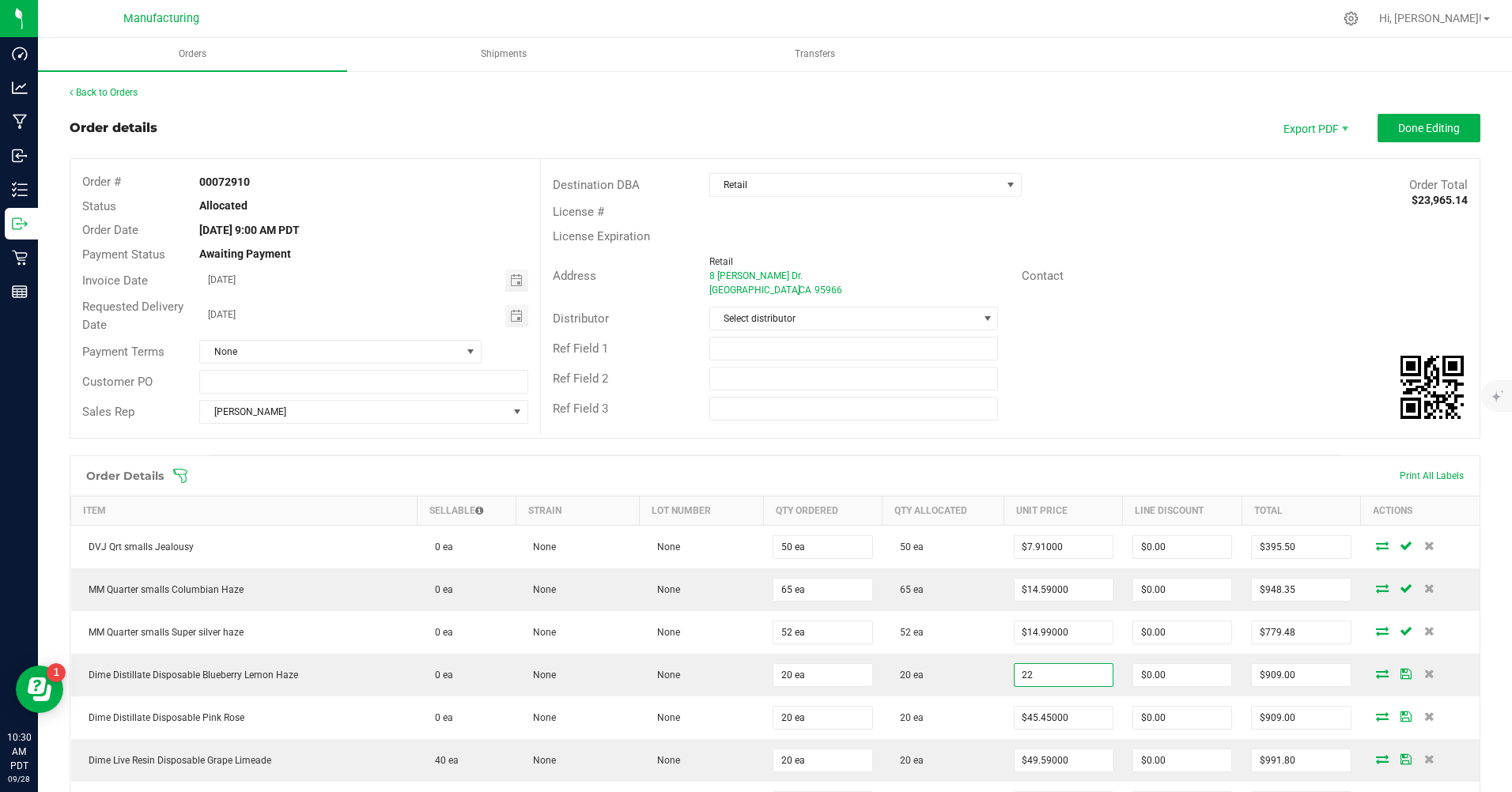
type input "$22.00000"
type input "$440.00"
click at [1043, 716] on input "45.45" at bounding box center [1064, 717] width 99 height 22
type input "$22.00000"
type input "$440.00"
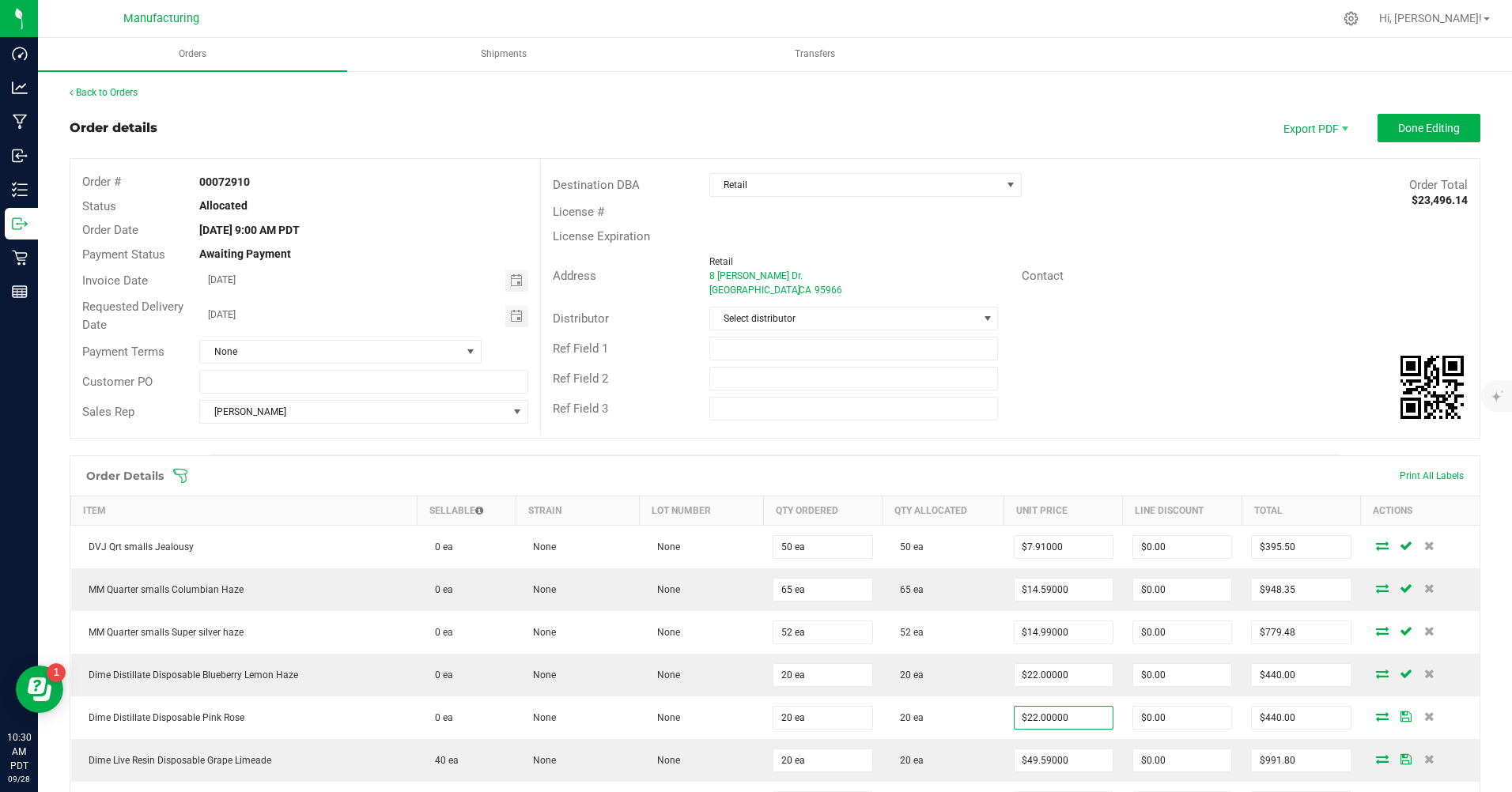
click at [969, 757] on td "20 ea" at bounding box center [944, 760] width 121 height 43
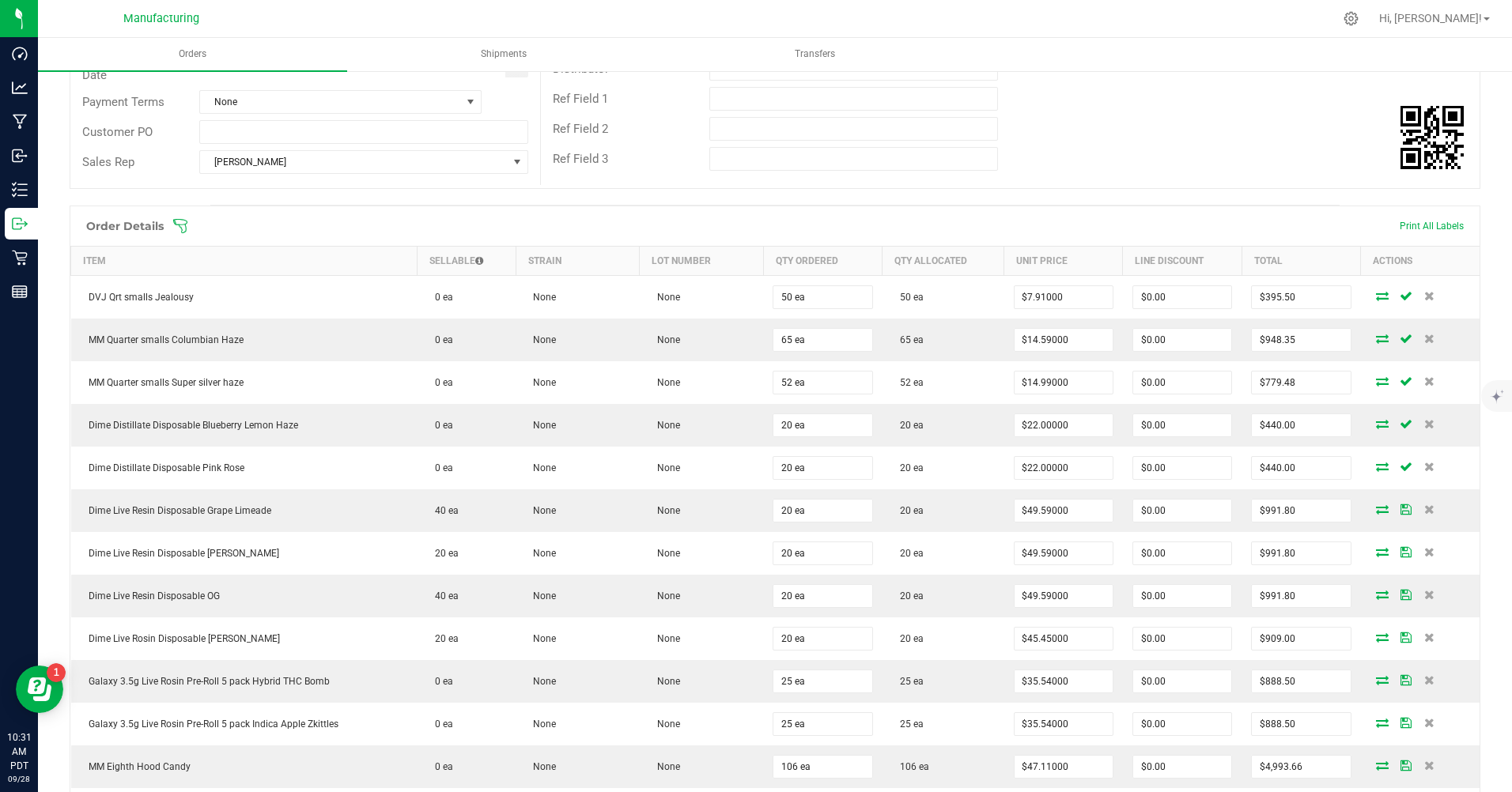
scroll to position [316, 0]
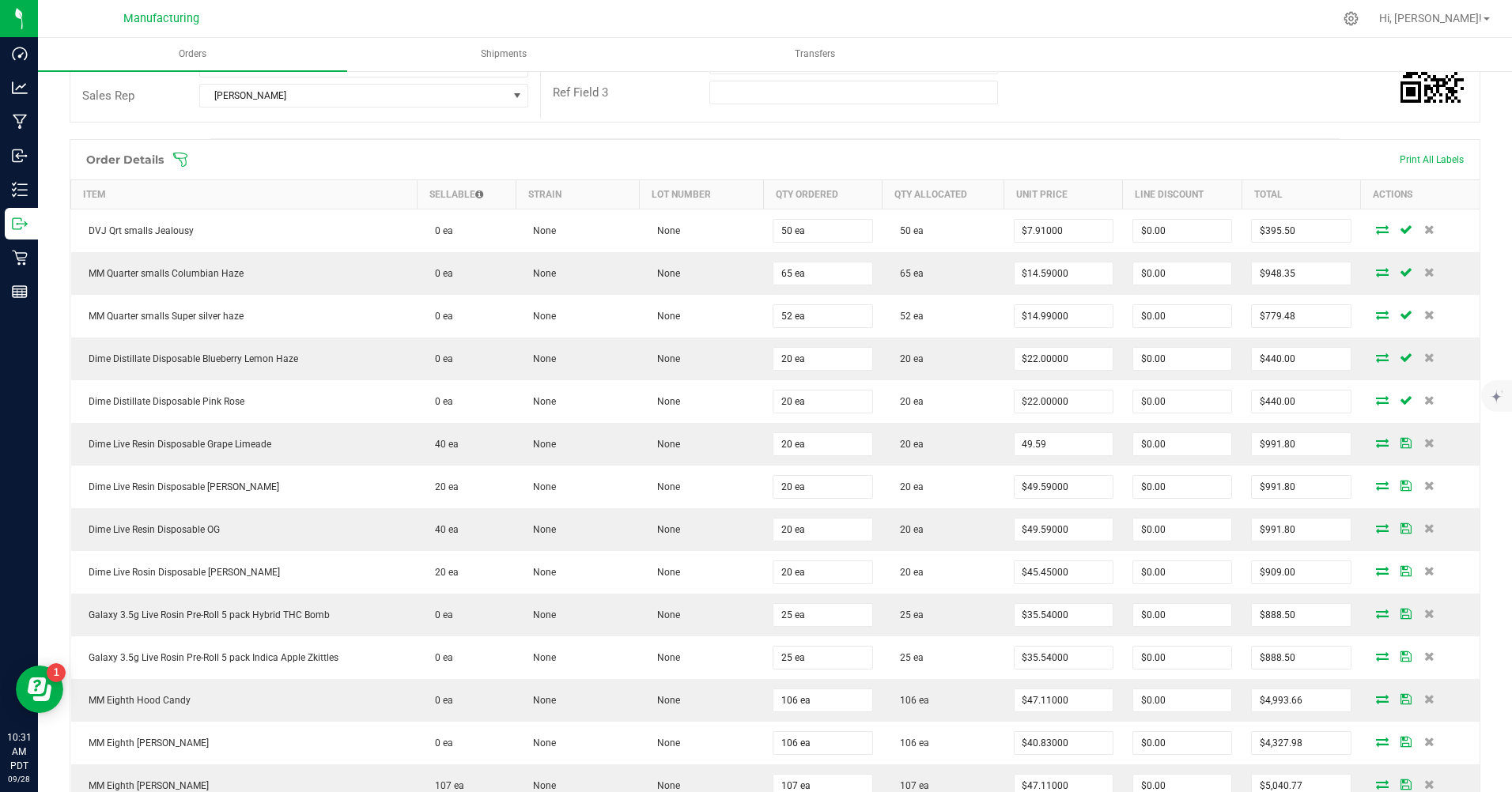
click at [1047, 445] on input "49.59" at bounding box center [1064, 445] width 99 height 22
type input "$24.00000"
type input "$480.00"
click at [1041, 486] on input "49.59" at bounding box center [1064, 487] width 99 height 22
type input "$24.00000"
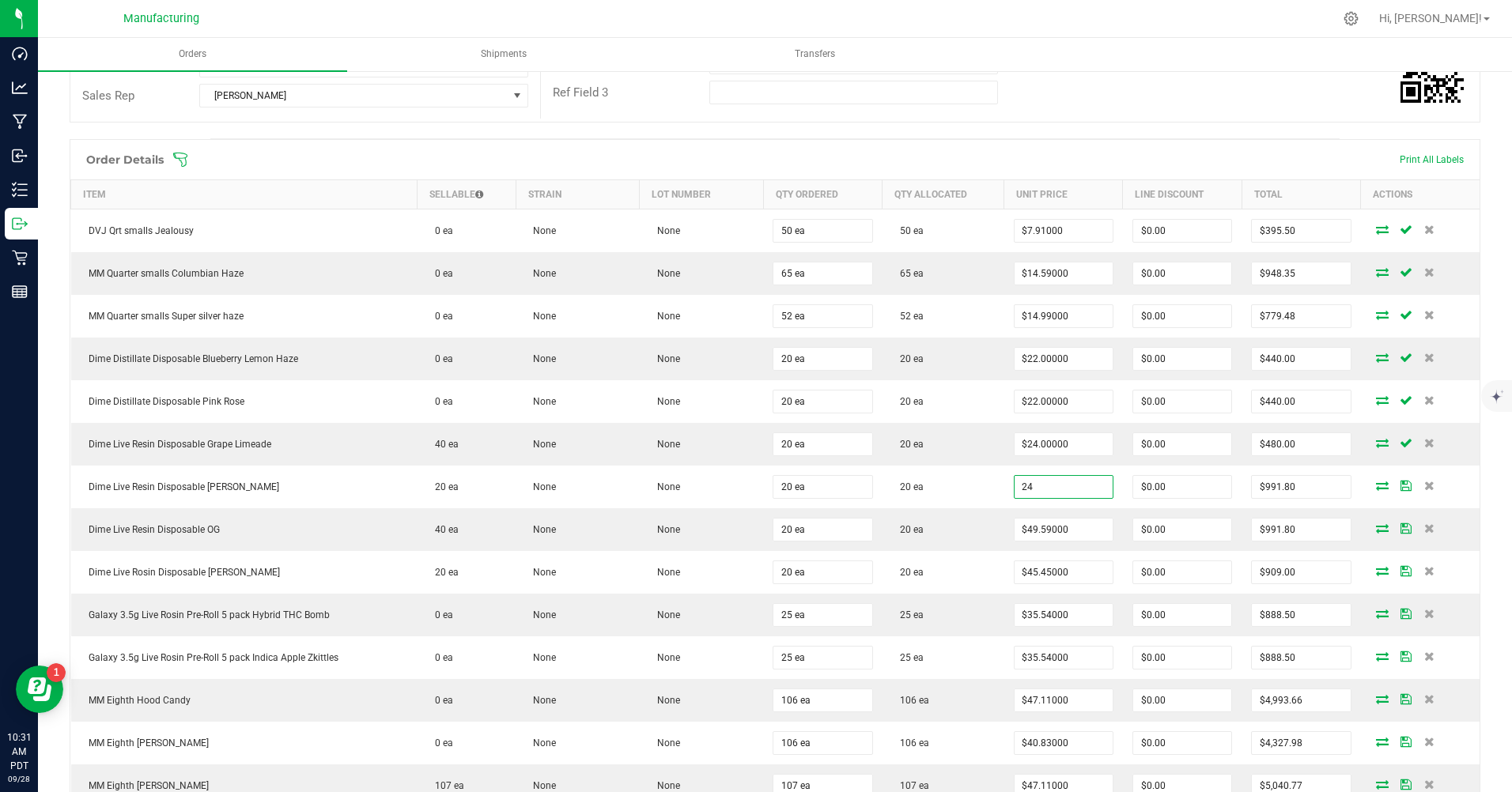
type input "$480.00"
click at [1039, 524] on input "49.59" at bounding box center [1064, 529] width 99 height 22
type input "$24.00000"
type input "$480.00"
click at [1031, 572] on input "45.45" at bounding box center [1064, 572] width 99 height 22
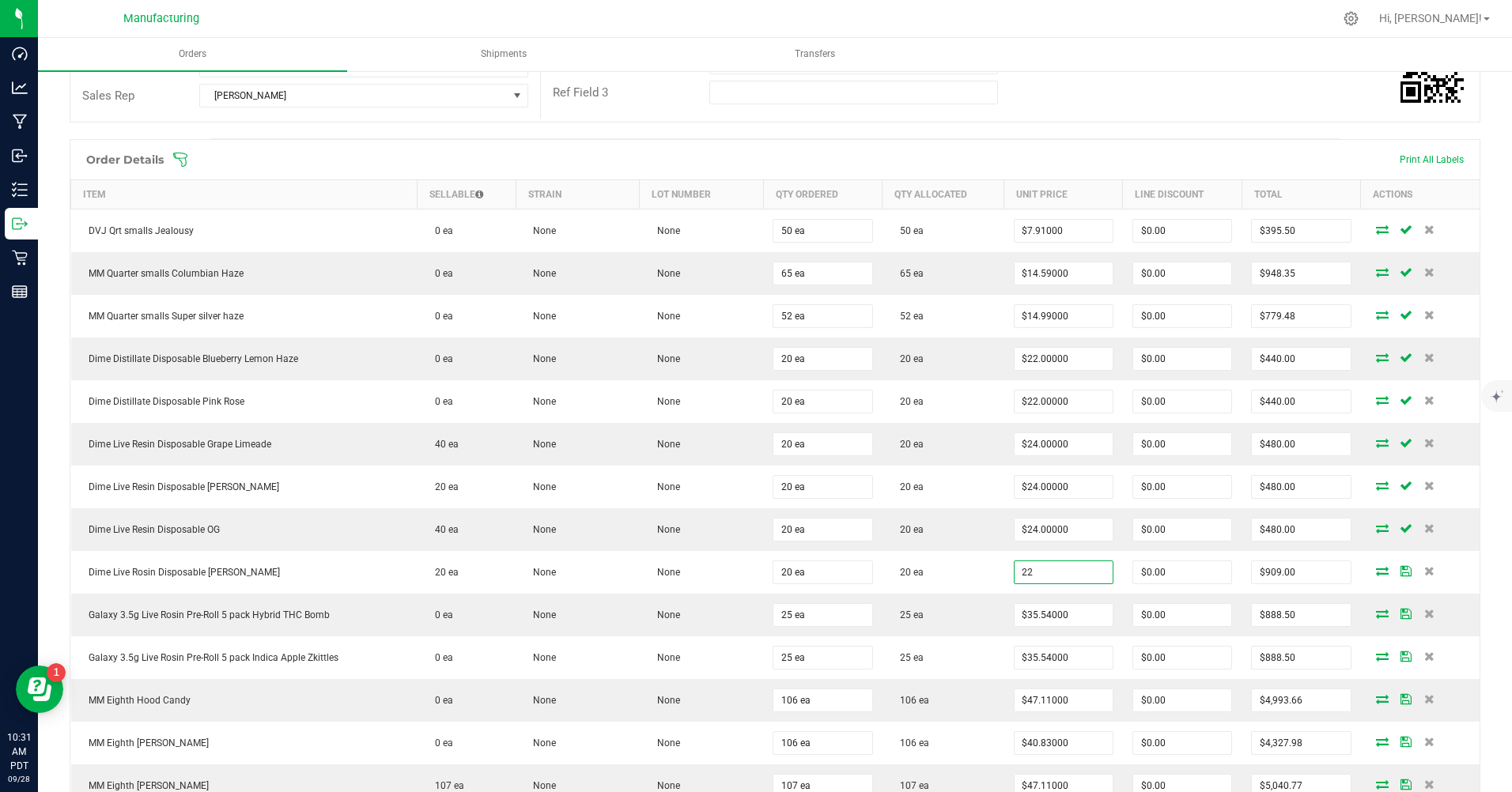
type input "$22.00000"
type input "$440.00"
click at [1037, 615] on input "35.54" at bounding box center [1064, 615] width 99 height 22
type input "$17.50000"
type input "$437.50"
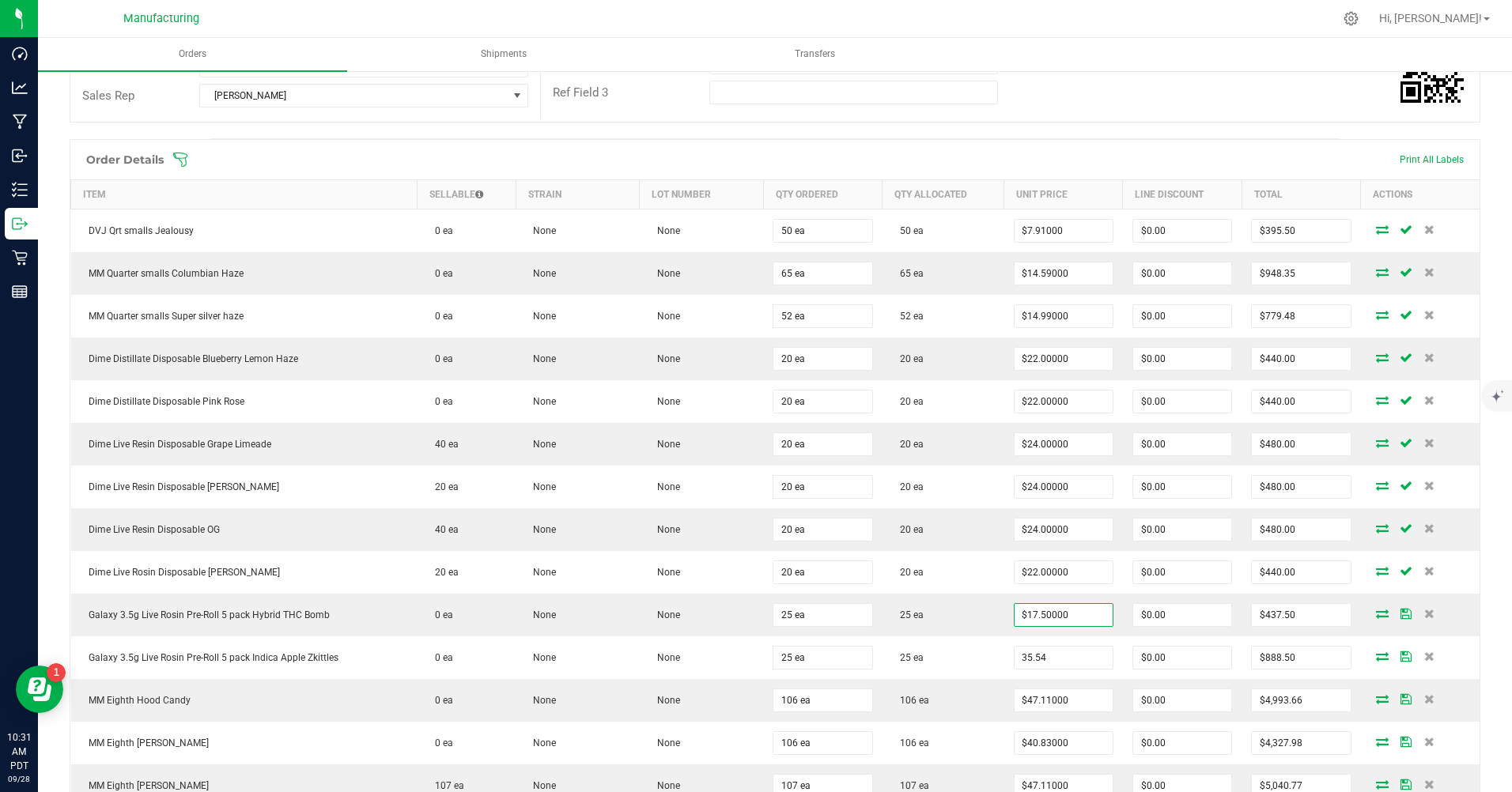
click at [1038, 665] on input "35.54" at bounding box center [1064, 658] width 99 height 22
type input "$17.50000"
type input "$437.50"
click at [962, 700] on td "106 ea" at bounding box center [944, 700] width 121 height 43
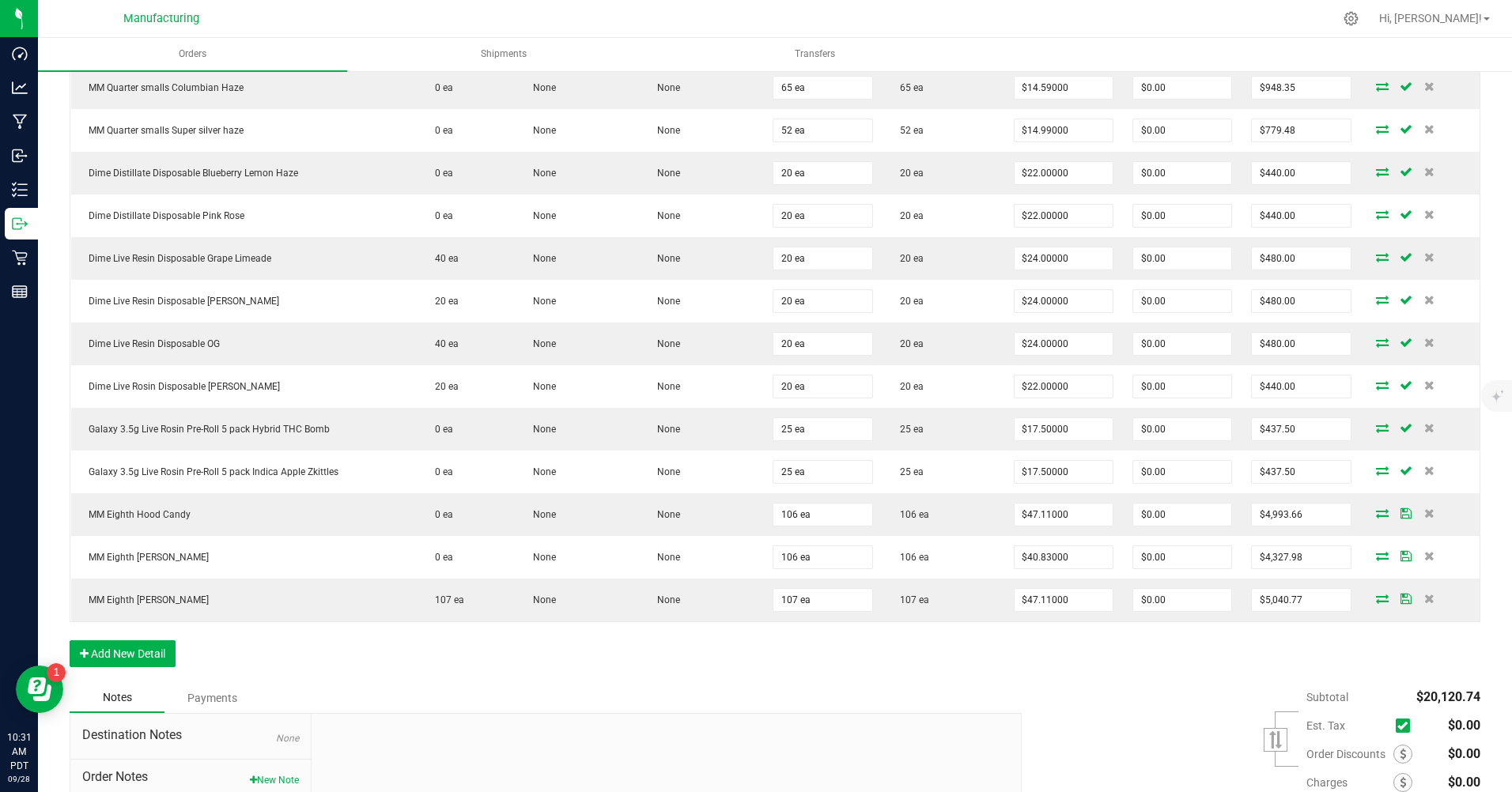
scroll to position [633, 0]
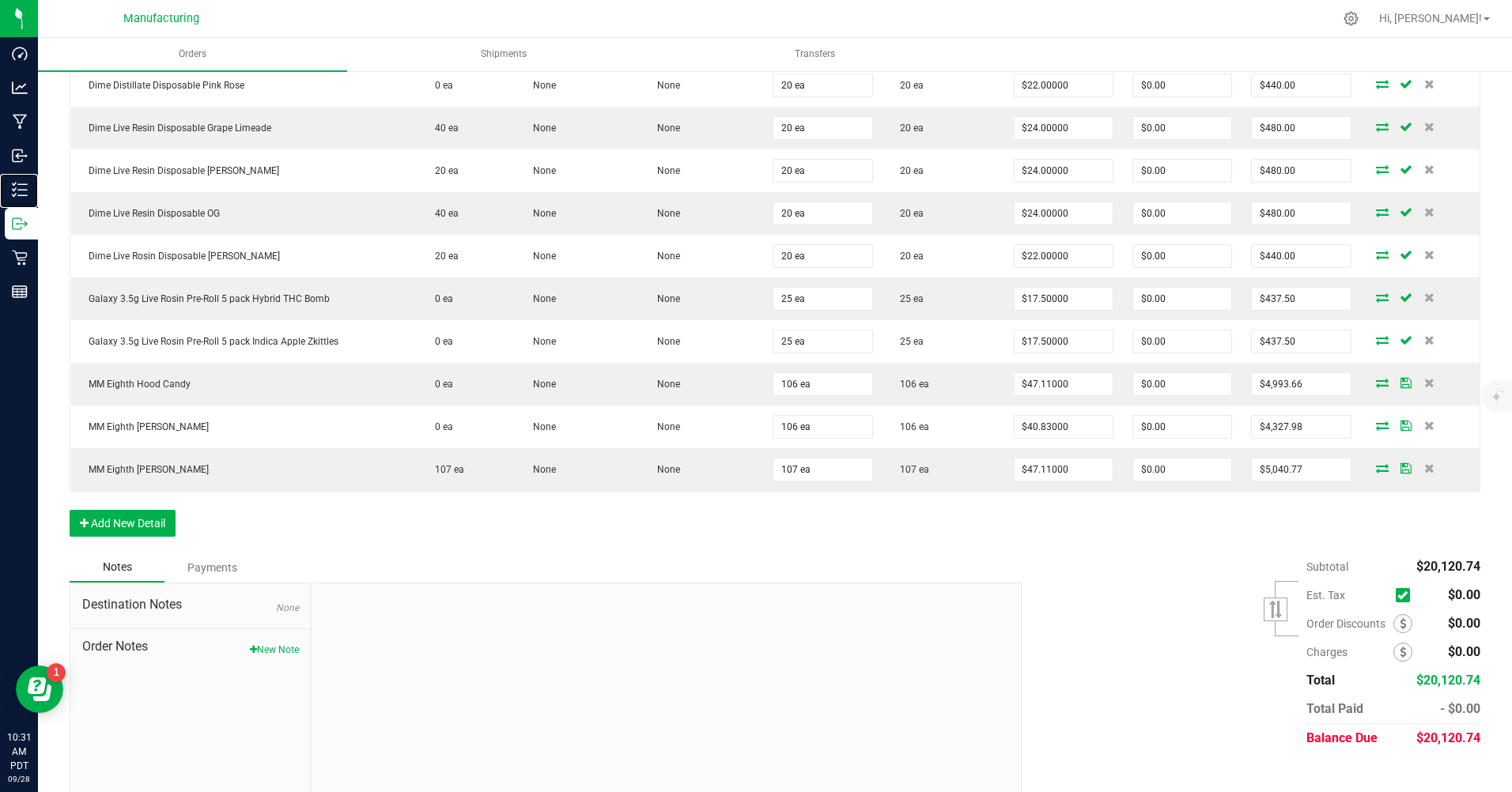
click at [0, 0] on p "Inventory" at bounding box center [0, 0] width 0 height 0
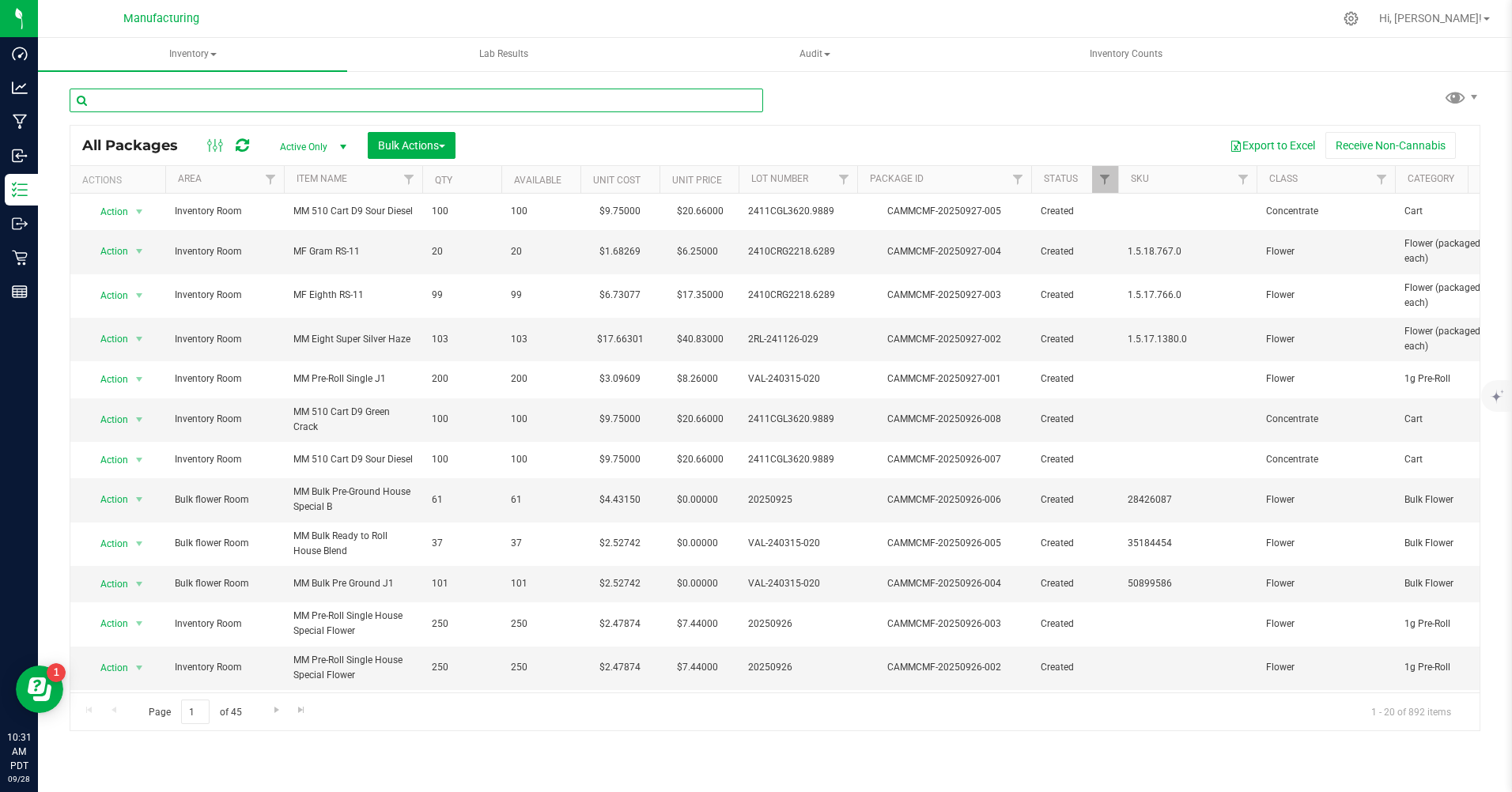
click at [160, 102] on input "text" at bounding box center [416, 100] width 694 height 24
click at [293, 146] on span "Active Only" at bounding box center [310, 147] width 87 height 22
click at [295, 238] on li "All" at bounding box center [310, 244] width 86 height 24
click at [123, 102] on input "text" at bounding box center [416, 100] width 694 height 24
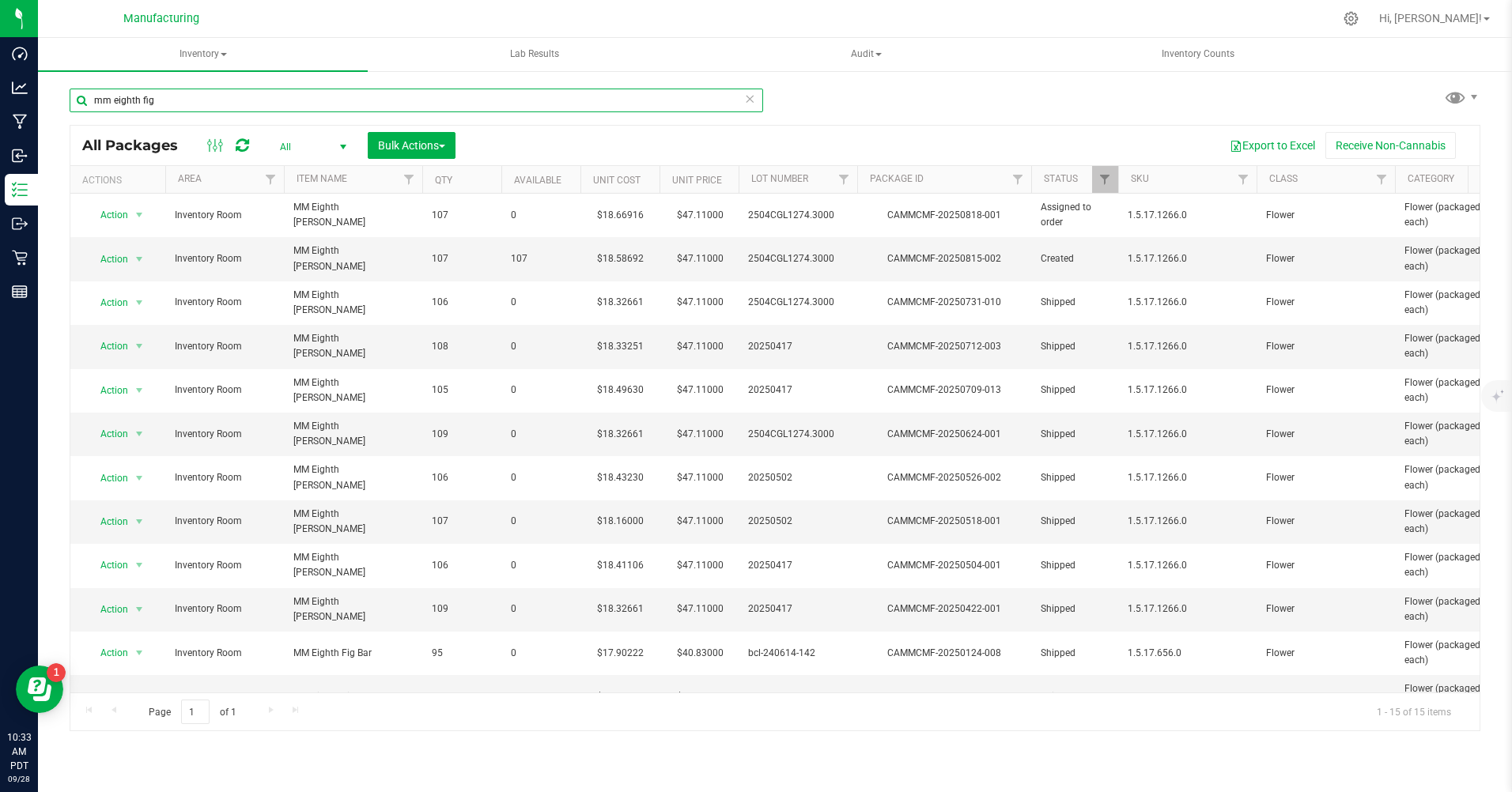
type input "mm eighth fig"
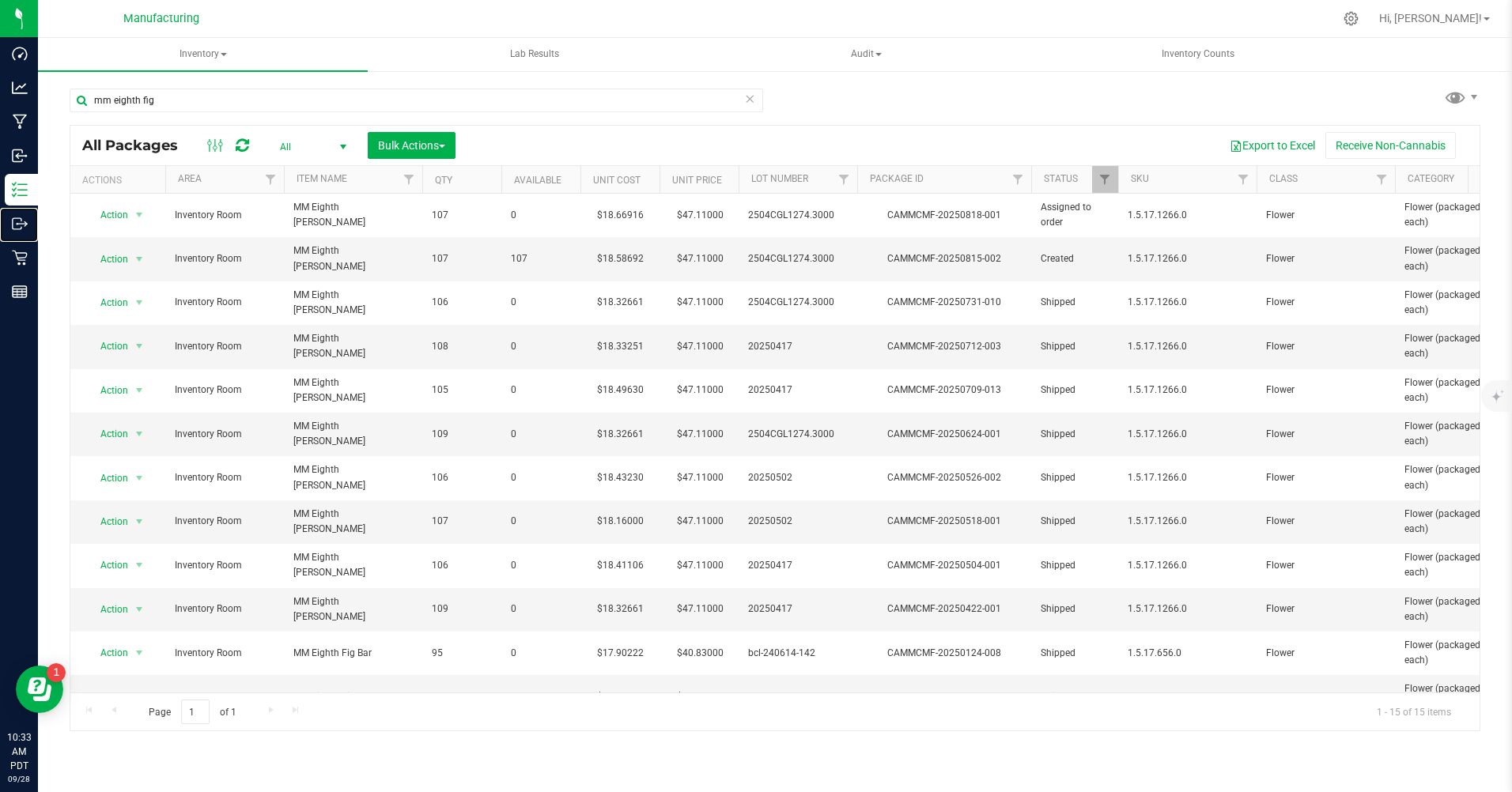
click at [0, 0] on p "Outbound" at bounding box center [0, 0] width 0 height 0
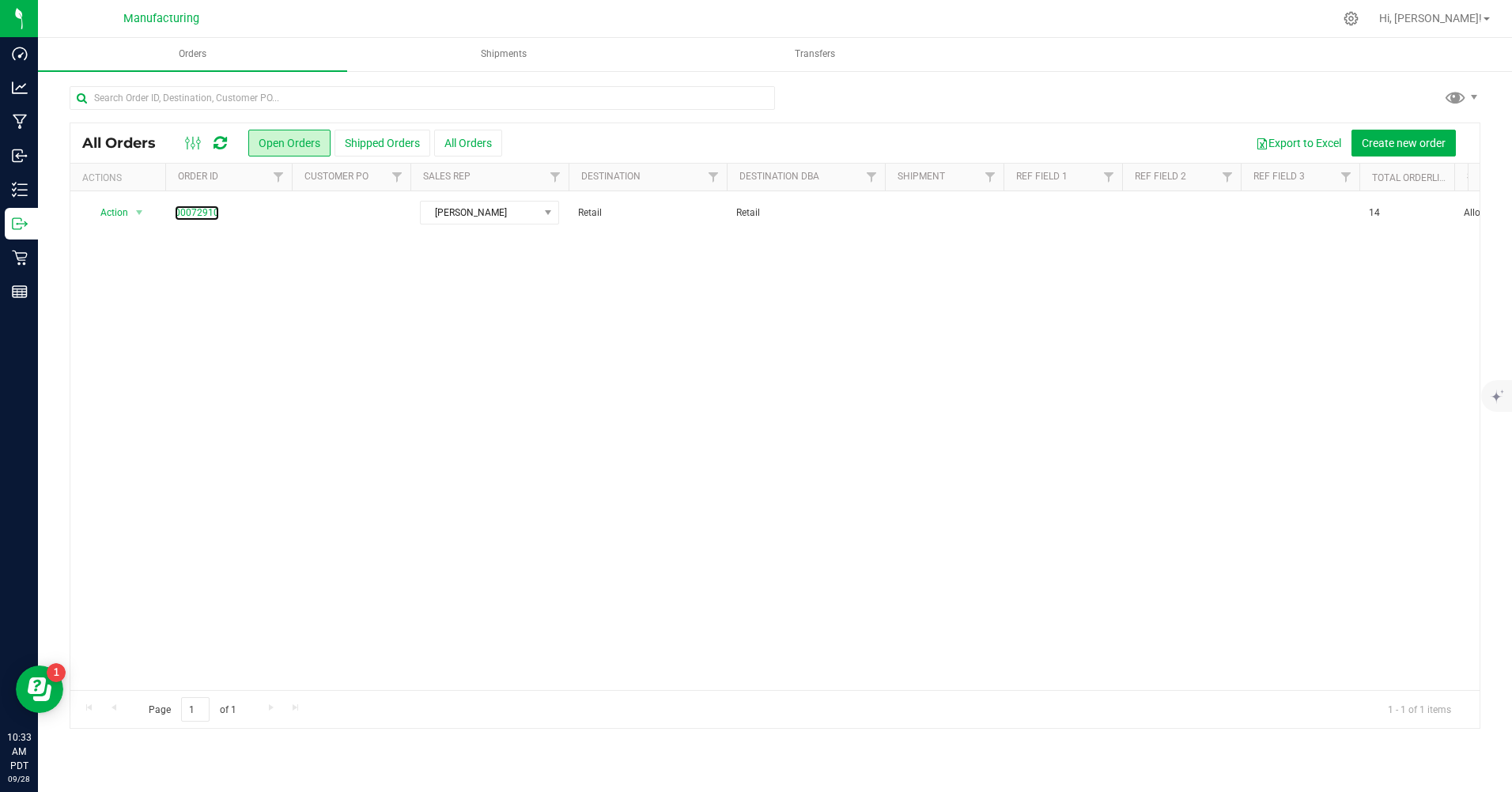
click at [204, 214] on link "00072910" at bounding box center [197, 213] width 45 height 15
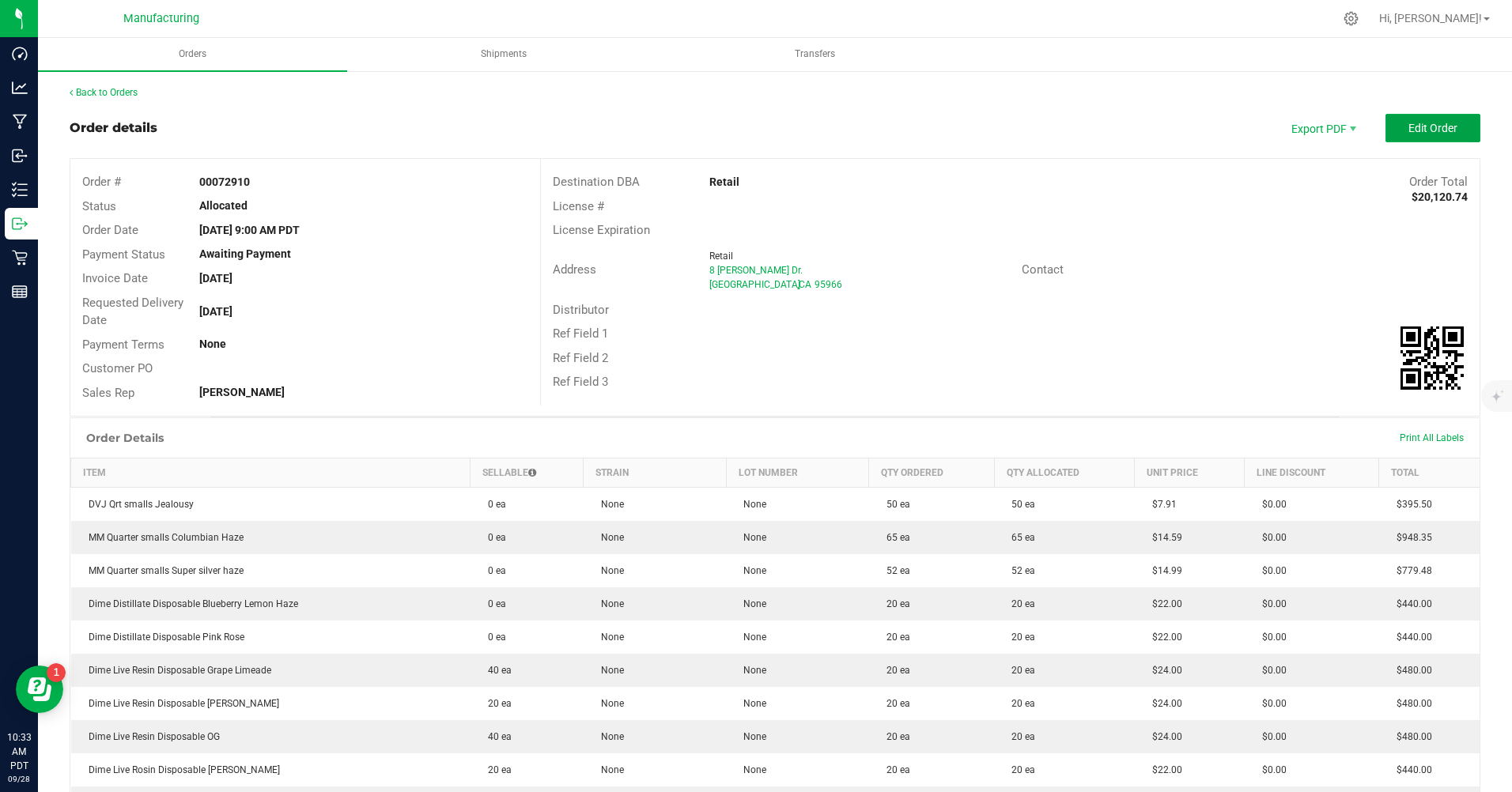
click at [1408, 125] on span "Edit Order" at bounding box center [1432, 127] width 49 height 13
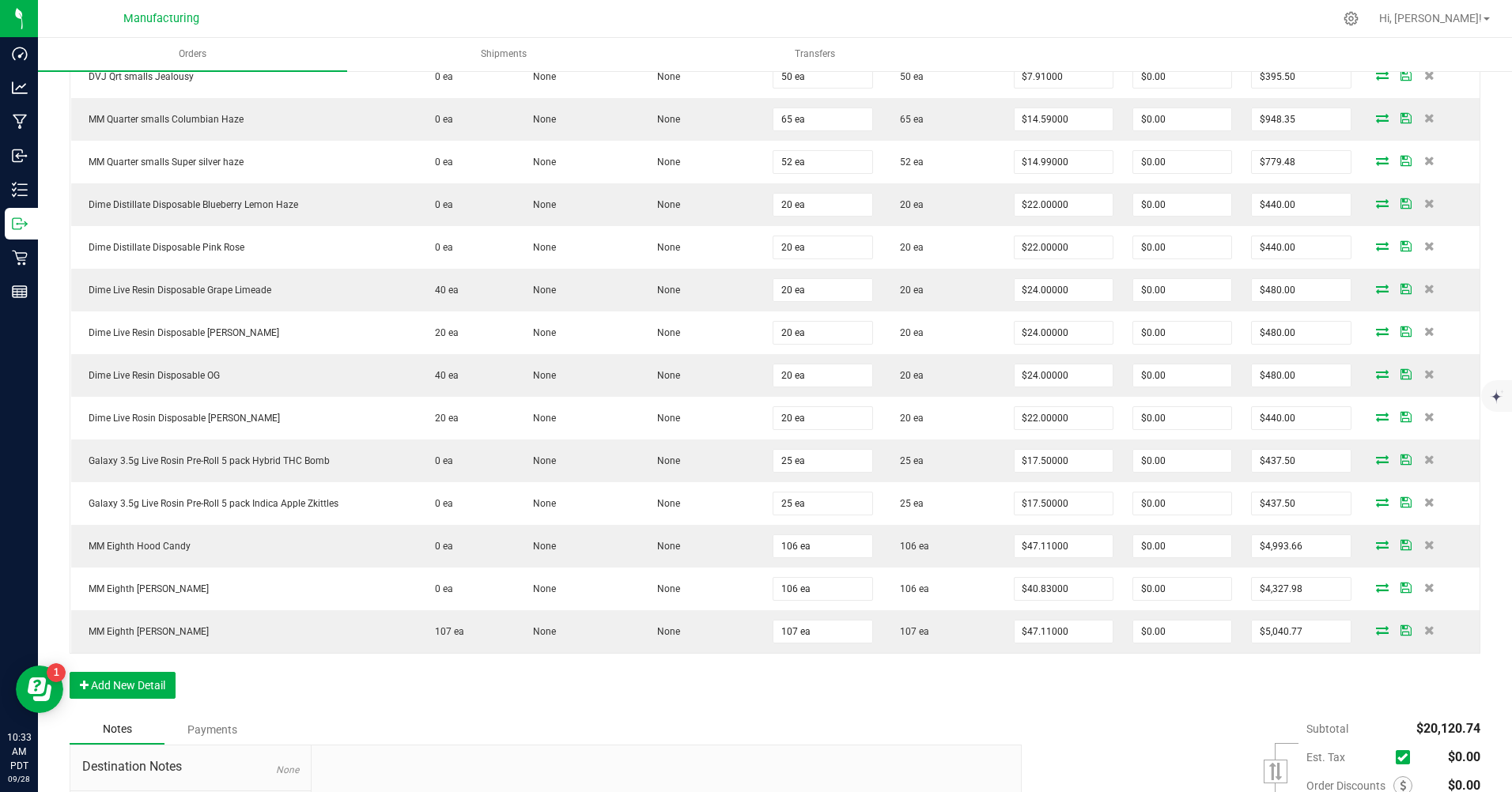
scroll to position [475, 0]
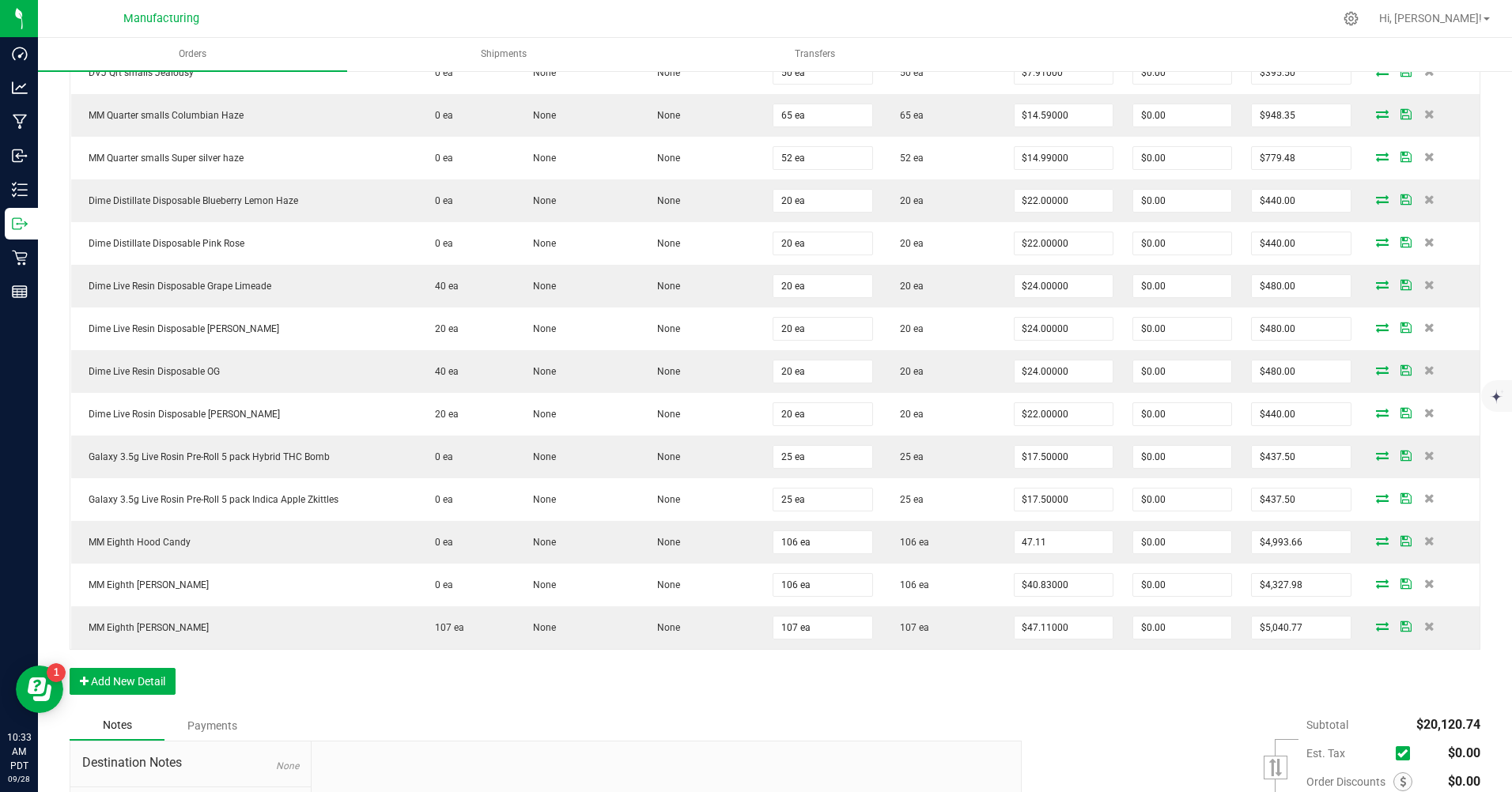
click at [1046, 544] on input "47.11" at bounding box center [1064, 542] width 99 height 22
type input "$18.84000"
type input "$1,997.04"
click at [1058, 578] on input "40.83" at bounding box center [1064, 585] width 99 height 22
type input "$17.43000"
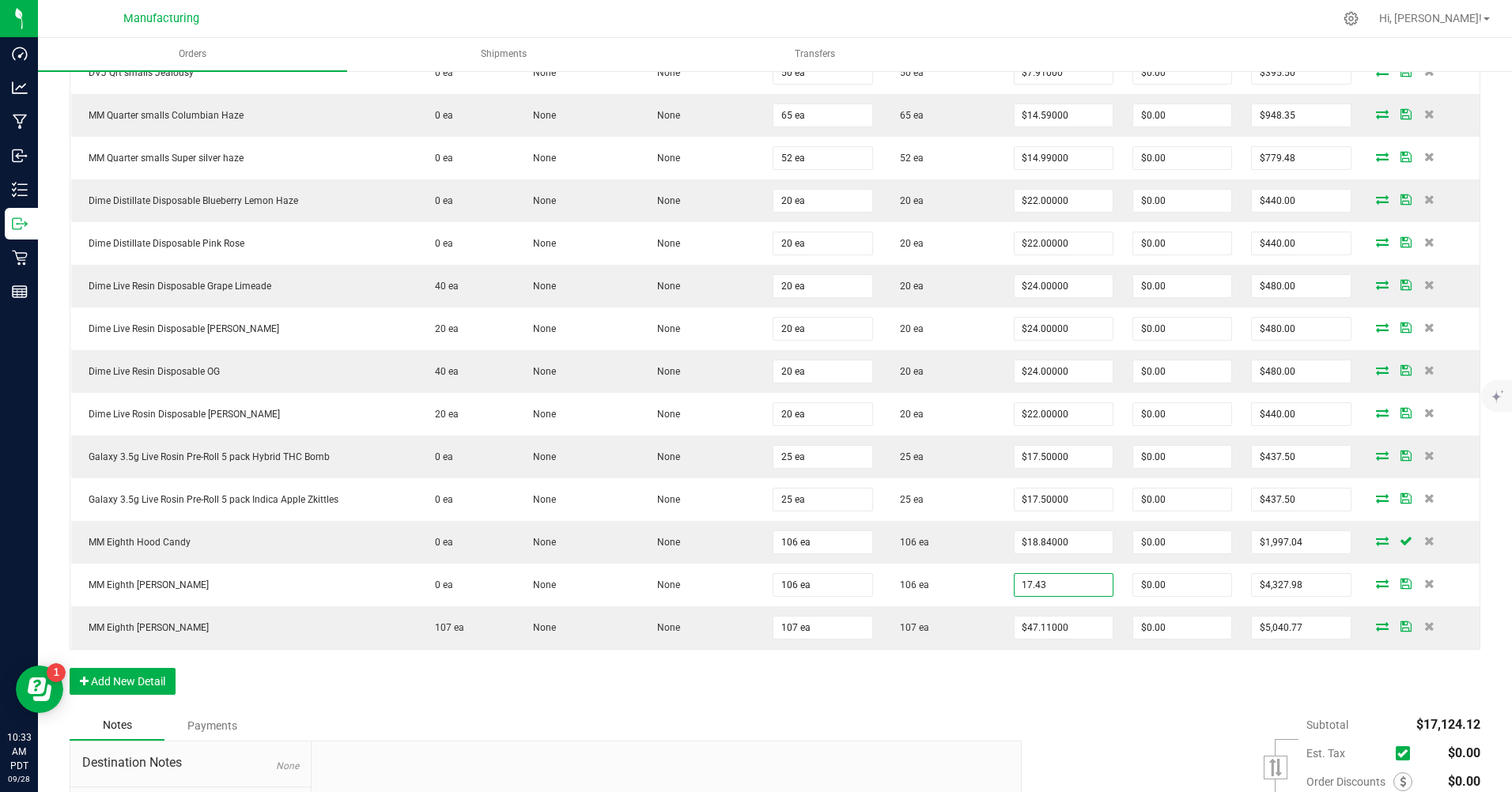
type input "$1,847.58"
click at [1041, 624] on input "47.11" at bounding box center [1064, 628] width 99 height 22
type input "$18.66000"
type input "$1,996.62"
click at [1032, 665] on div "Order Details Print All Labels Item Sellable Strain Lot Number Qty Ordered Qty …" at bounding box center [775, 346] width 1411 height 730
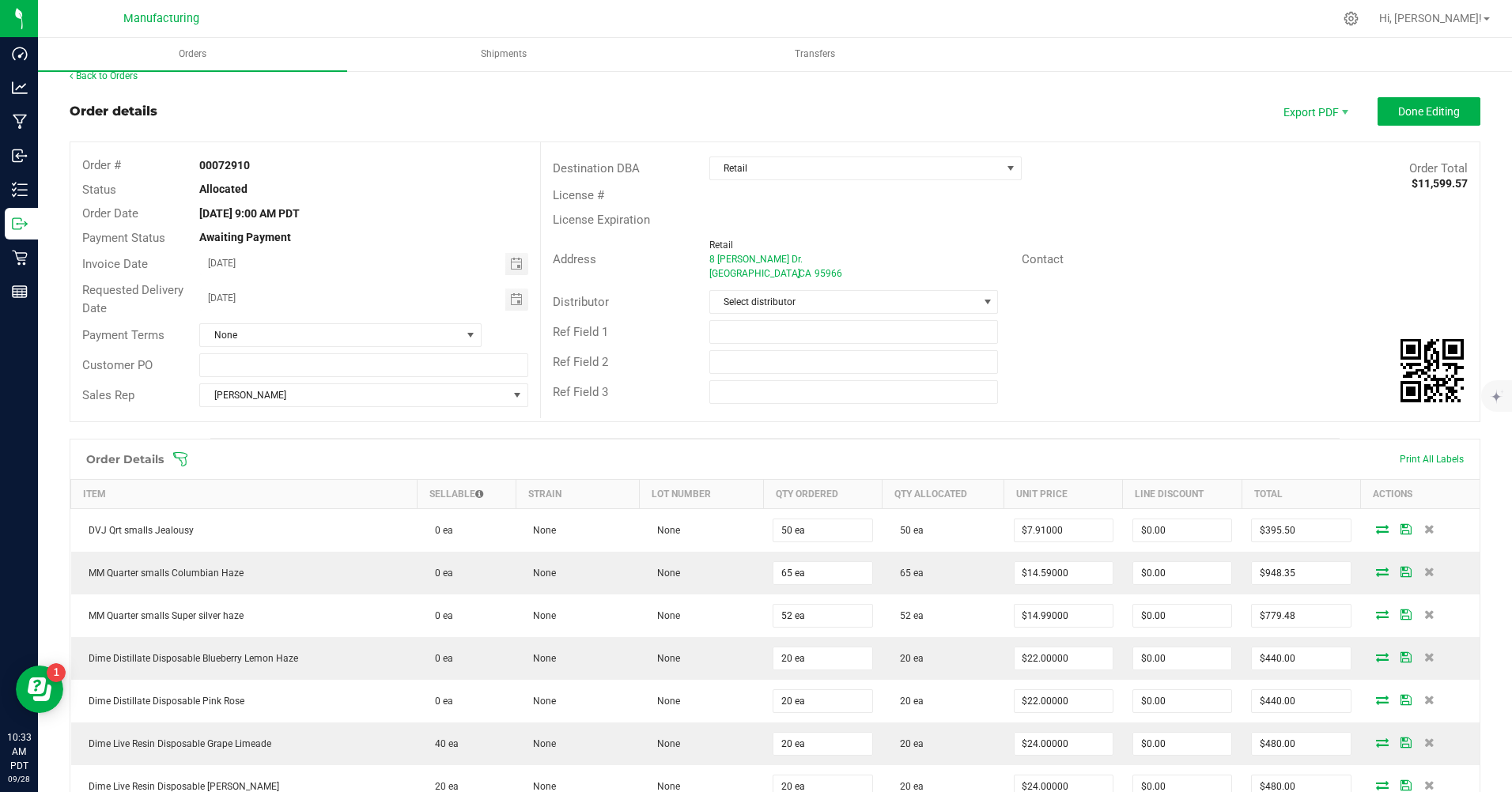
scroll to position [0, 0]
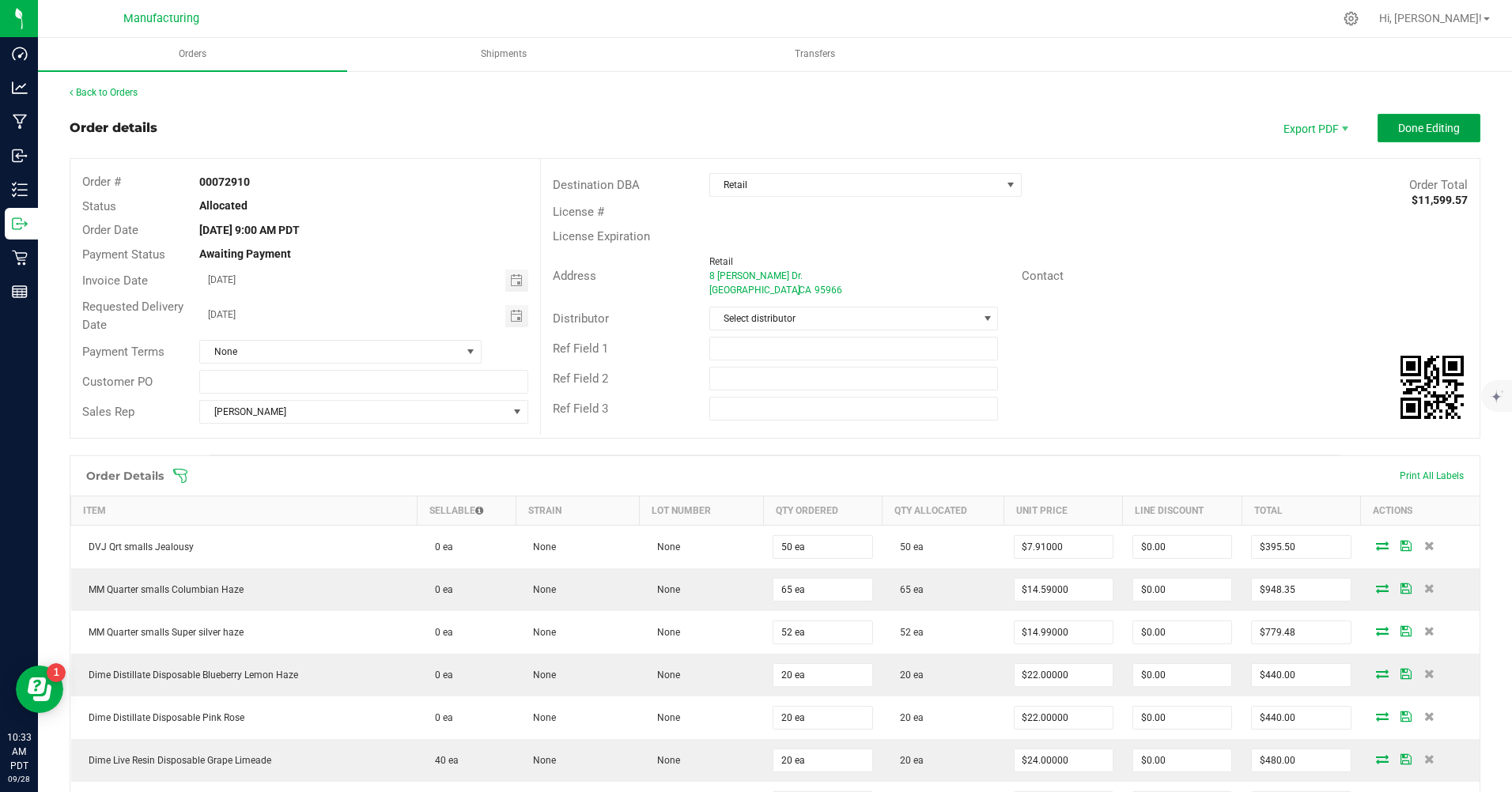
click at [1399, 129] on span "Done Editing" at bounding box center [1429, 127] width 62 height 13
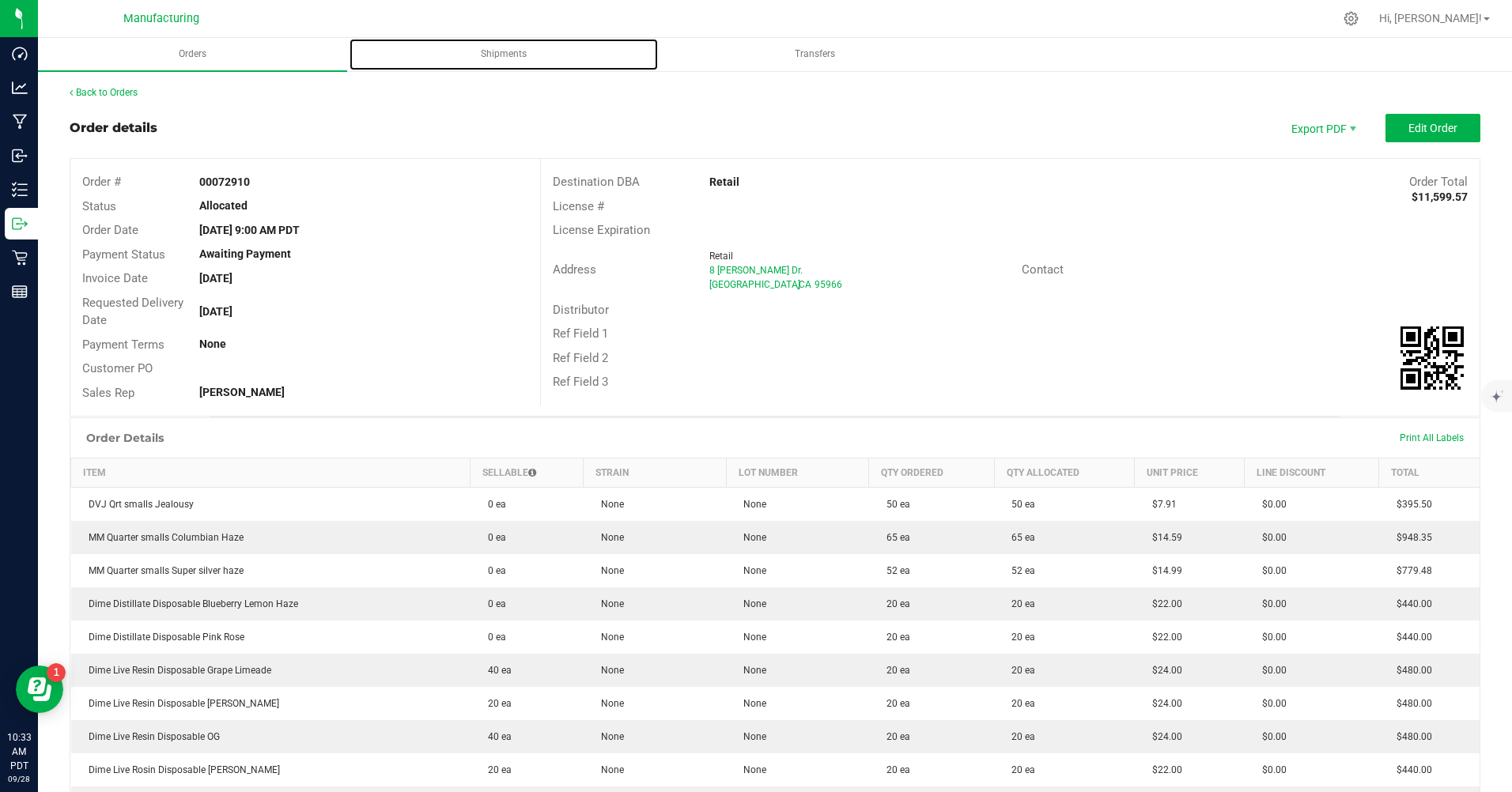
click at [492, 53] on span "Shipments" at bounding box center [504, 55] width 89 height 14
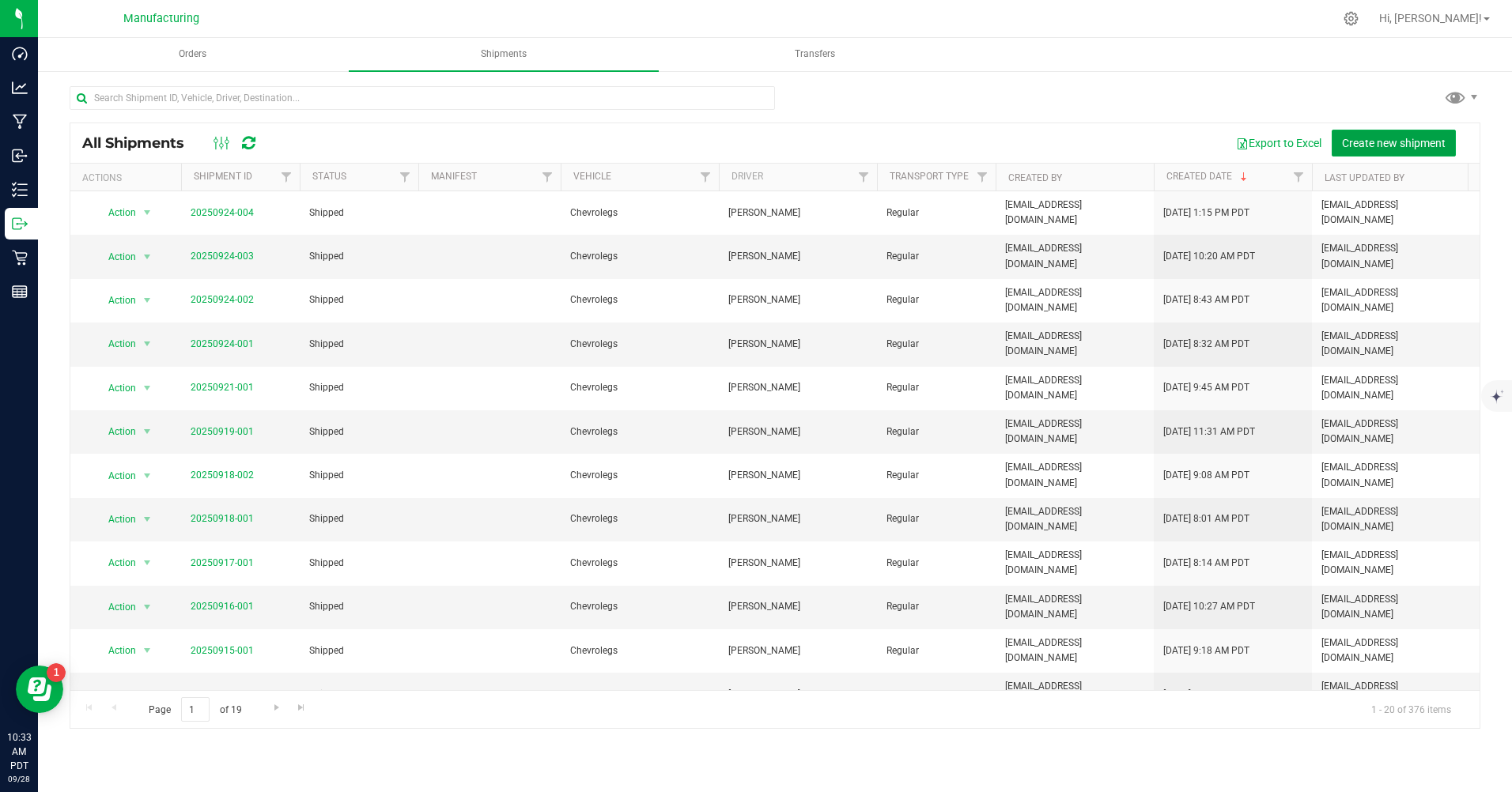
click at [1402, 136] on span "Create new shipment" at bounding box center [1395, 142] width 104 height 13
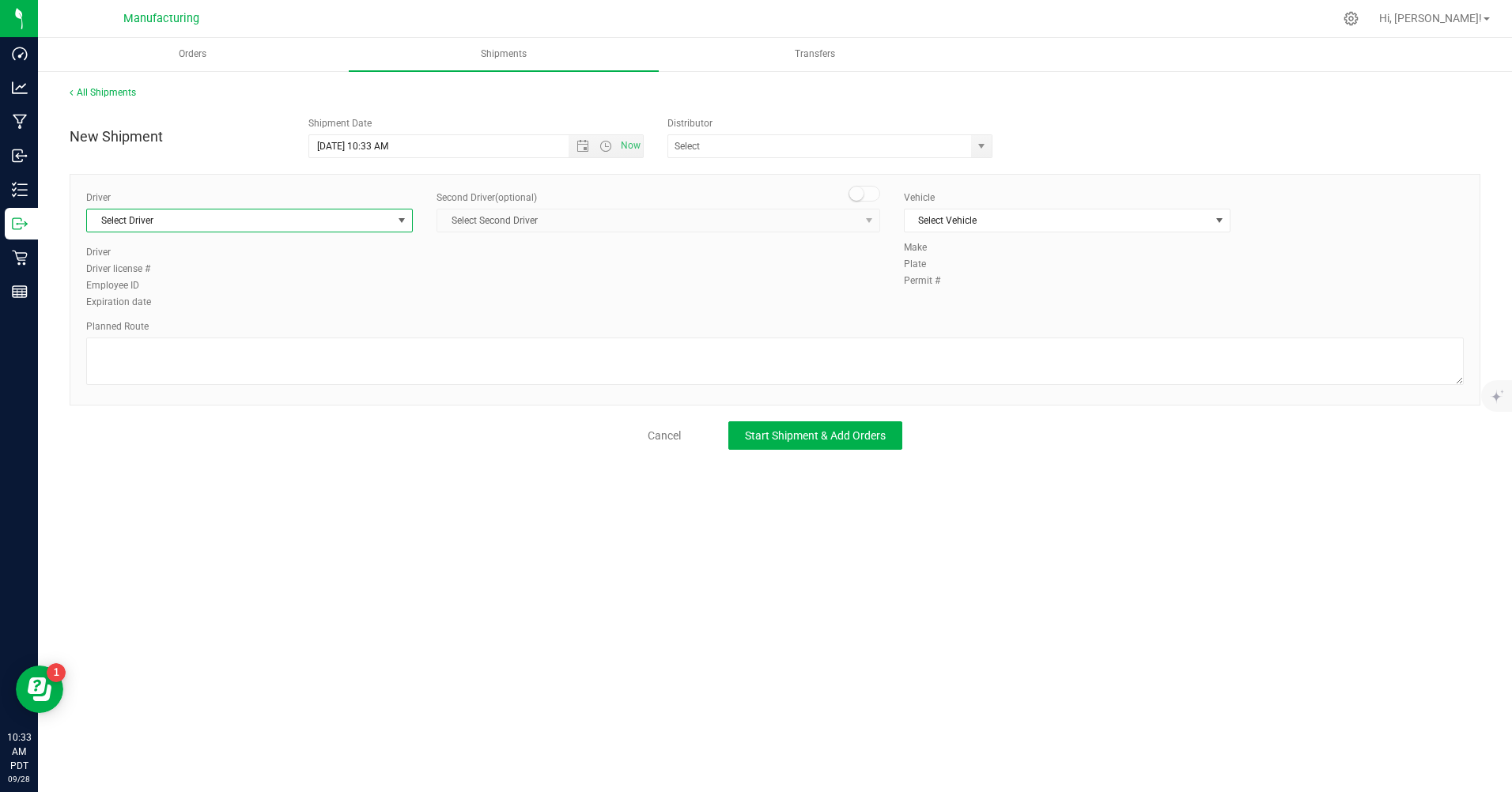
click at [212, 223] on span "Select Driver" at bounding box center [239, 221] width 306 height 22
click at [168, 287] on li "[PERSON_NAME]" at bounding box center [249, 288] width 325 height 24
click at [1040, 221] on span "Select Vehicle" at bounding box center [1057, 221] width 306 height 22
click at [962, 251] on li "Chevrolegs" at bounding box center [1067, 248] width 325 height 24
click at [822, 437] on span "Start Shipment & Add Orders" at bounding box center [815, 436] width 140 height 13
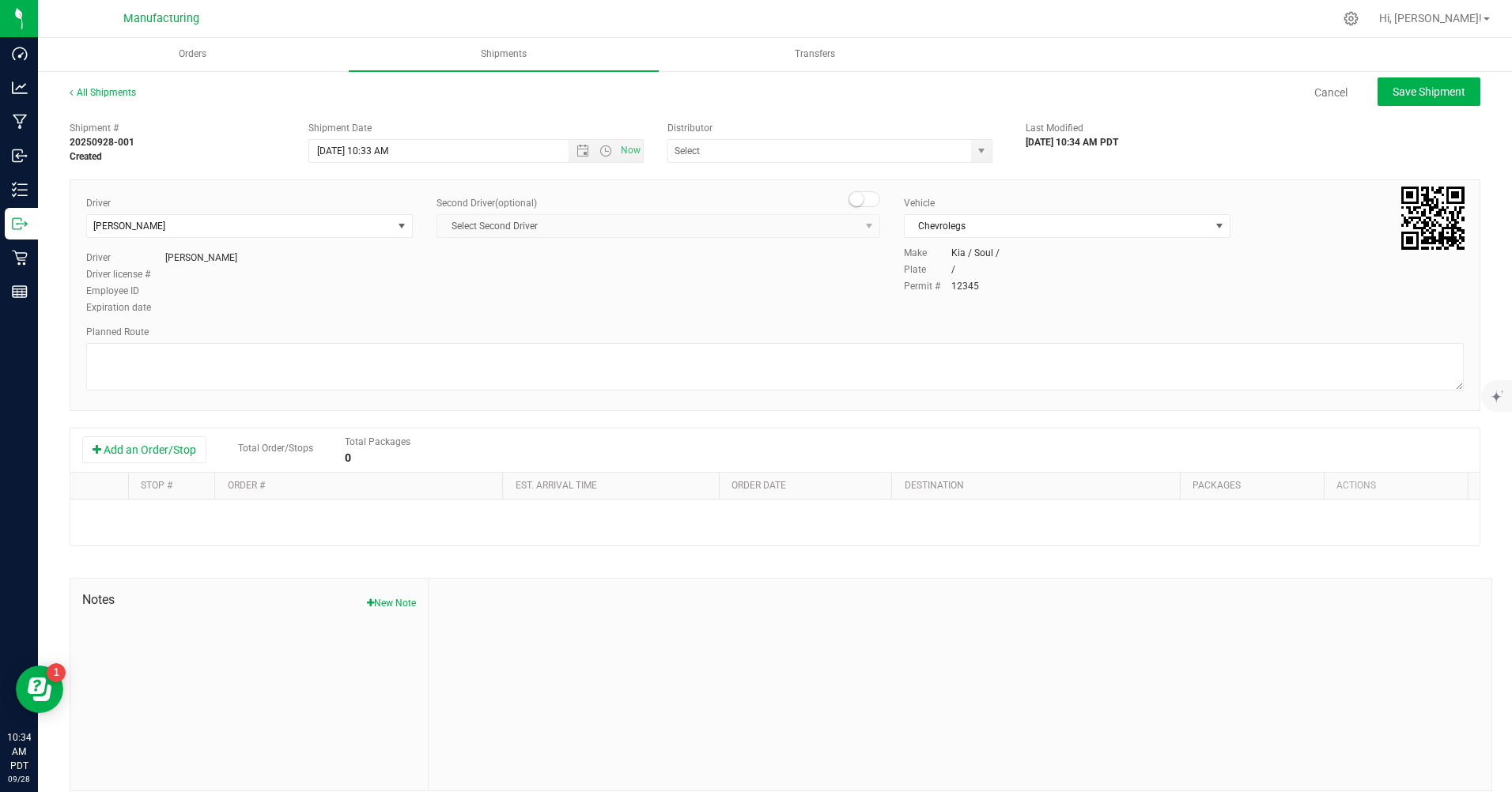
click at [153, 455] on button "Add an Order/Stop" at bounding box center [144, 450] width 124 height 27
click at [308, 524] on span "Select order" at bounding box center [350, 519] width 250 height 22
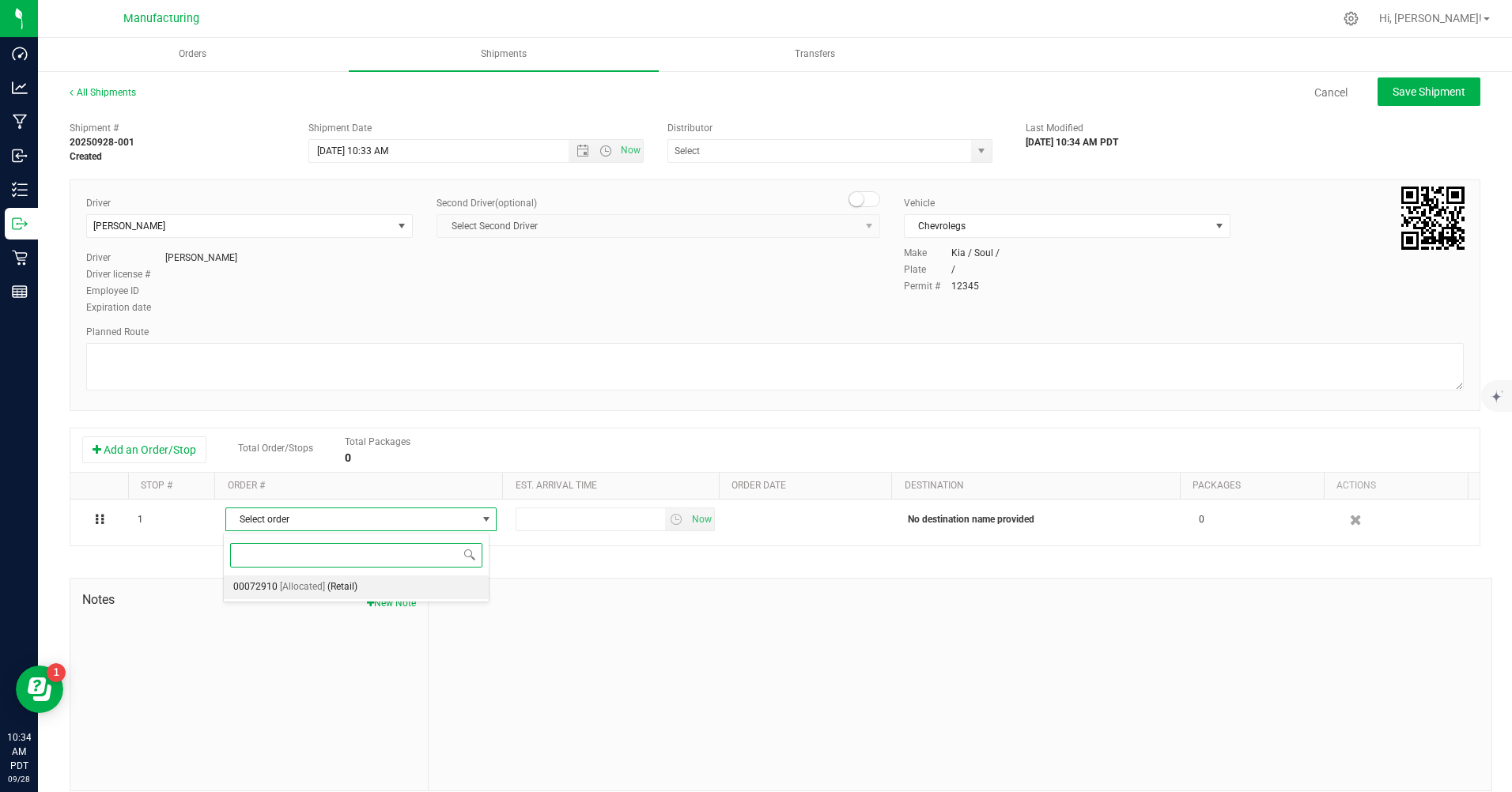
click at [297, 587] on span "[Allocated]" at bounding box center [302, 587] width 45 height 21
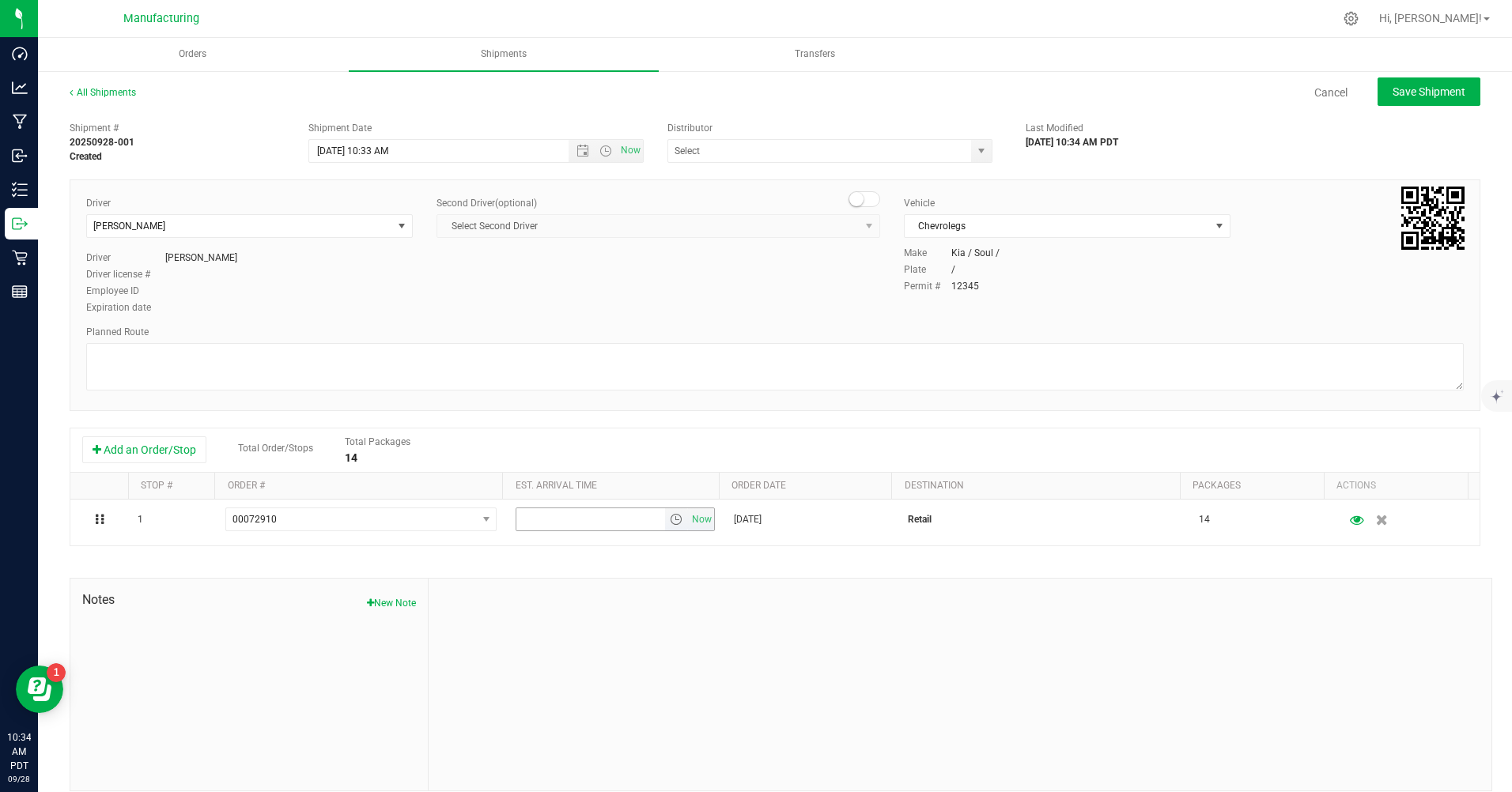
click at [694, 523] on span "Now" at bounding box center [701, 519] width 27 height 23
click at [1401, 92] on span "Save Shipment" at bounding box center [1428, 92] width 73 height 13
type input "[DATE] 5:33 PM"
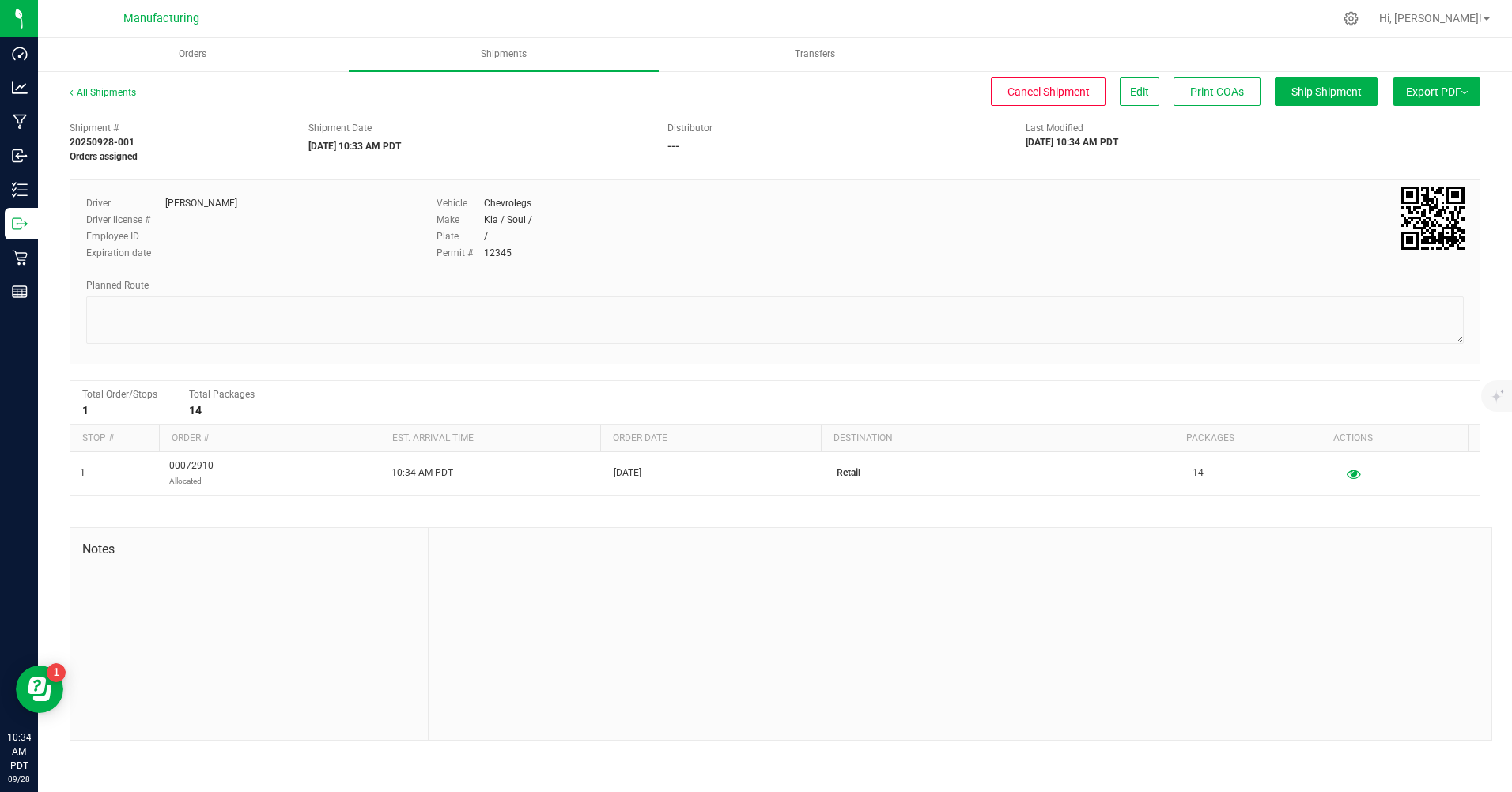
click at [1401, 94] on button "Export PDF" at bounding box center [1436, 92] width 87 height 29
click at [1457, 129] on span "Manifest by Package ID" at bounding box center [1413, 126] width 101 height 11
click at [1294, 99] on button "Ship Shipment" at bounding box center [1326, 92] width 103 height 29
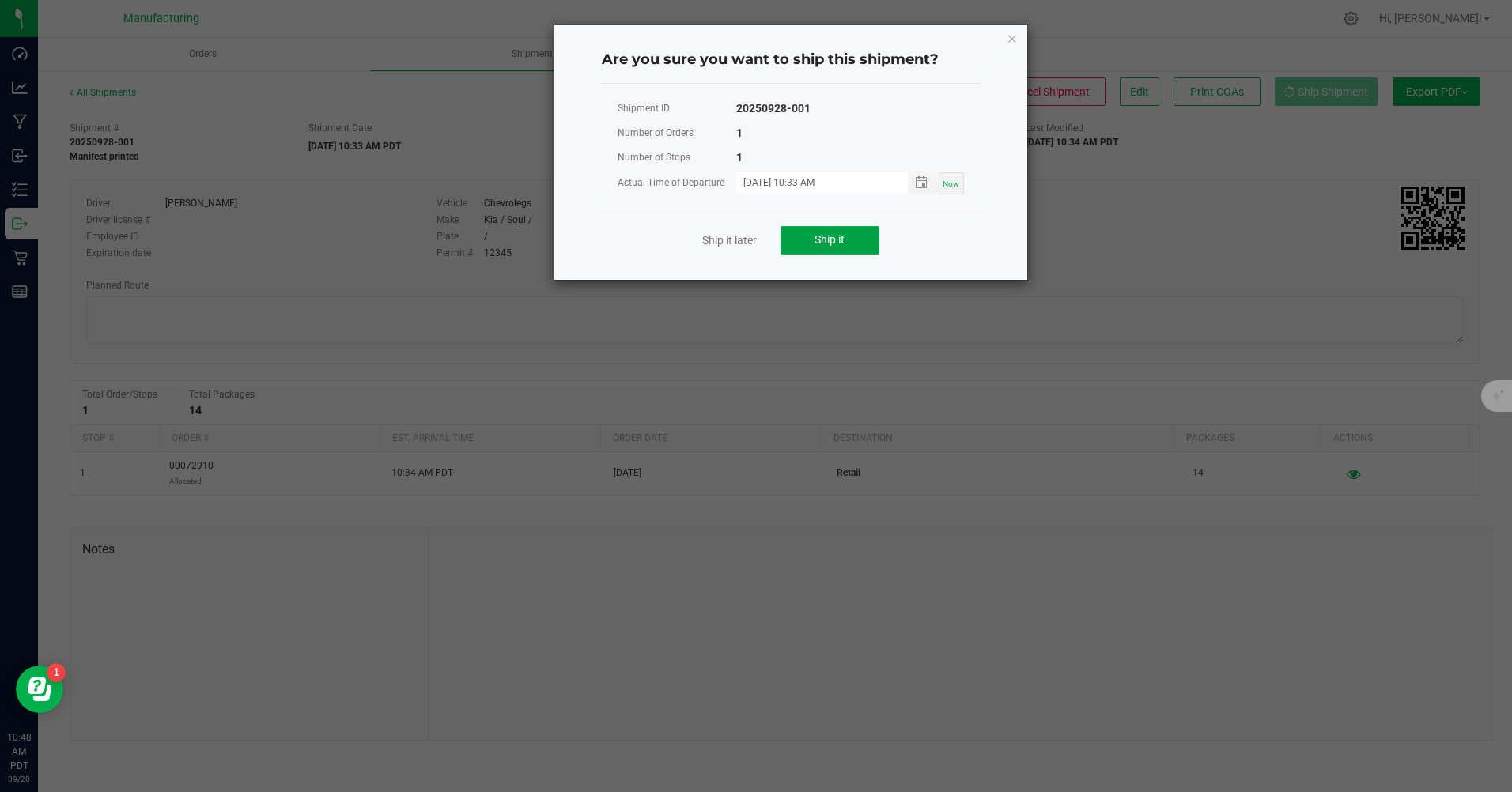
click at [861, 247] on button "Ship it" at bounding box center [829, 240] width 99 height 29
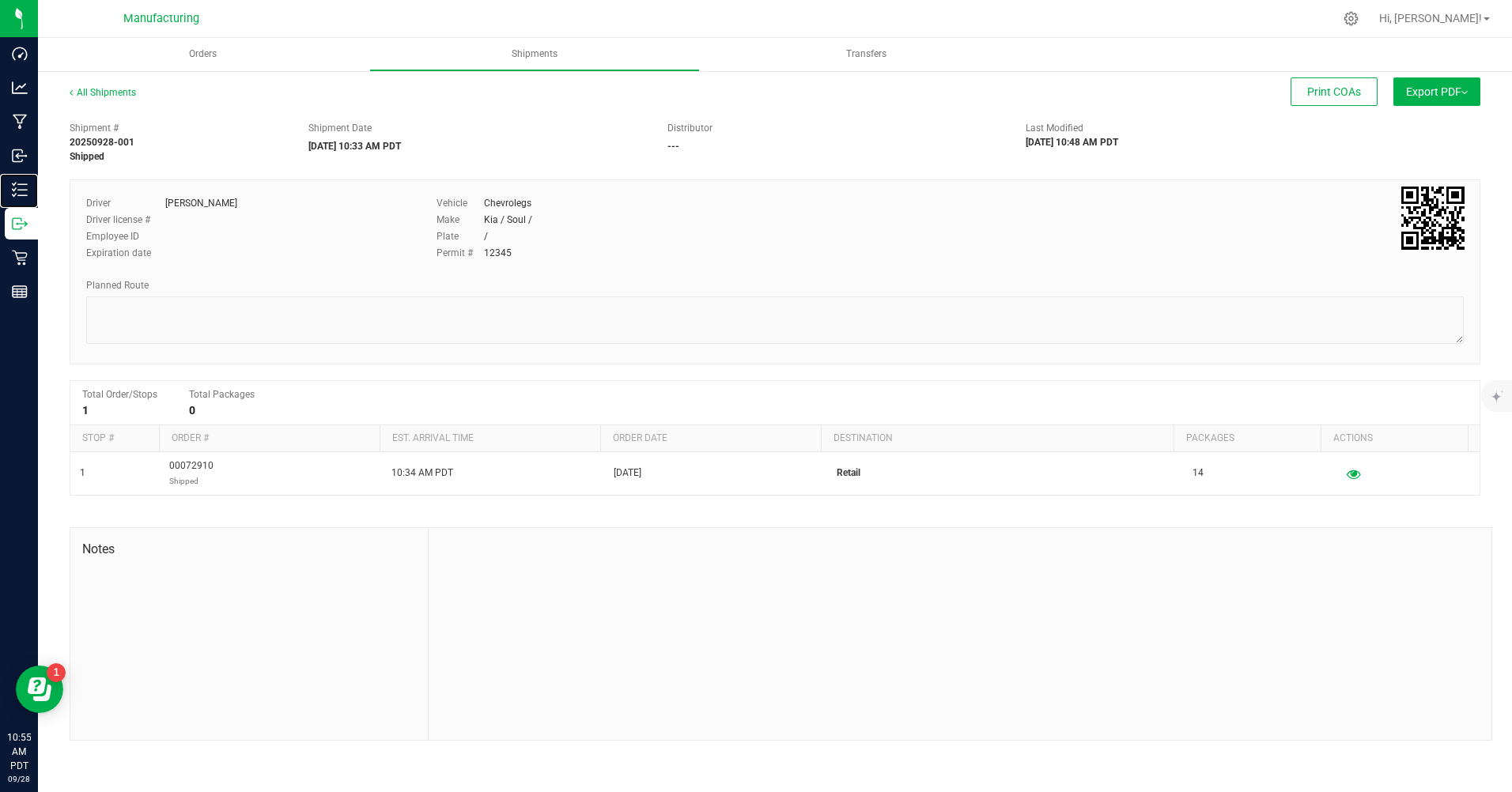
click at [0, 0] on p "Inventory" at bounding box center [0, 0] width 0 height 0
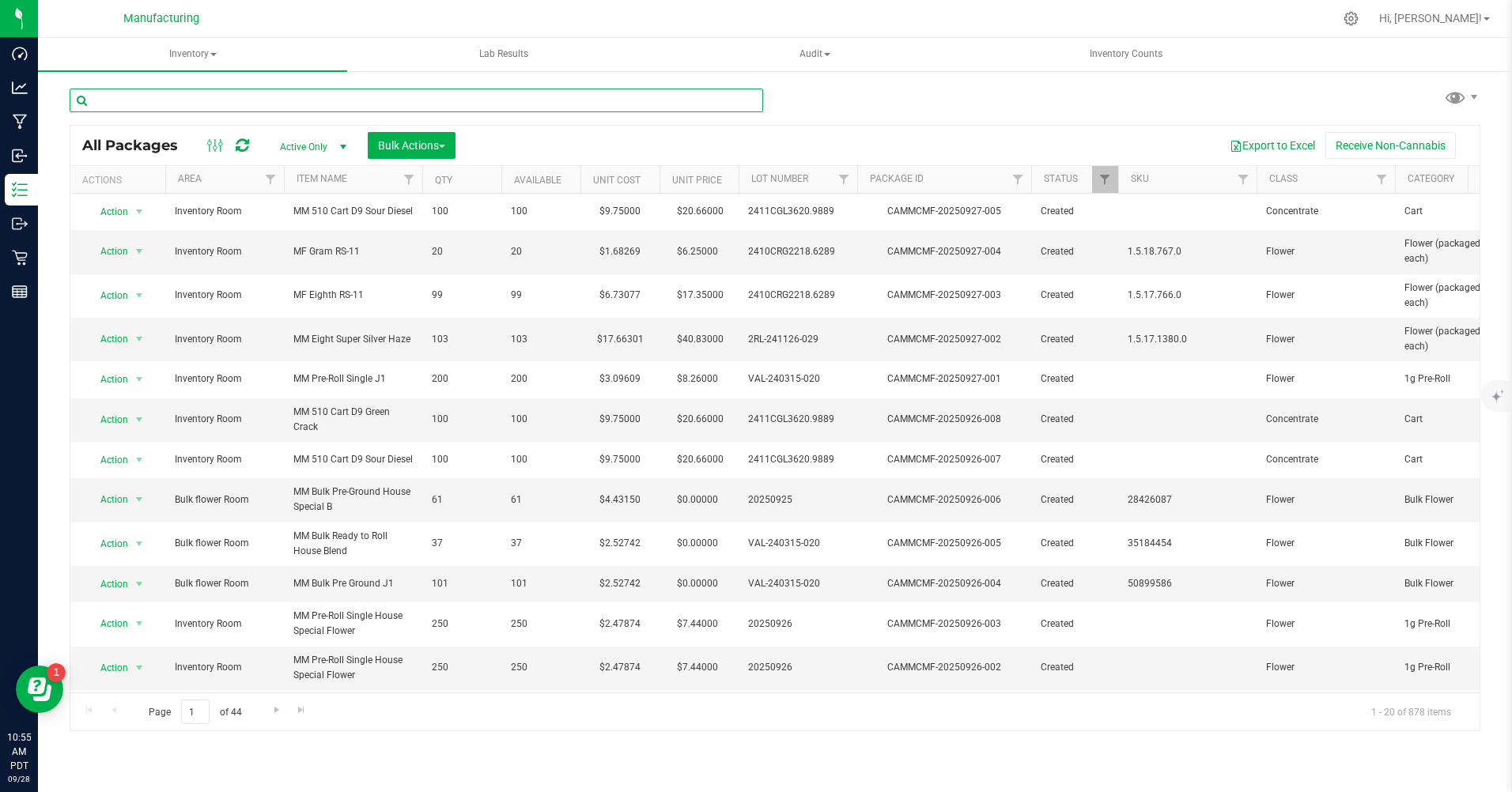
click at [117, 97] on input "text" at bounding box center [416, 100] width 694 height 24
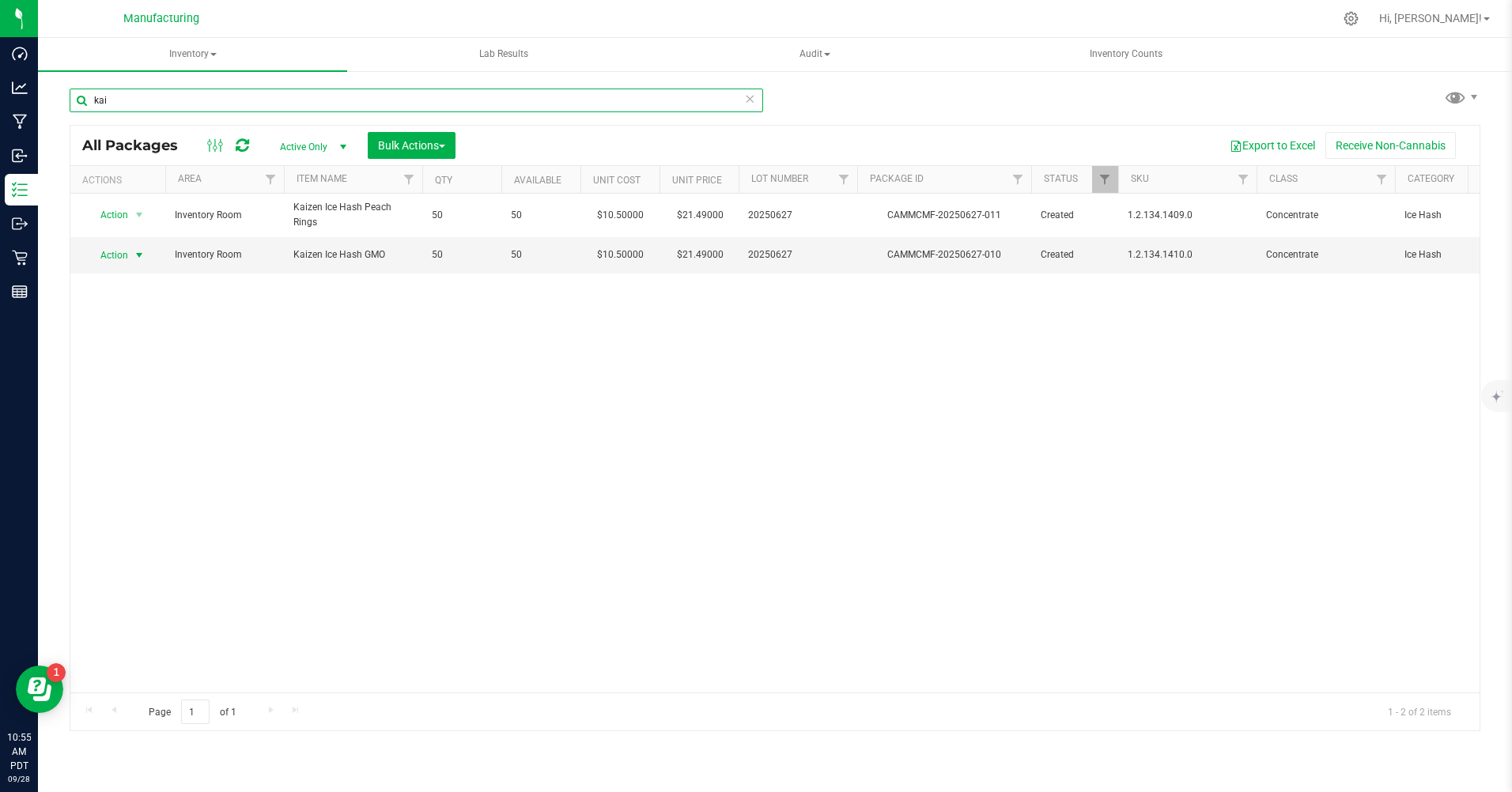
type input "kai"
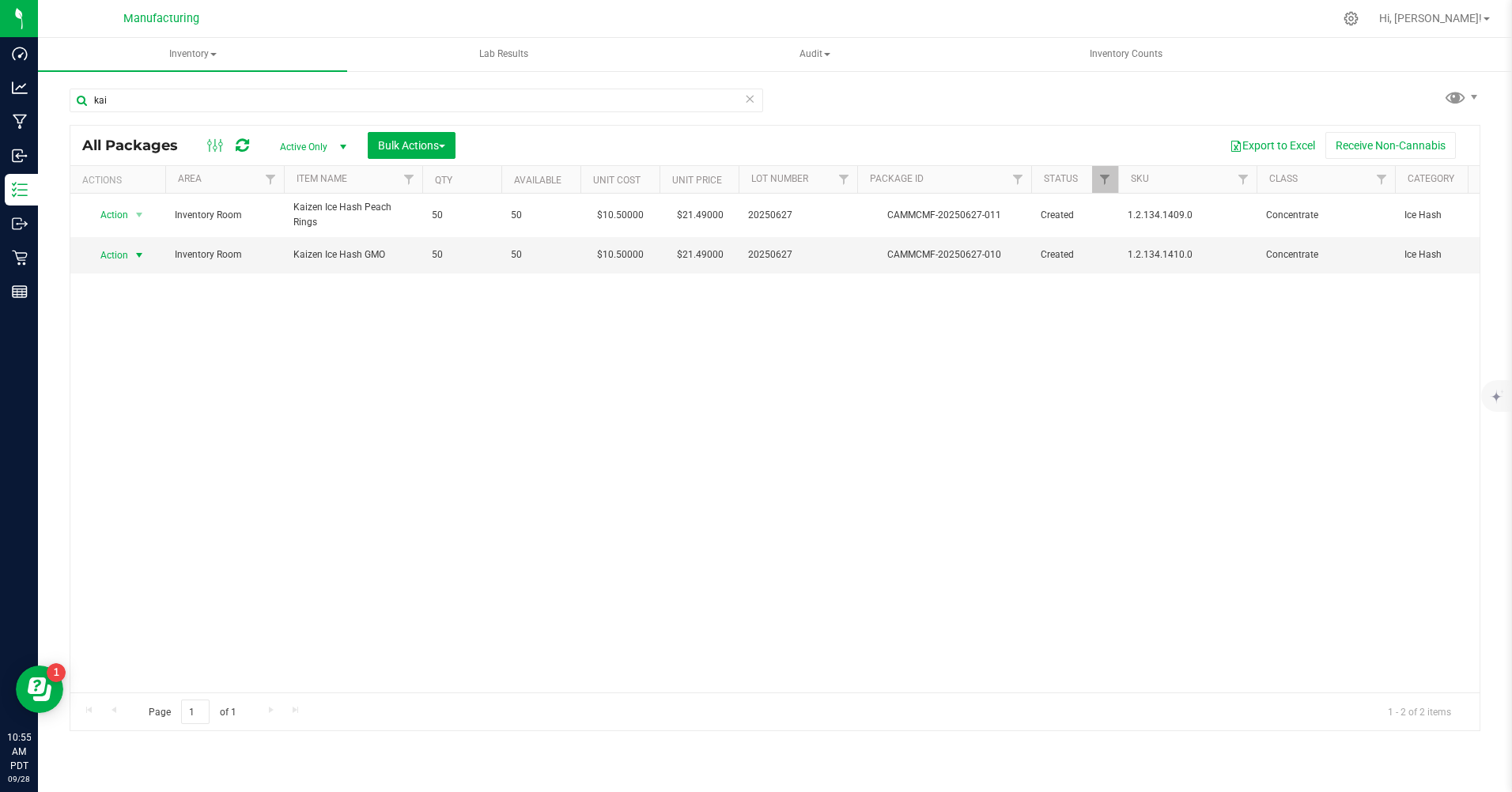
click at [117, 257] on span "Action" at bounding box center [108, 256] width 43 height 22
click at [123, 428] on li "Print package label" at bounding box center [137, 423] width 102 height 24
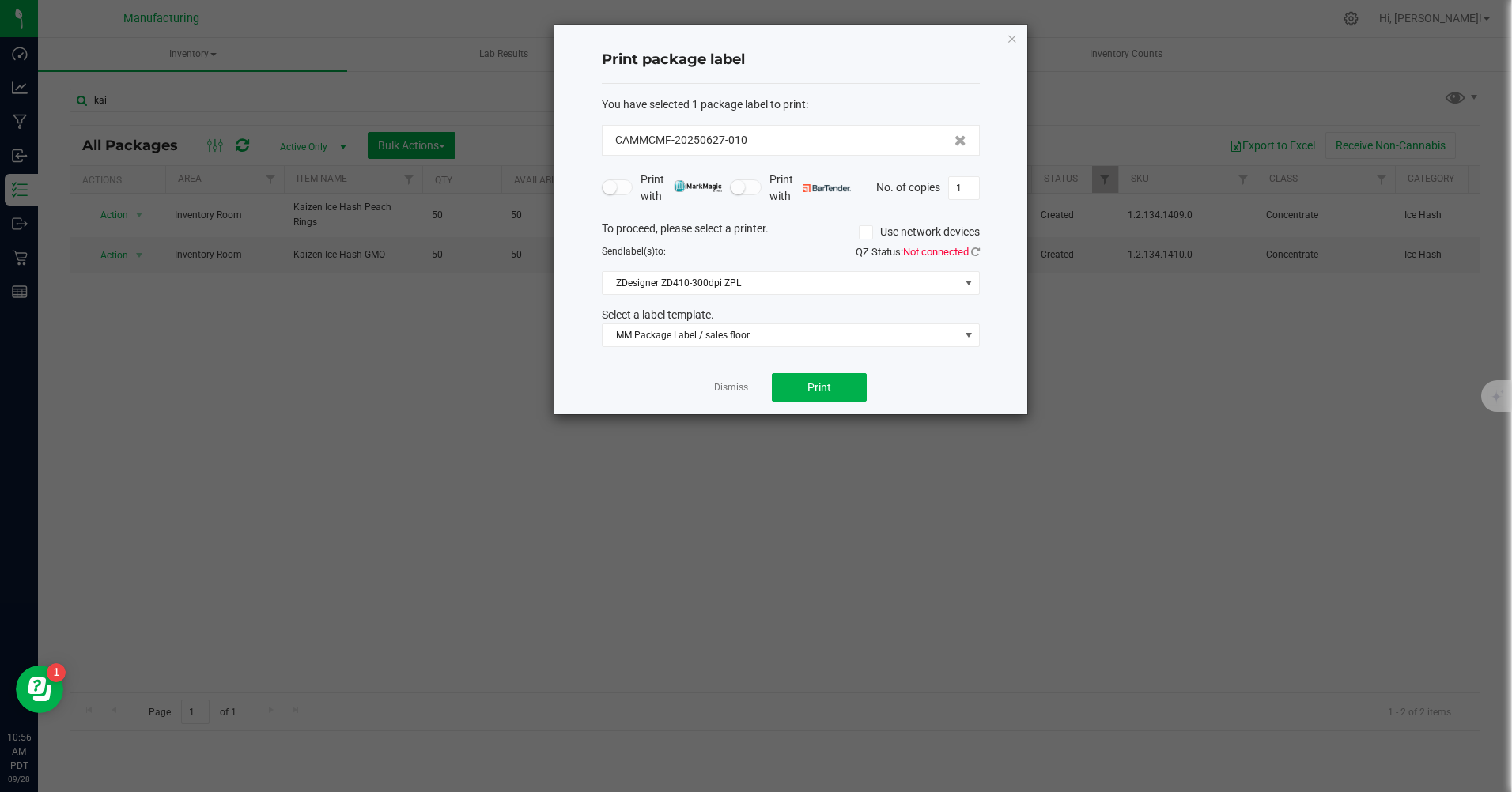
click at [962, 184] on input "1" at bounding box center [965, 188] width 30 height 22
type input "50"
click at [823, 382] on span "Print" at bounding box center [819, 387] width 24 height 13
click at [750, 333] on span "MM Package Label / sales floor" at bounding box center [781, 335] width 356 height 22
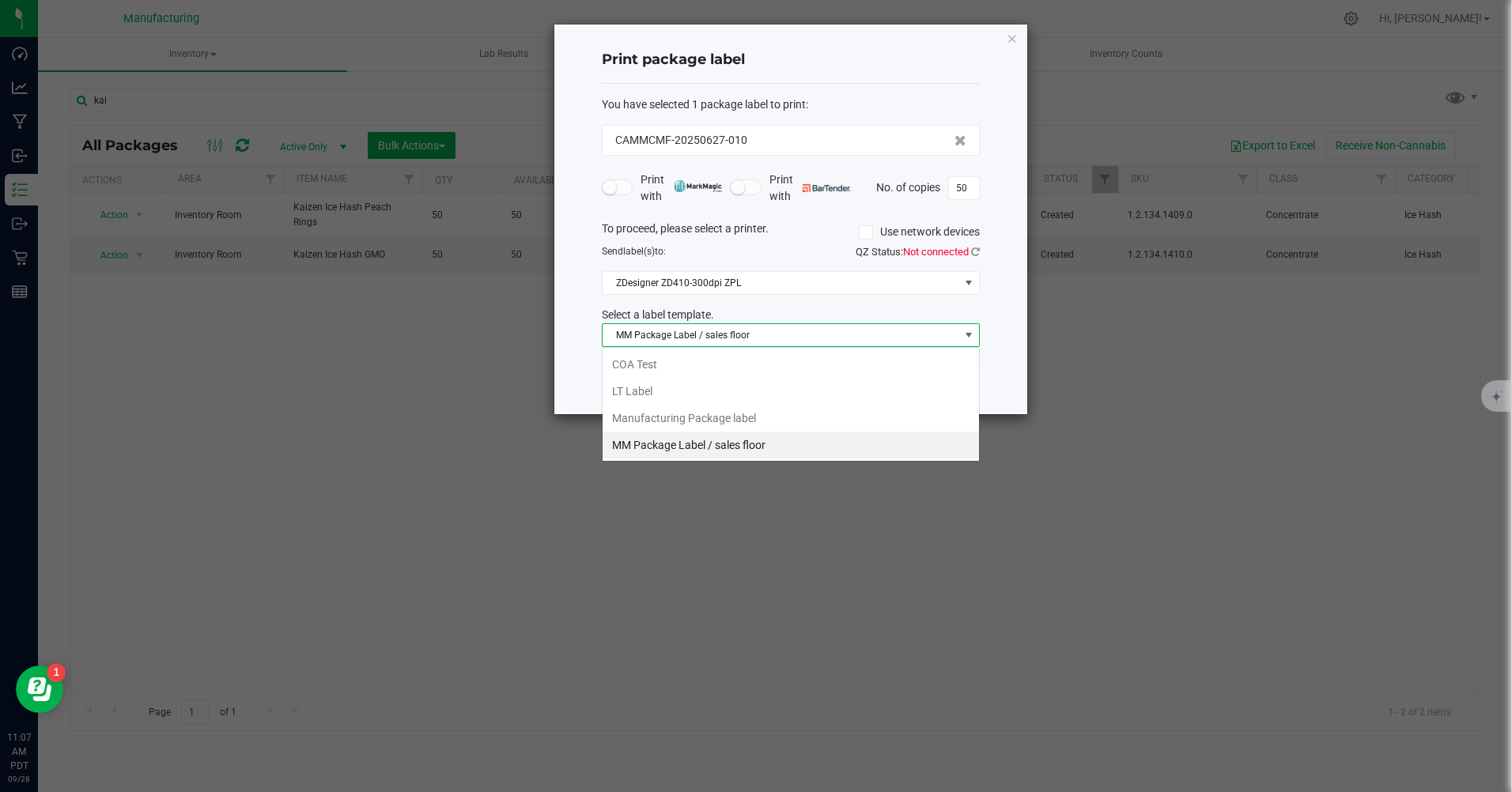
scroll to position [24, 378]
click at [724, 410] on li "Manufacturing Package label" at bounding box center [791, 418] width 376 height 27
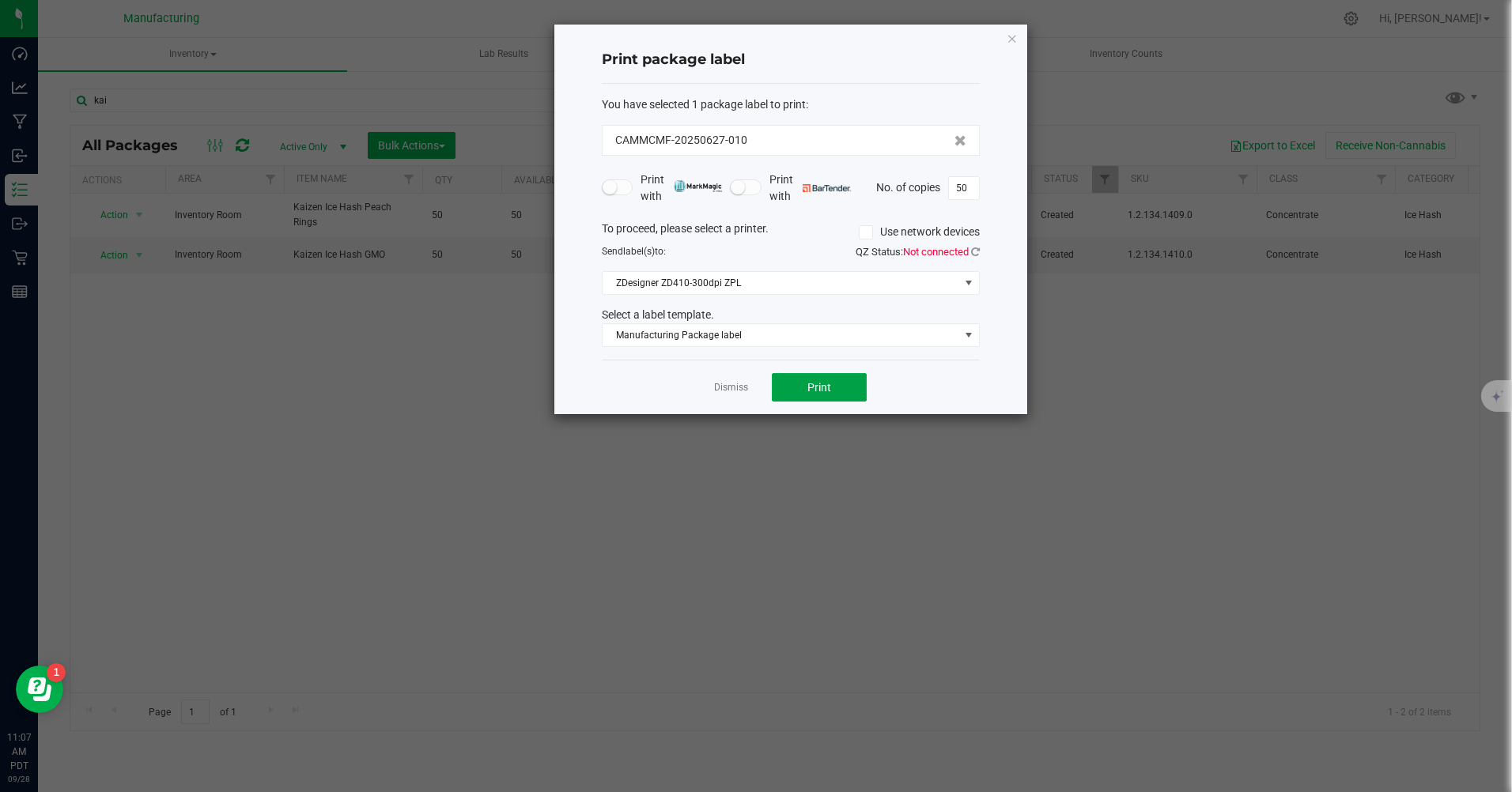
click at [840, 396] on button "Print" at bounding box center [819, 387] width 95 height 29
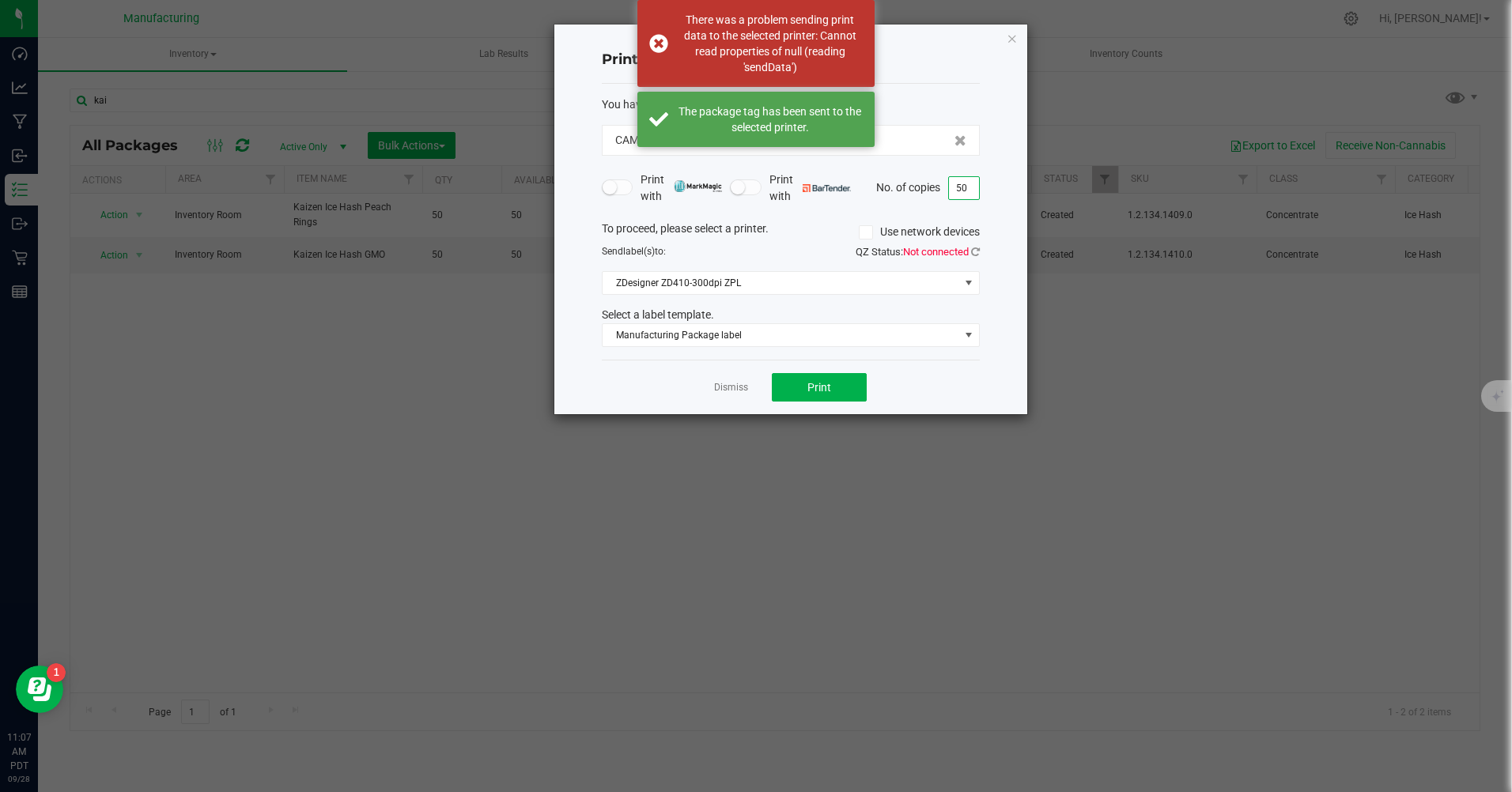
click at [966, 183] on input "50" at bounding box center [965, 188] width 30 height 22
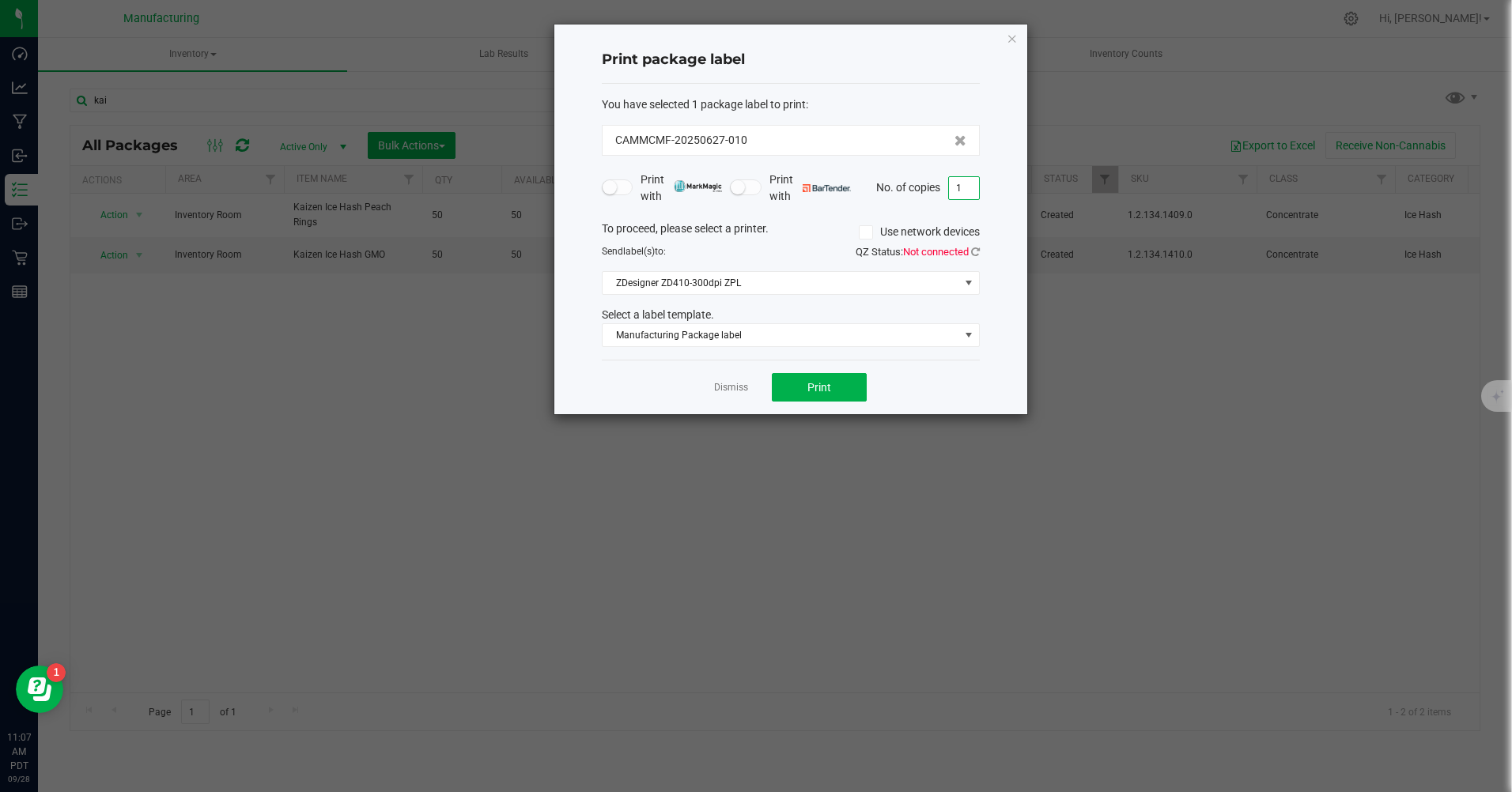
type input "1"
click at [844, 383] on button "Print" at bounding box center [819, 387] width 95 height 29
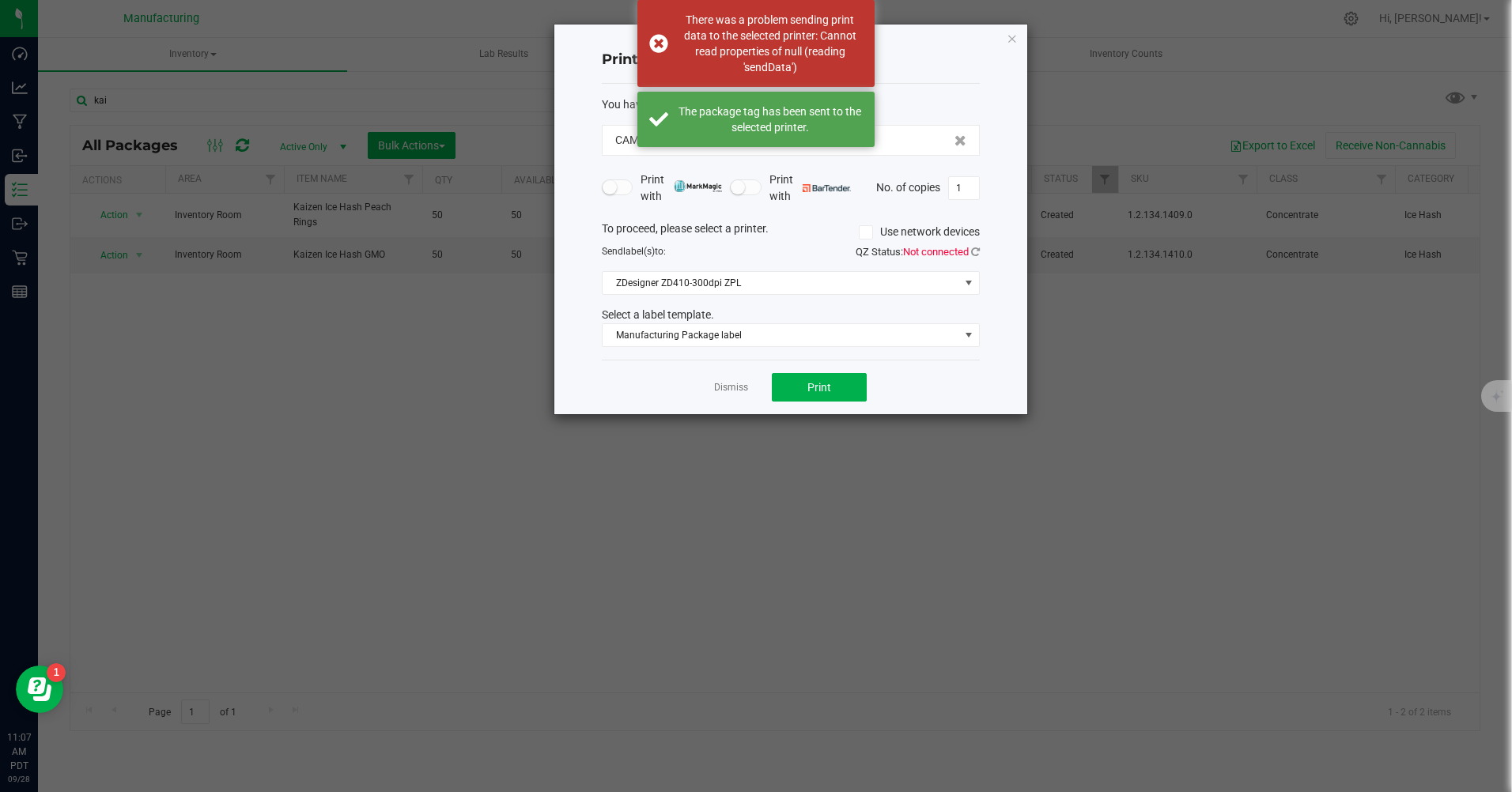
click at [1018, 40] on div "Print package label You have selected 1 package label to print : CAMMCMF-202506…" at bounding box center [790, 220] width 473 height 390
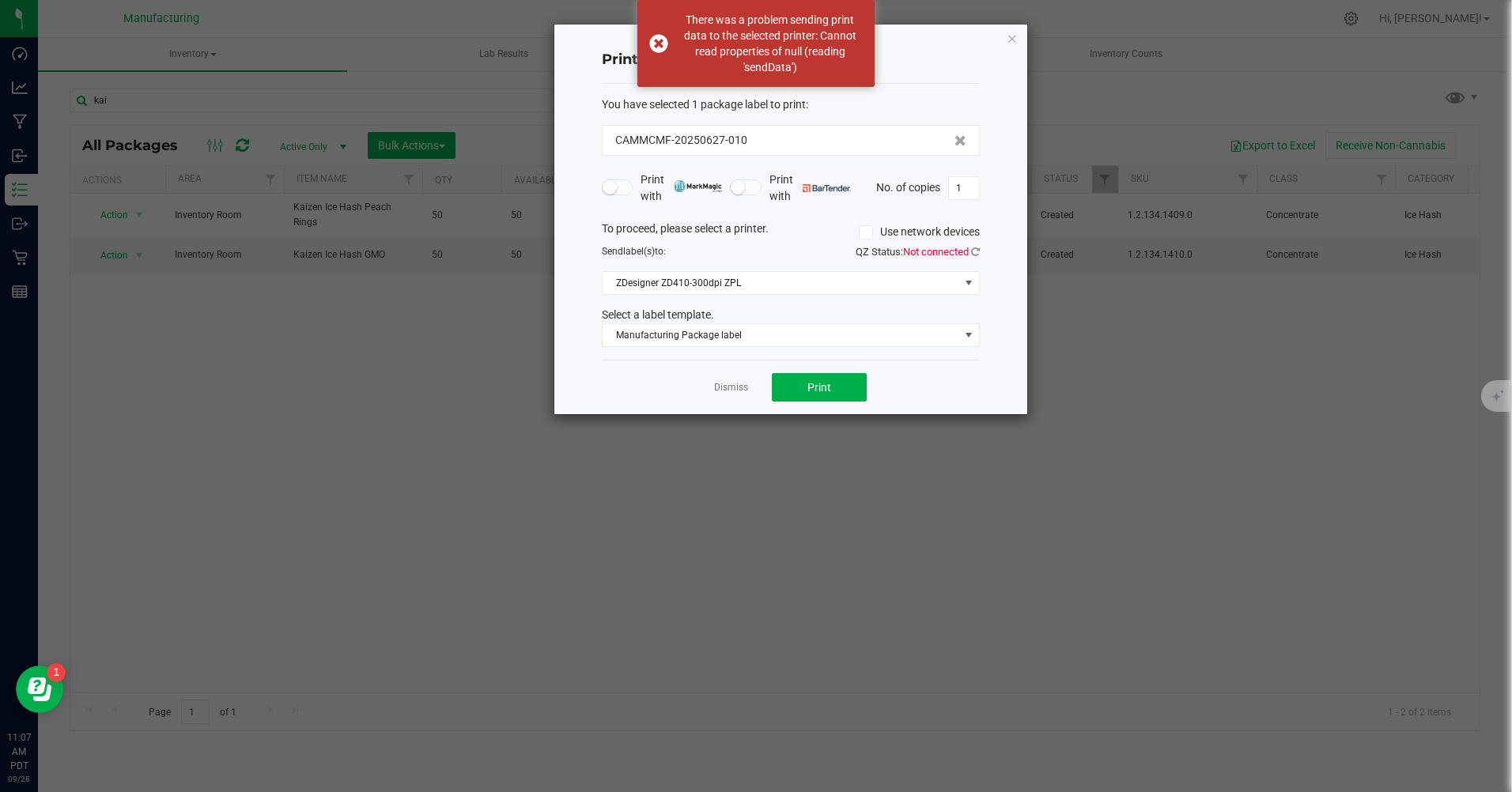
click at [1015, 37] on icon "button" at bounding box center [1012, 38] width 11 height 19
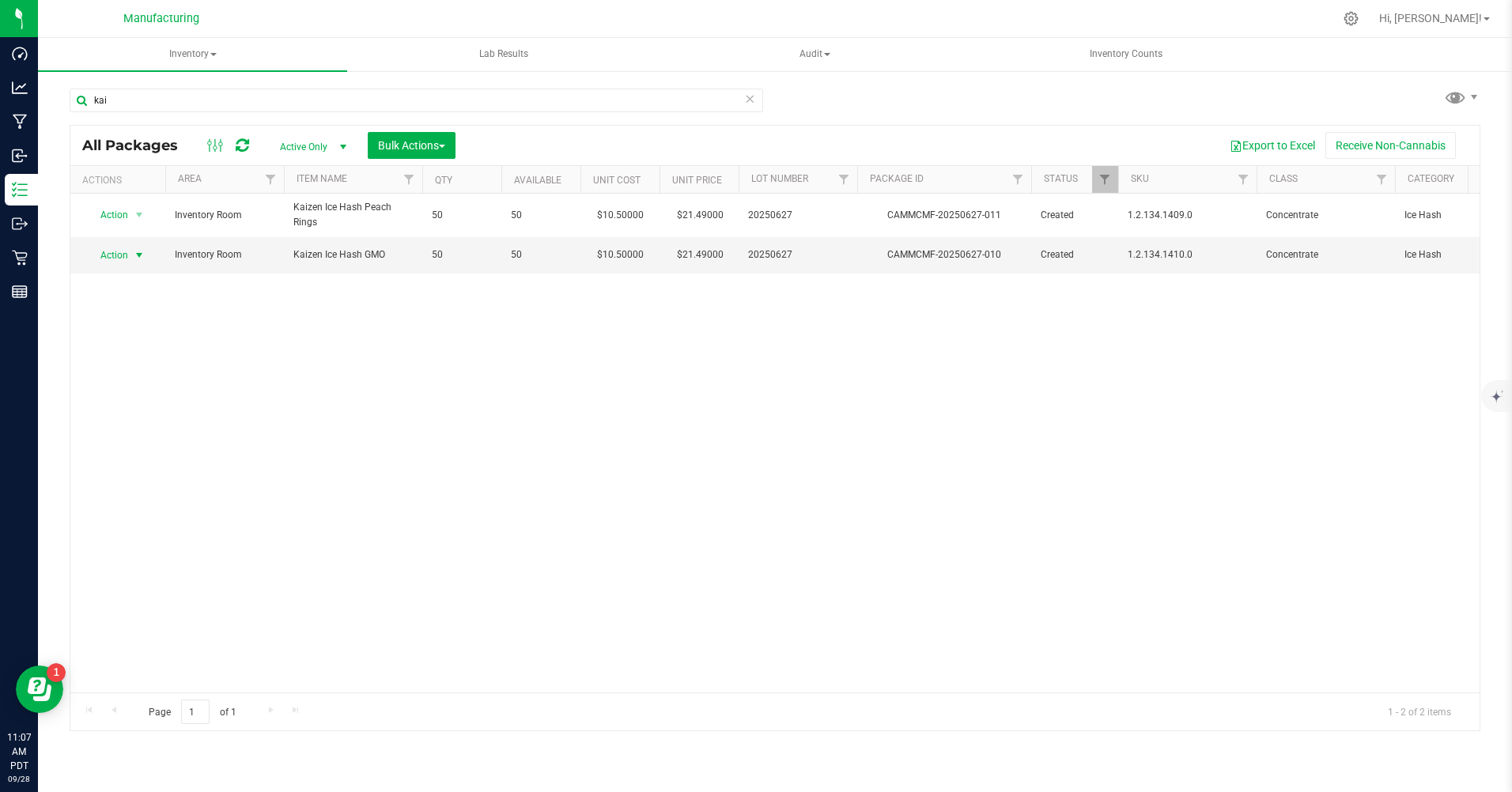
click at [113, 254] on span "Action" at bounding box center [108, 256] width 43 height 22
click at [121, 426] on li "Print package label" at bounding box center [137, 423] width 102 height 24
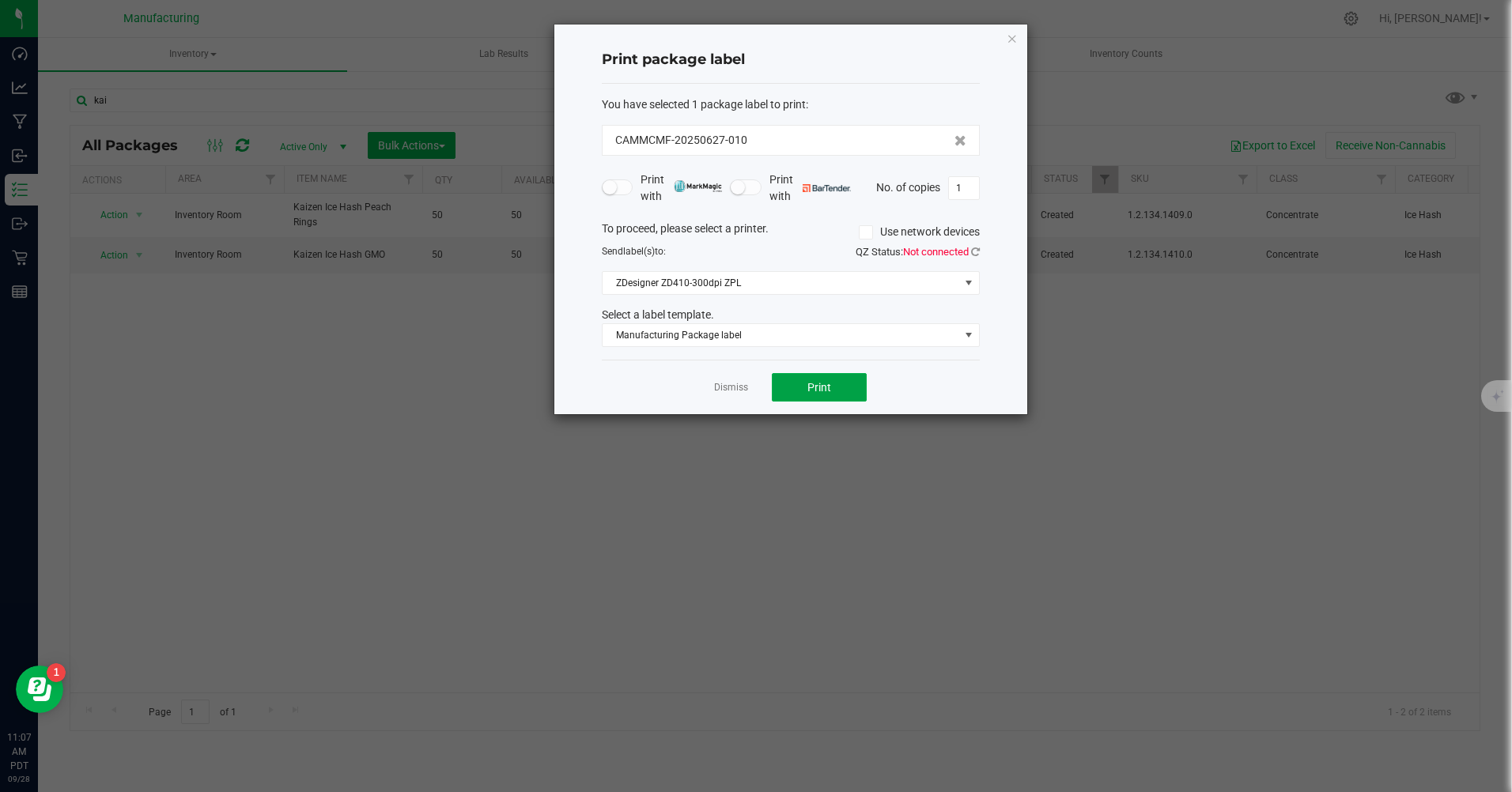
click at [828, 390] on span "Print" at bounding box center [819, 387] width 24 height 13
